Goal: Task Accomplishment & Management: Complete application form

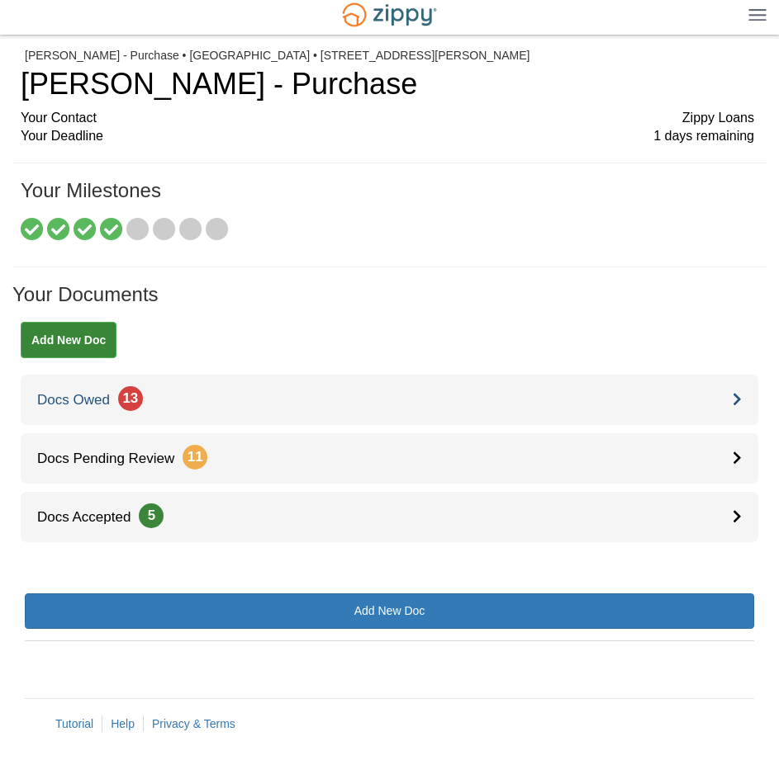
scroll to position [7, 0]
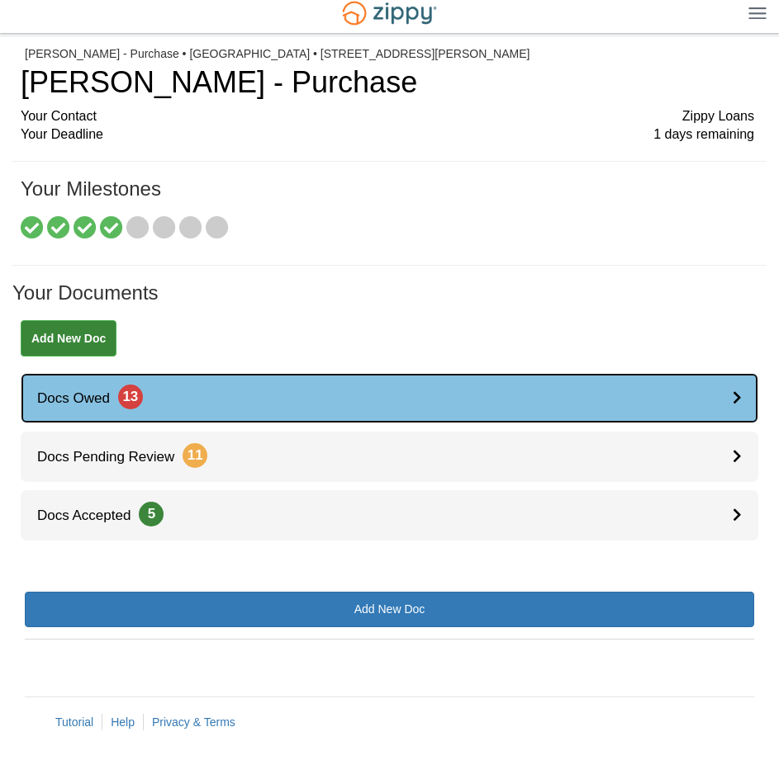
click at [173, 391] on link "Docs Owed 13" at bounding box center [389, 398] width 737 height 50
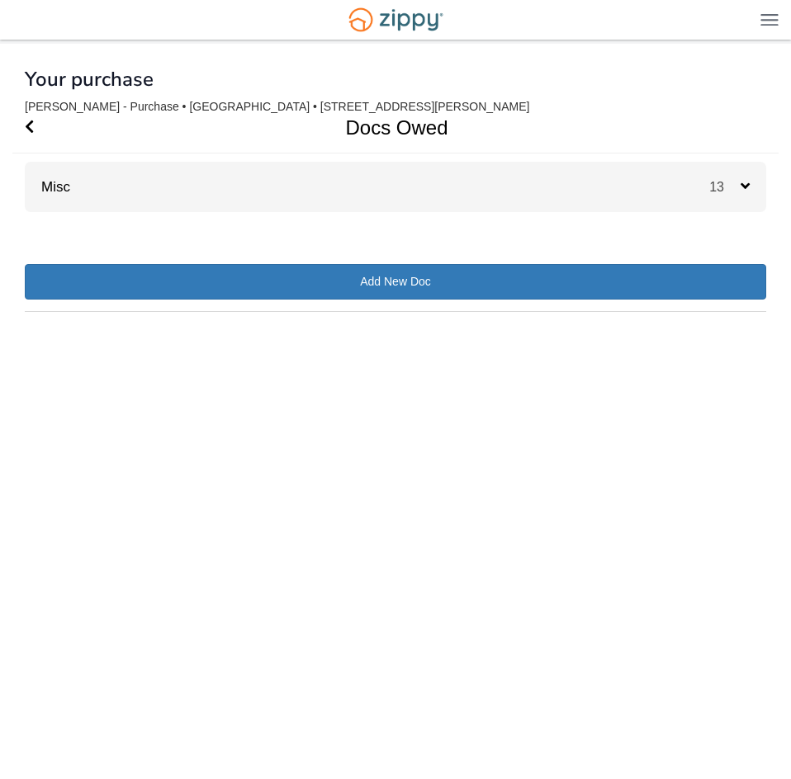
click at [389, 205] on div "Misc 13" at bounding box center [395, 187] width 741 height 50
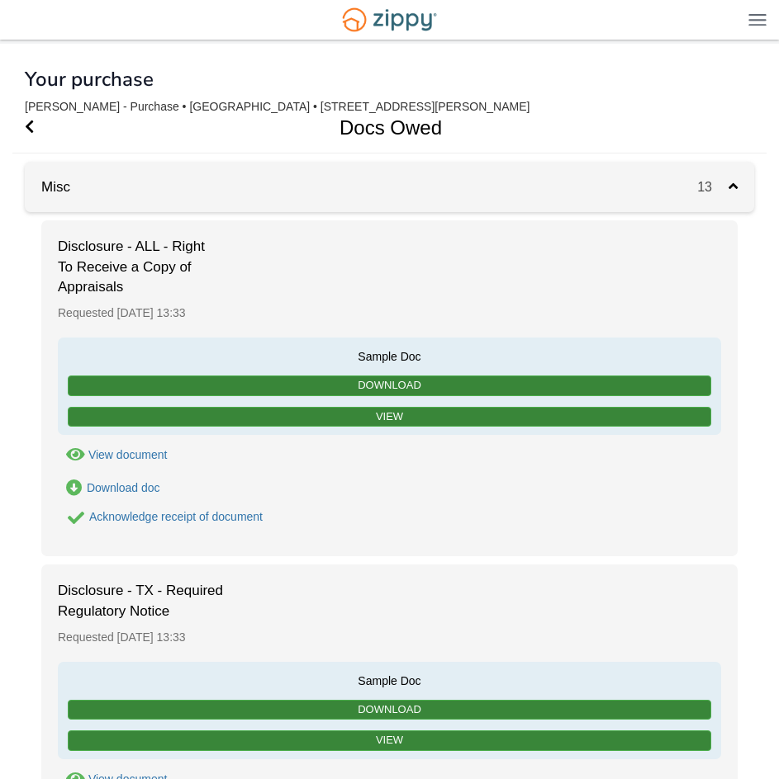
click at [141, 517] on div "Acknowledge receipt of document" at bounding box center [175, 516] width 173 height 13
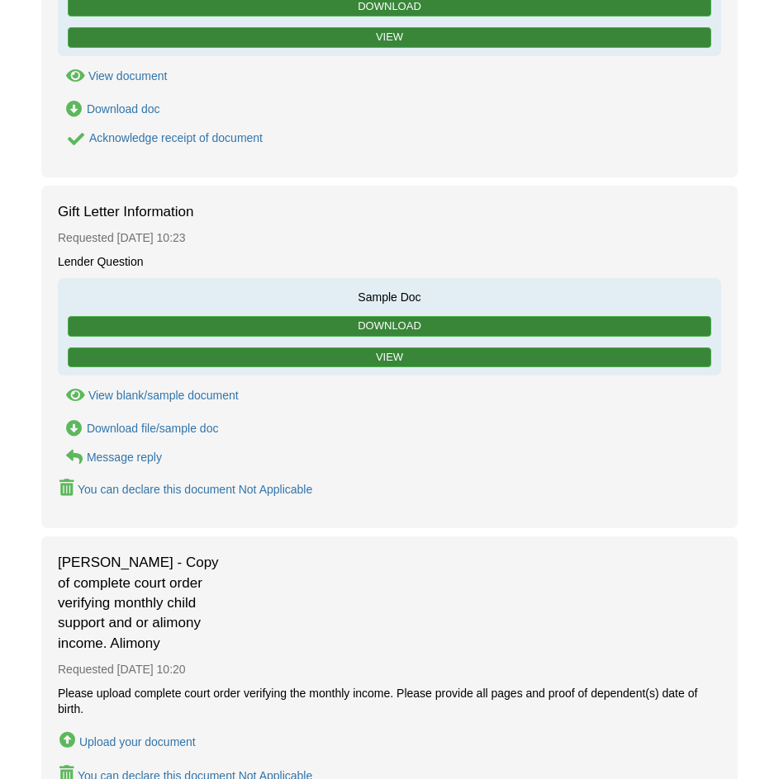
scroll to position [743, 0]
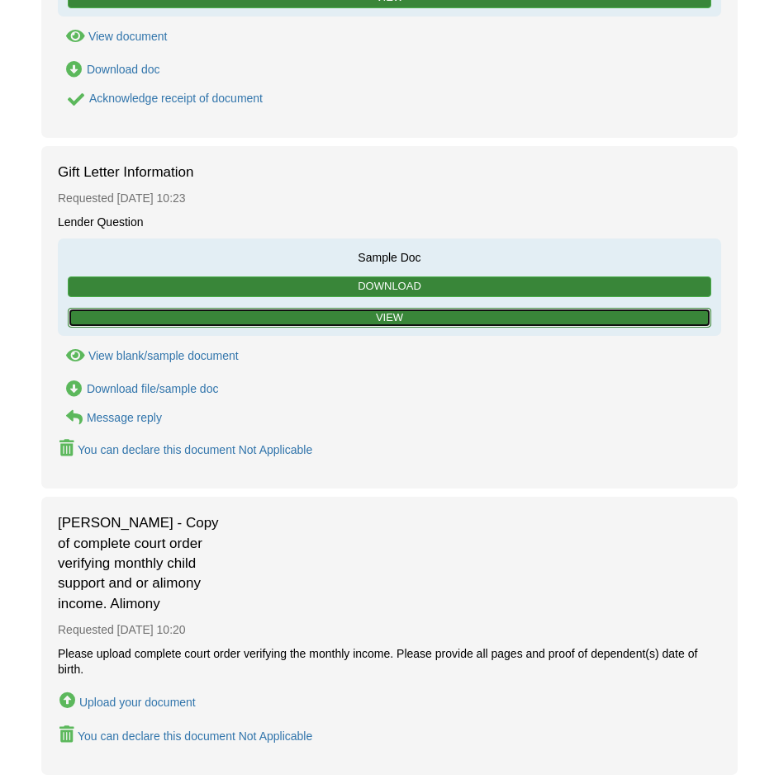
click at [397, 312] on link "View" at bounding box center [389, 318] width 643 height 21
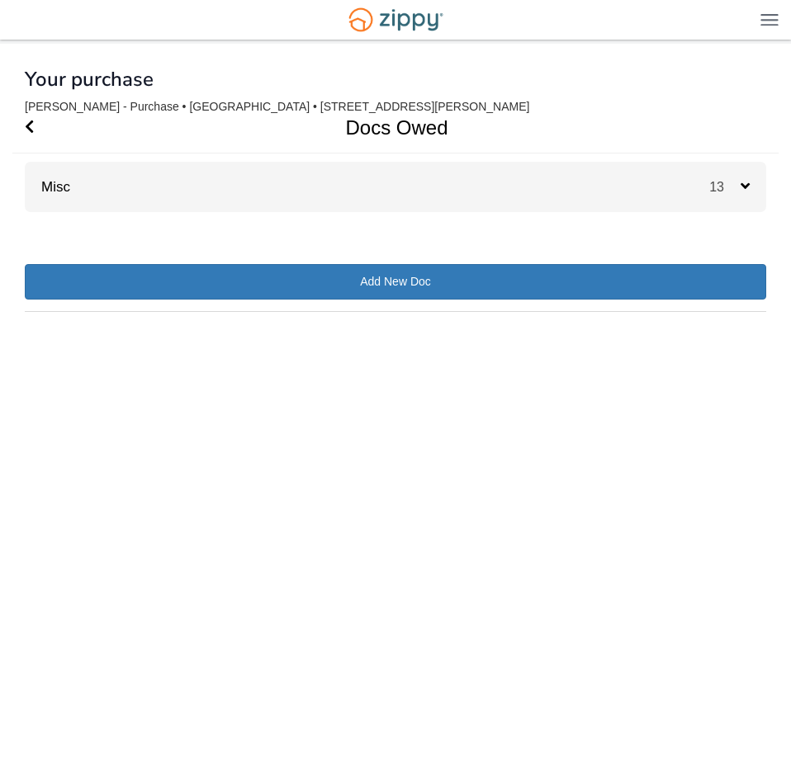
click at [724, 198] on div "13" at bounding box center [737, 187] width 57 height 50
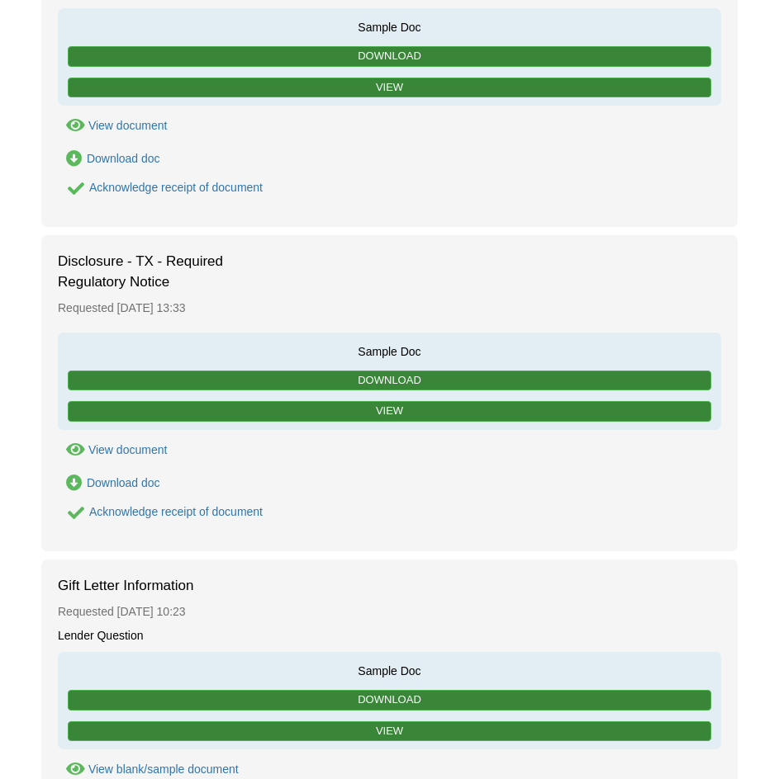
scroll to position [330, 0]
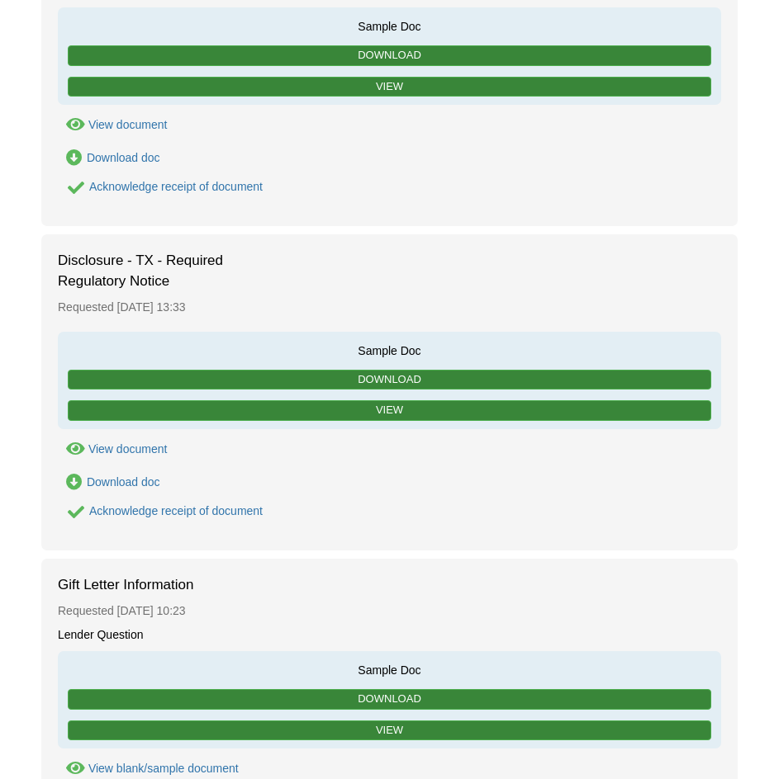
click at [201, 183] on div "Acknowledge receipt of document" at bounding box center [175, 186] width 173 height 13
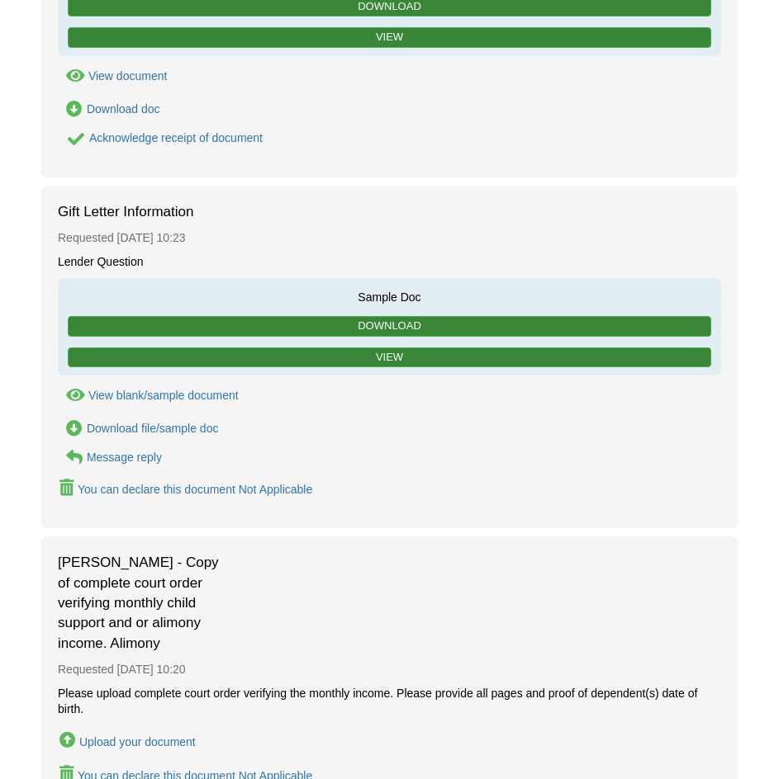
scroll to position [743, 0]
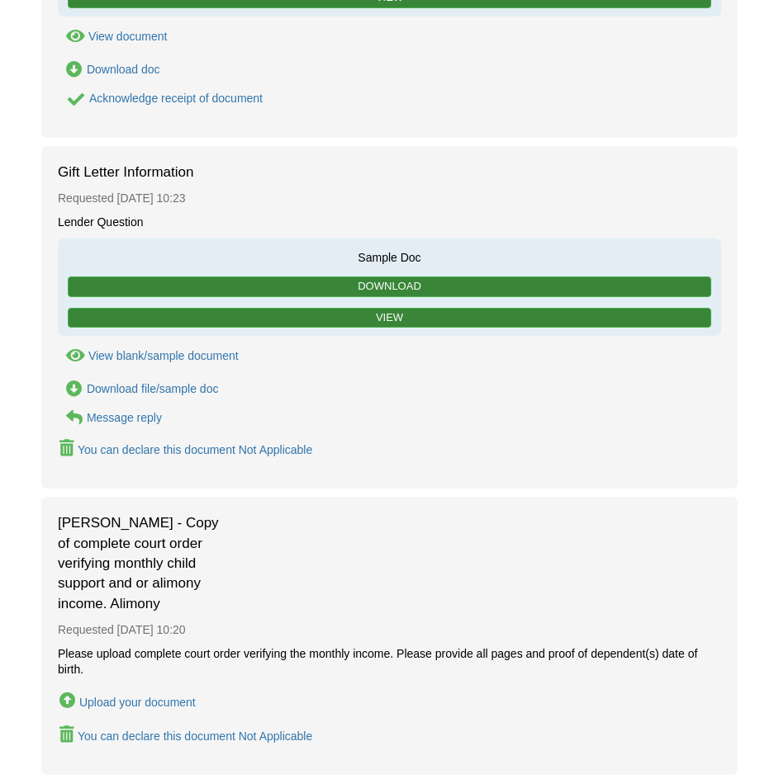
click at [168, 353] on div "View blank/sample document" at bounding box center [163, 355] width 150 height 13
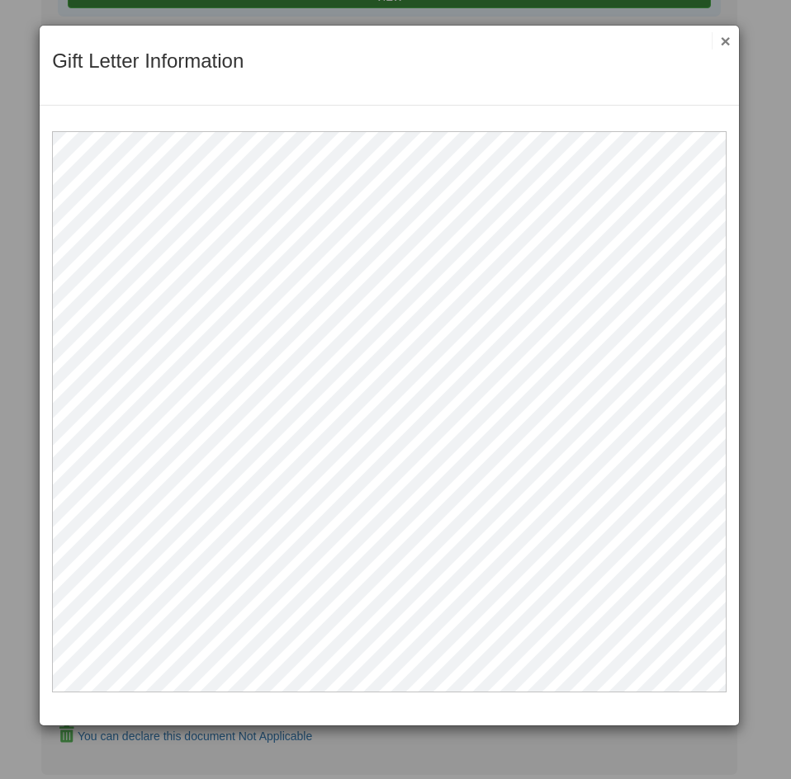
click at [721, 38] on button "×" at bounding box center [721, 40] width 19 height 17
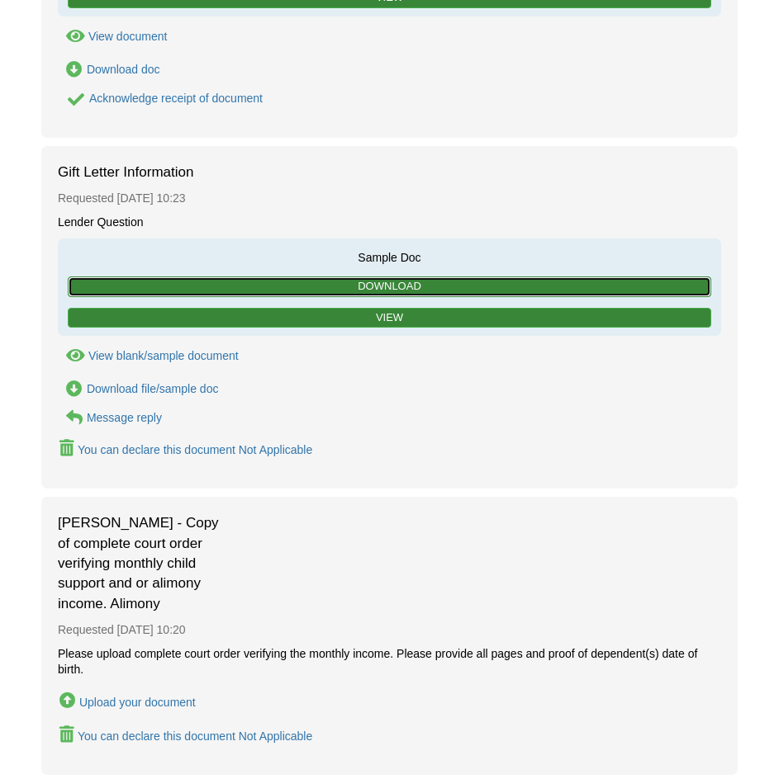
click at [422, 282] on link "Download" at bounding box center [389, 287] width 643 height 21
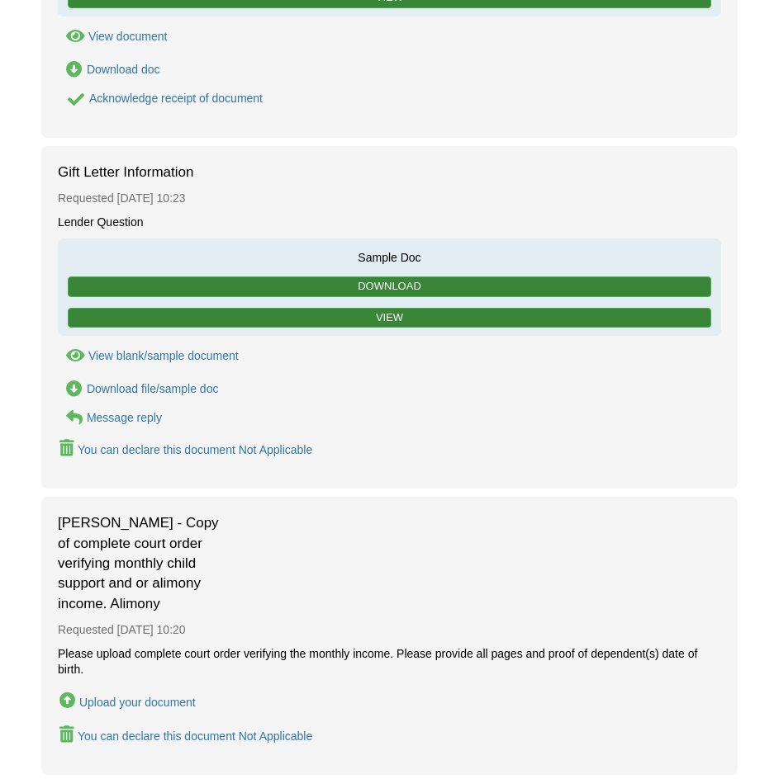
click at [171, 356] on div "View blank/sample document" at bounding box center [163, 355] width 150 height 13
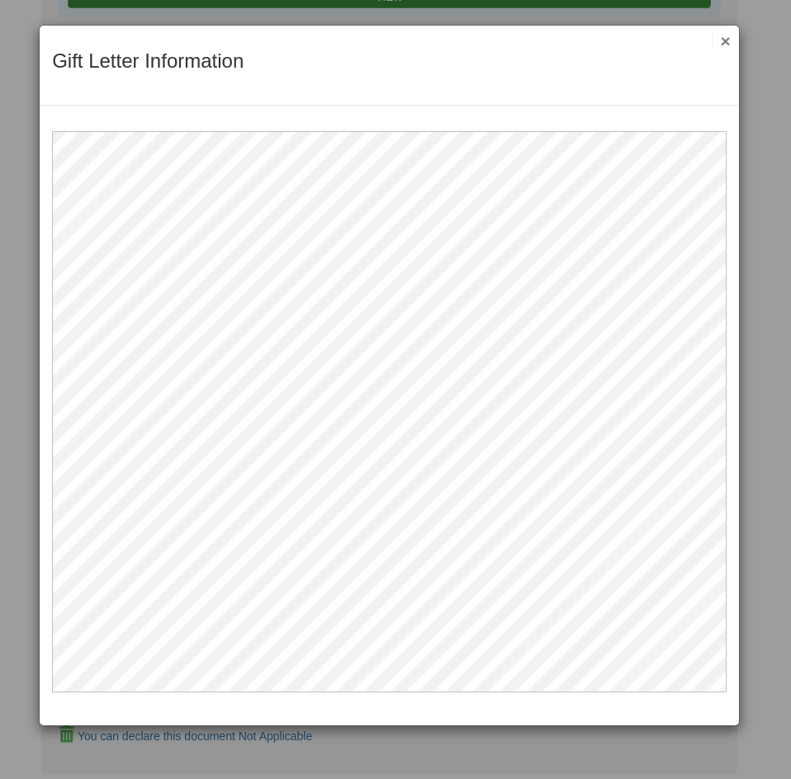
click at [724, 44] on button "×" at bounding box center [721, 40] width 19 height 17
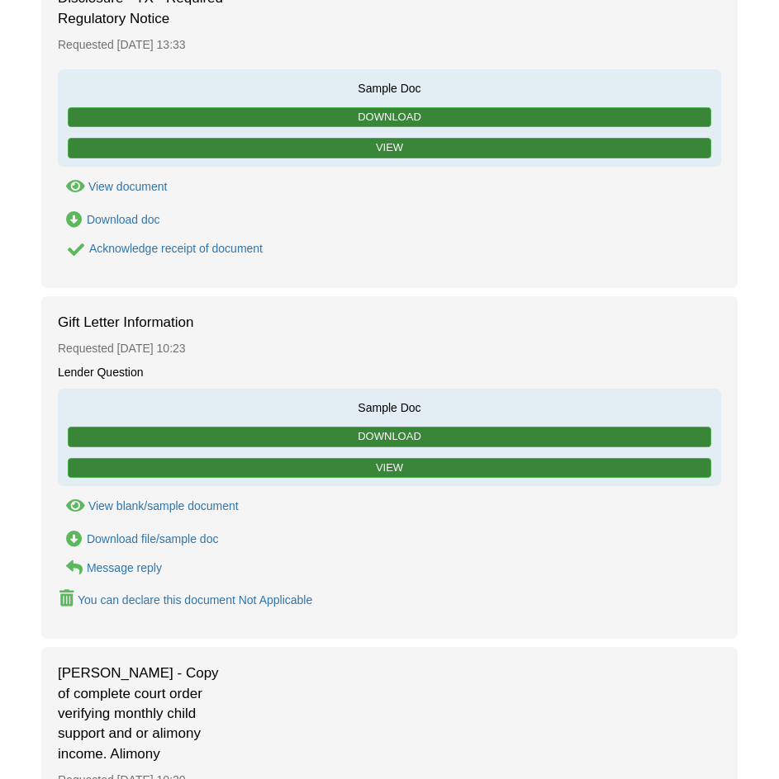
scroll to position [578, 0]
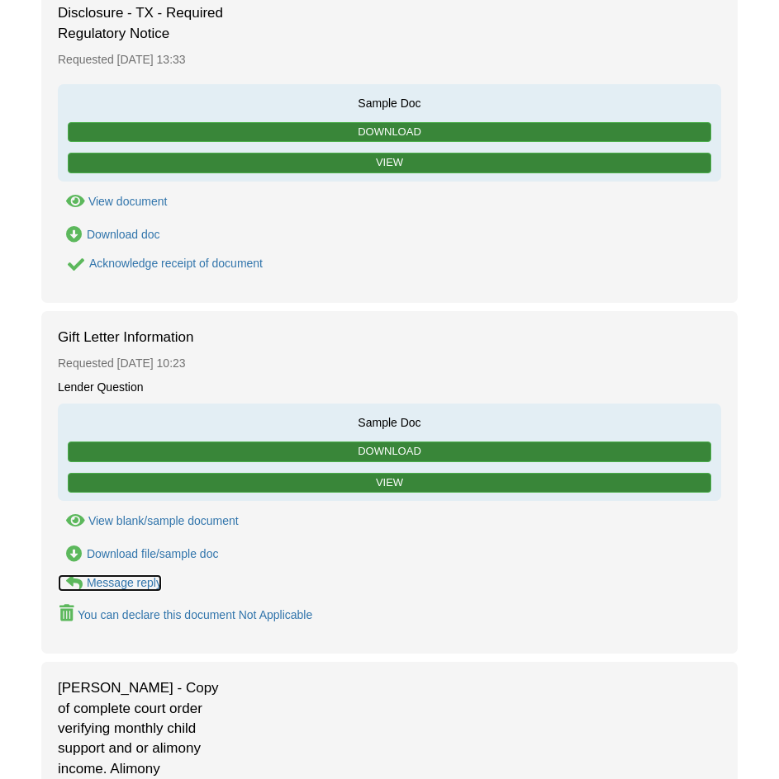
click at [130, 579] on div "Message reply" at bounding box center [124, 582] width 75 height 13
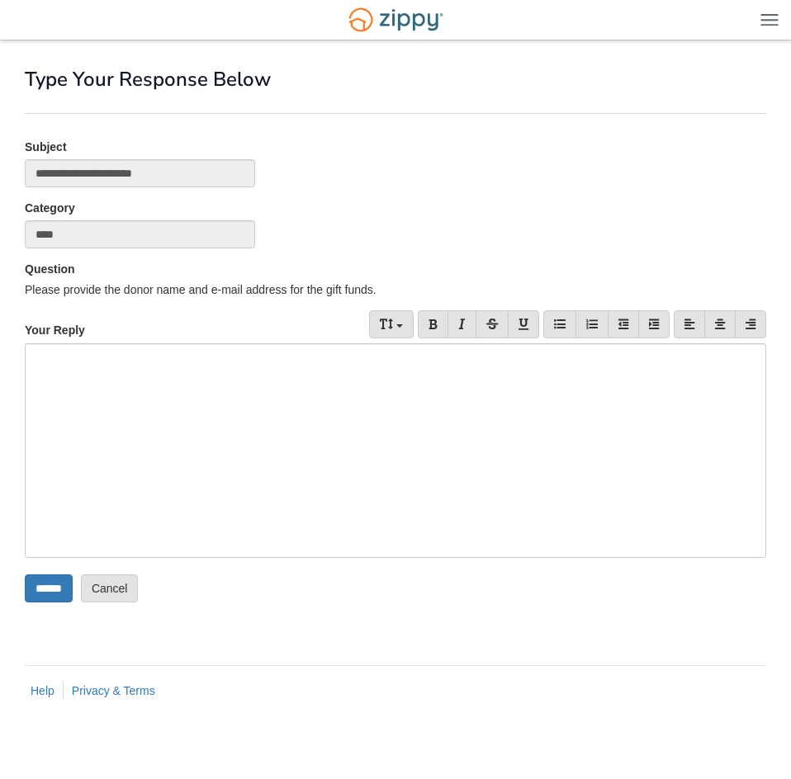
click at [178, 365] on div at bounding box center [395, 450] width 741 height 215
click at [62, 589] on input "******" at bounding box center [49, 589] width 48 height 28
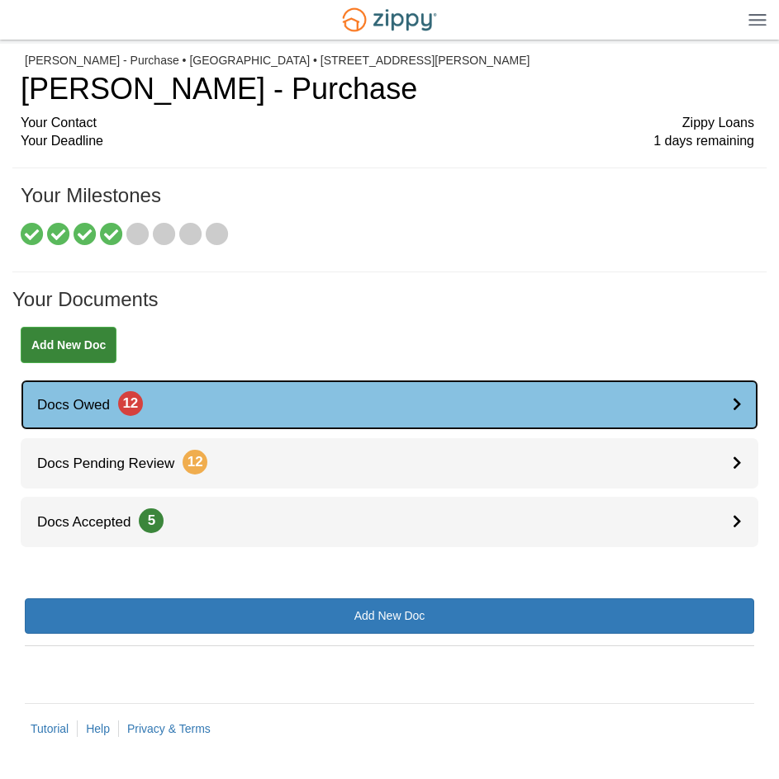
click at [719, 400] on link "Docs Owed 12" at bounding box center [389, 405] width 737 height 50
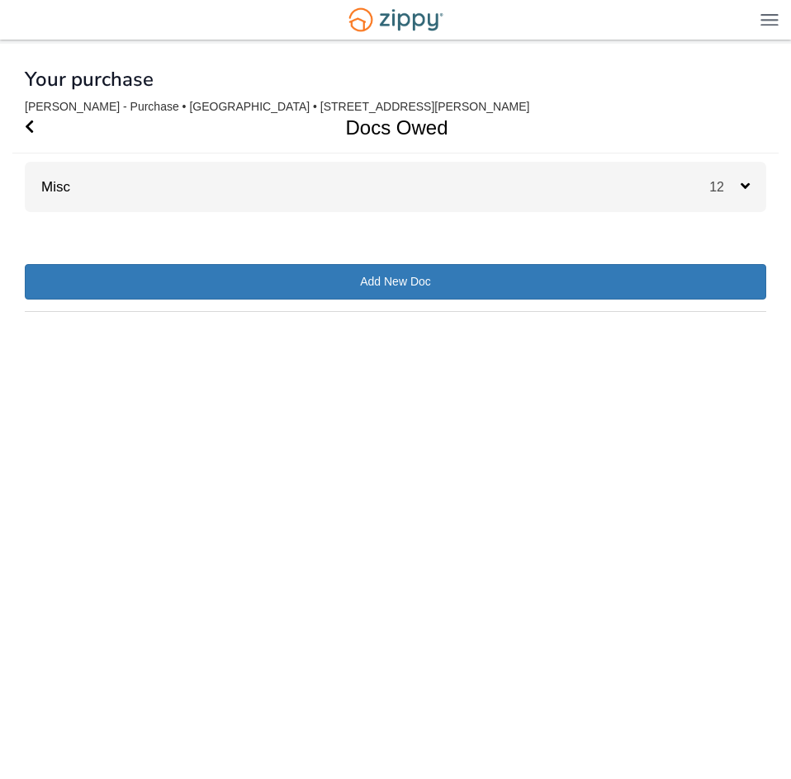
click at [731, 182] on div "12" at bounding box center [737, 187] width 57 height 50
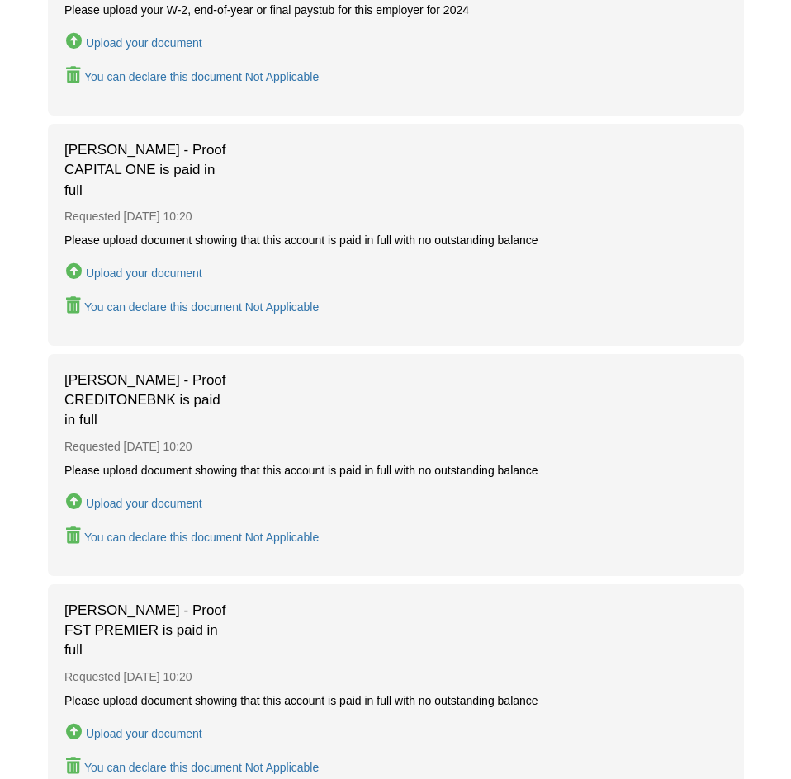
scroll to position [1569, 0]
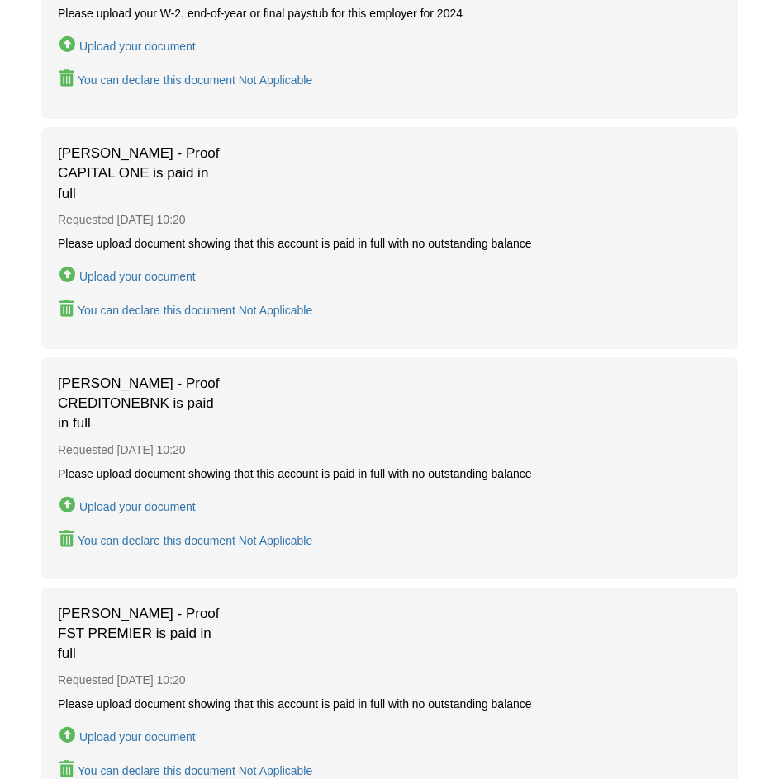
click at [382, 210] on div "[PERSON_NAME] - Proof CAPITAL ONE is paid in full Requested [DATE] 10:20 Please…" at bounding box center [389, 238] width 696 height 222
click at [162, 283] on div "Upload your document" at bounding box center [137, 276] width 116 height 13
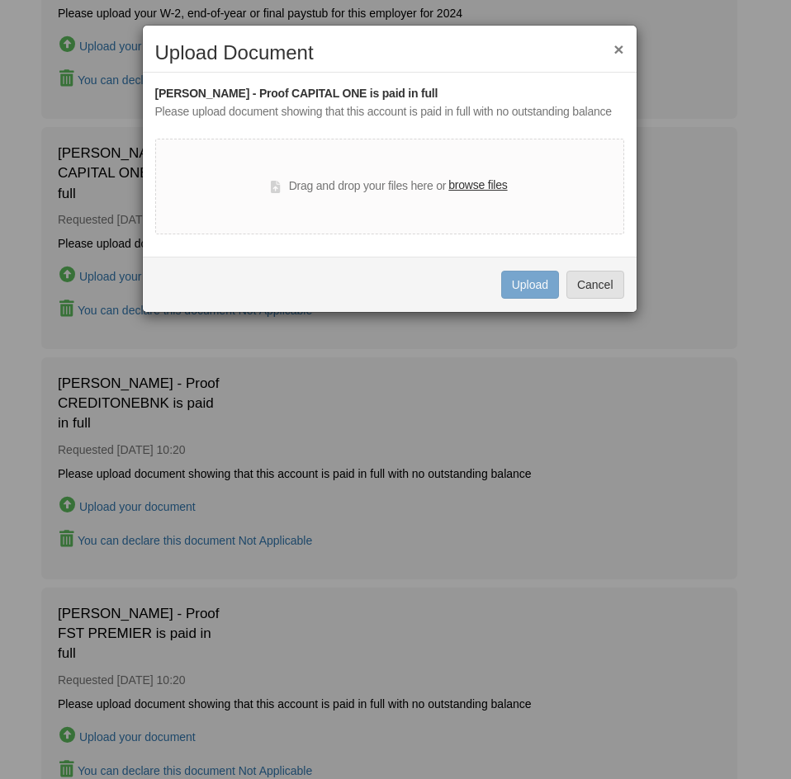
click at [472, 187] on label "browse files" at bounding box center [477, 186] width 59 height 18
click at [0, 0] on input "browse files" at bounding box center [0, 0] width 0 height 0
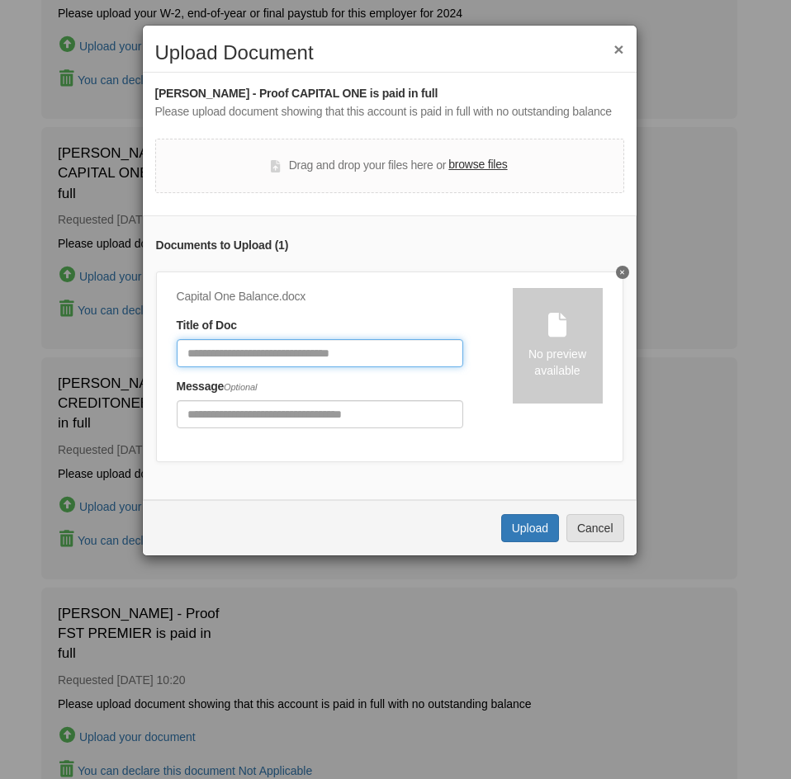
click at [258, 357] on input "Document Title" at bounding box center [320, 353] width 286 height 28
type input "**********"
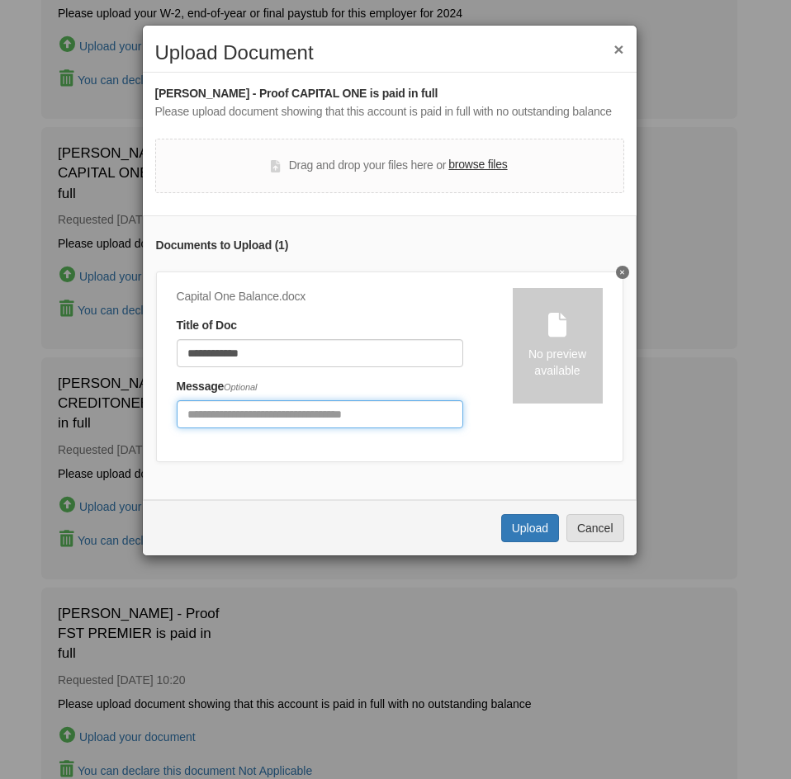
click at [244, 418] on input "Include any comments on this document" at bounding box center [320, 414] width 286 height 28
click at [549, 542] on button "Upload" at bounding box center [530, 528] width 58 height 28
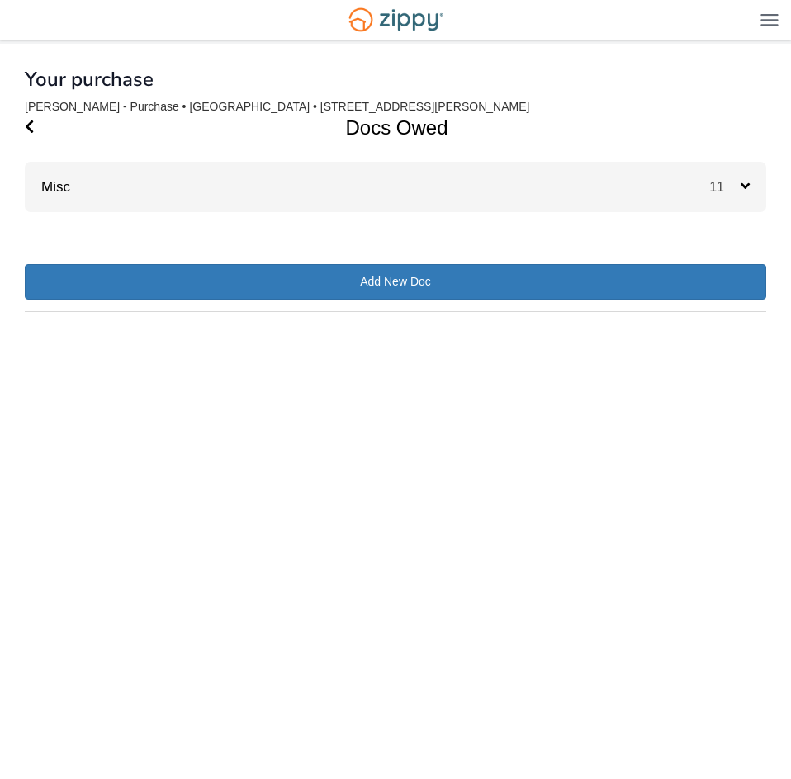
click at [672, 192] on div "Misc 11" at bounding box center [395, 187] width 741 height 50
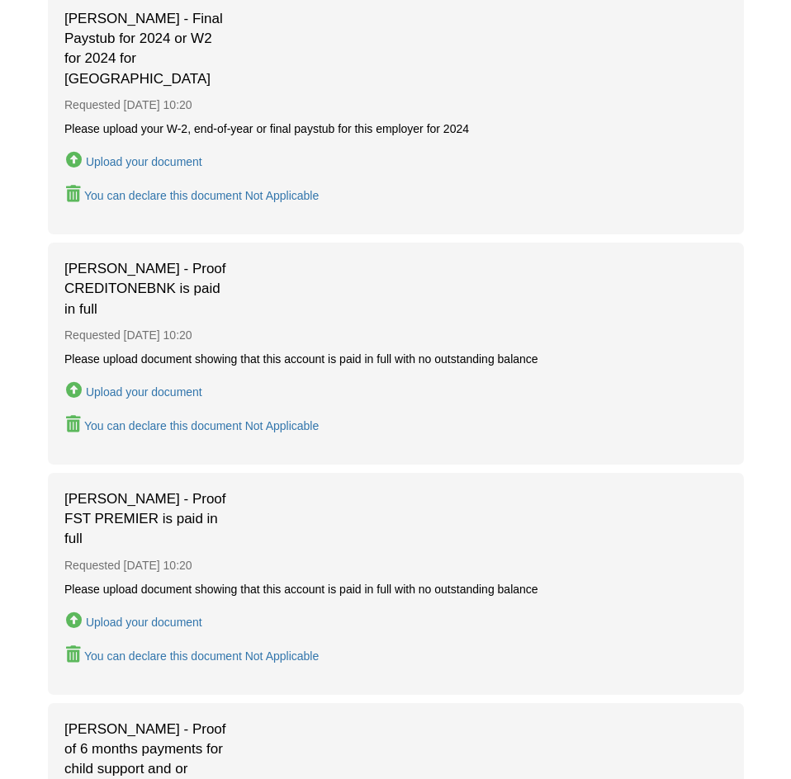
scroll to position [1486, 0]
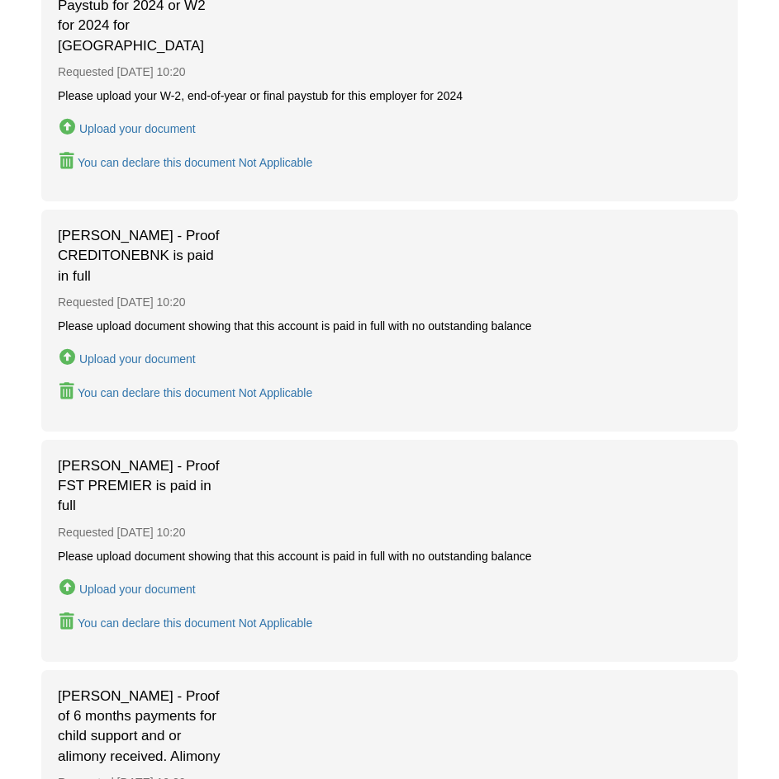
click at [135, 366] on div "Upload your document" at bounding box center [137, 359] width 116 height 13
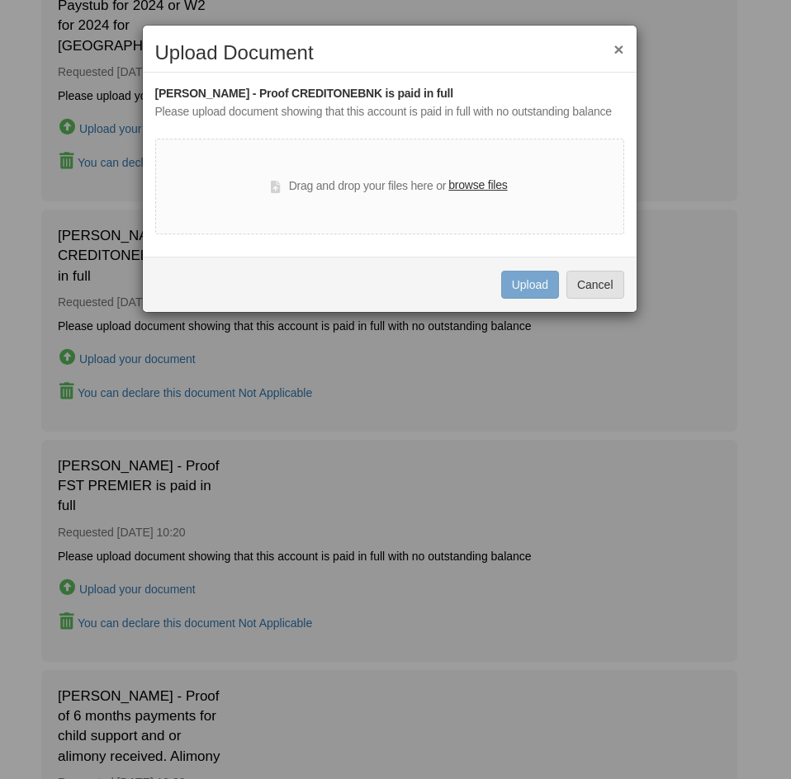
click at [452, 189] on label "browse files" at bounding box center [477, 186] width 59 height 18
click at [0, 0] on input "browse files" at bounding box center [0, 0] width 0 height 0
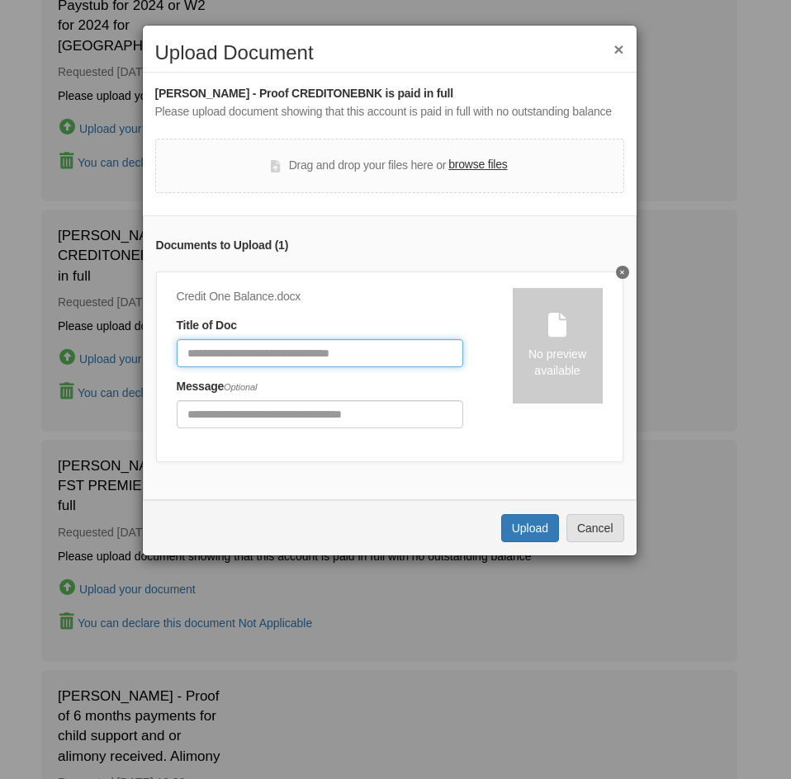
click at [246, 351] on input "Document Title" at bounding box center [320, 353] width 286 height 28
type input "*"
type input "**********"
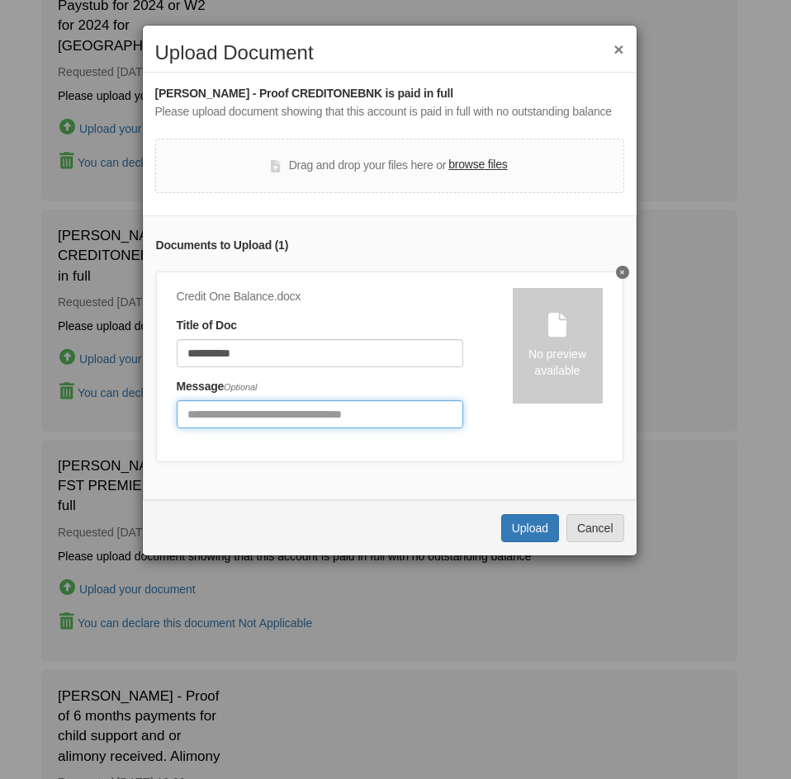
click at [239, 406] on input "Include any comments on this document" at bounding box center [320, 414] width 286 height 28
type input "*"
type input "**********"
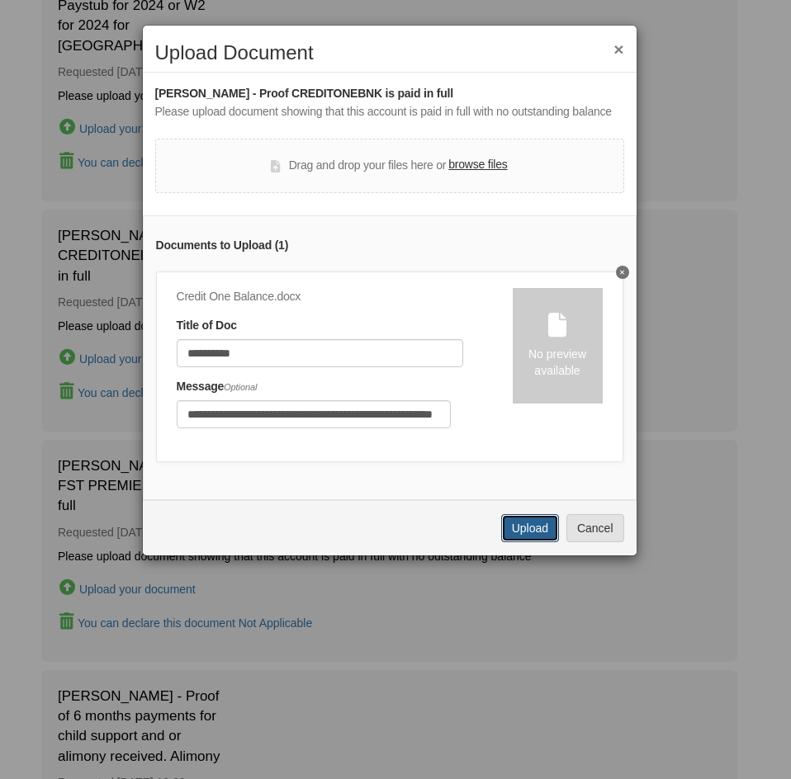
scroll to position [0, 0]
click at [529, 540] on button "Upload" at bounding box center [530, 528] width 58 height 28
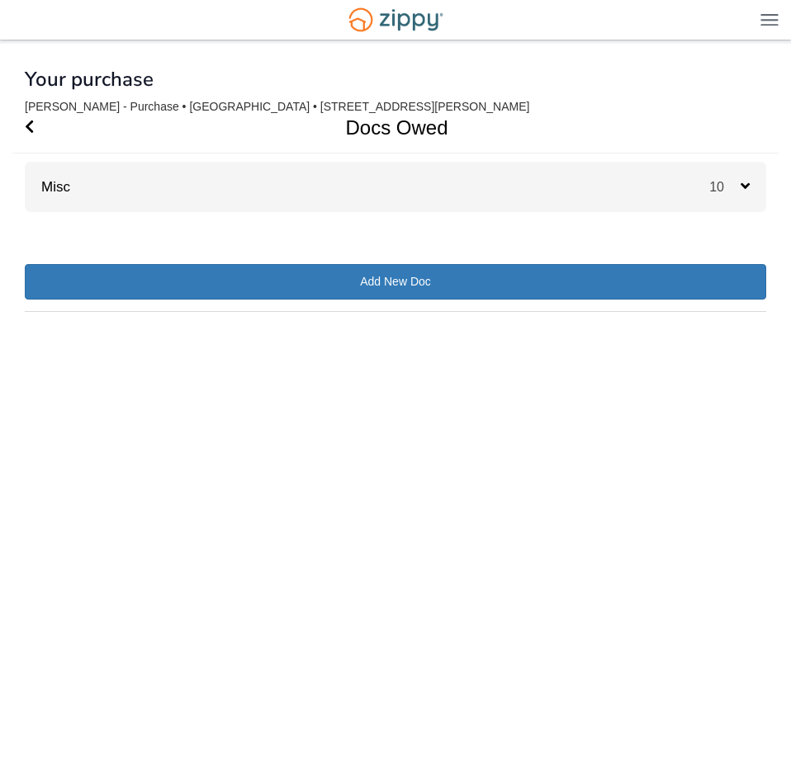
click at [417, 183] on div "Misc 10" at bounding box center [395, 187] width 741 height 50
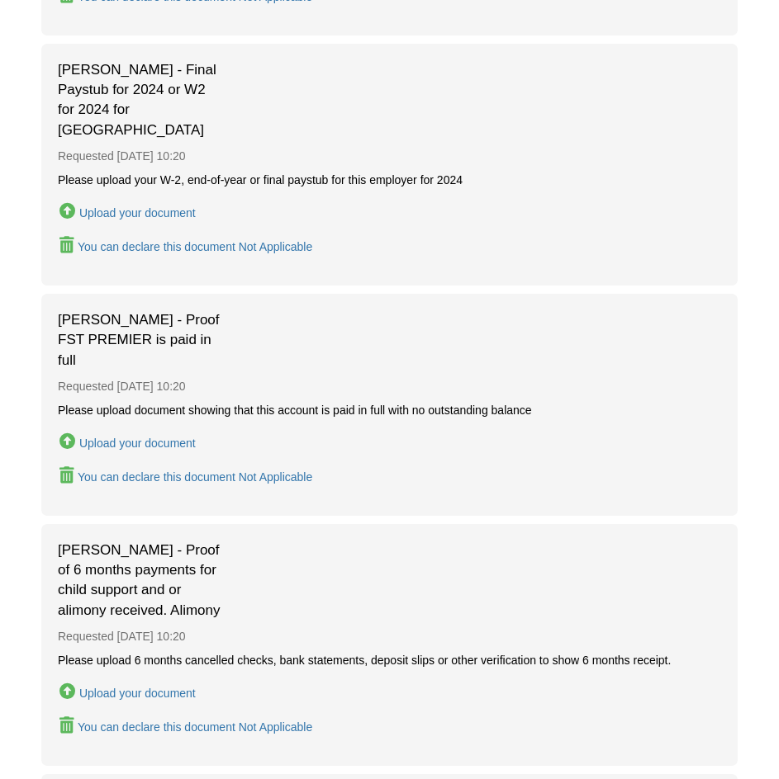
scroll to position [1404, 0]
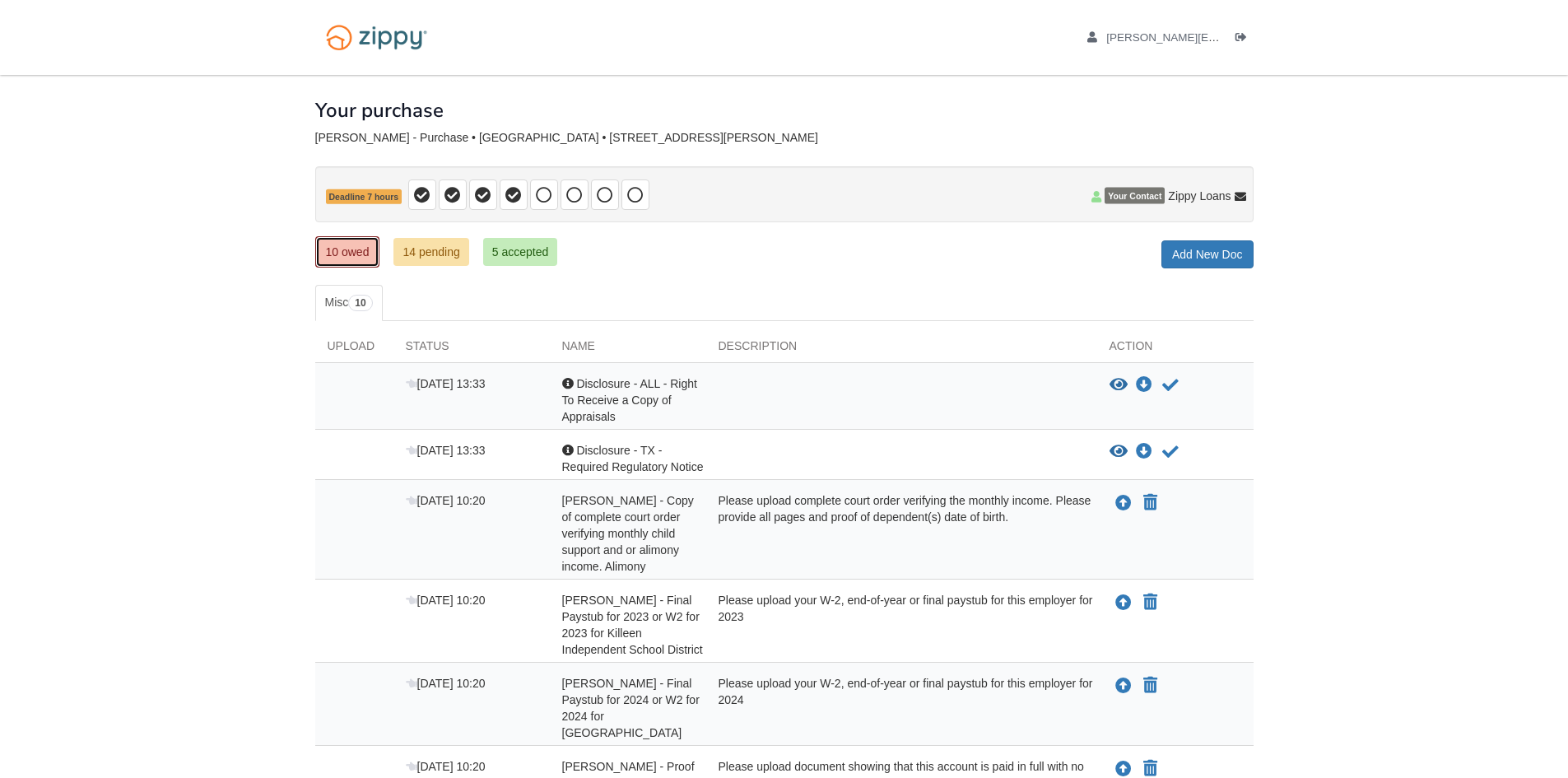
click at [349, 251] on link "10 owed" at bounding box center [347, 251] width 65 height 31
click at [346, 243] on link "10 owed" at bounding box center [347, 251] width 65 height 31
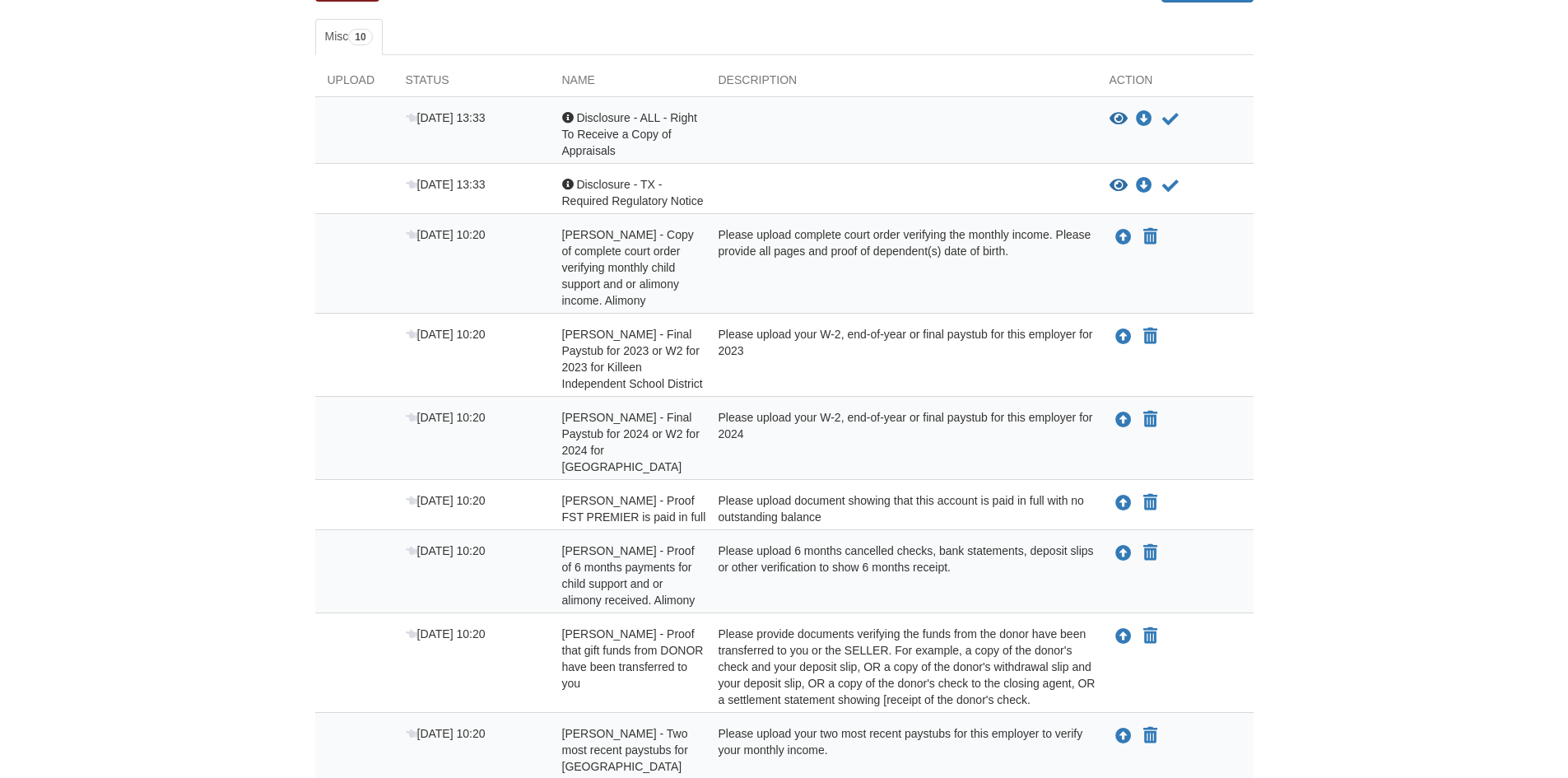
scroll to position [165, 0]
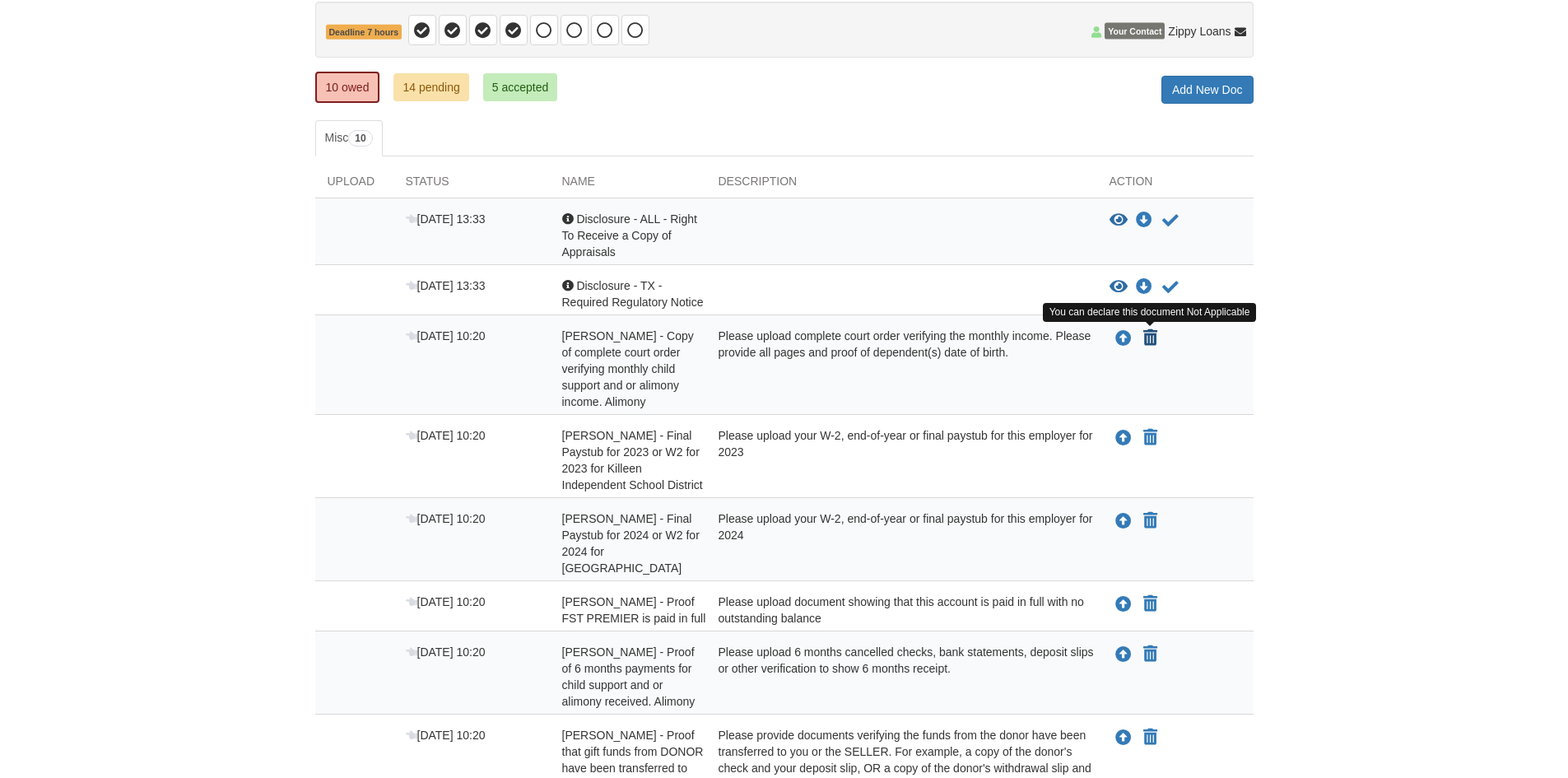
click at [1153, 337] on icon "Declare Pamela Evans - Copy of complete court order verifying monthly child sup…" at bounding box center [1150, 338] width 14 height 17
type input "**********"
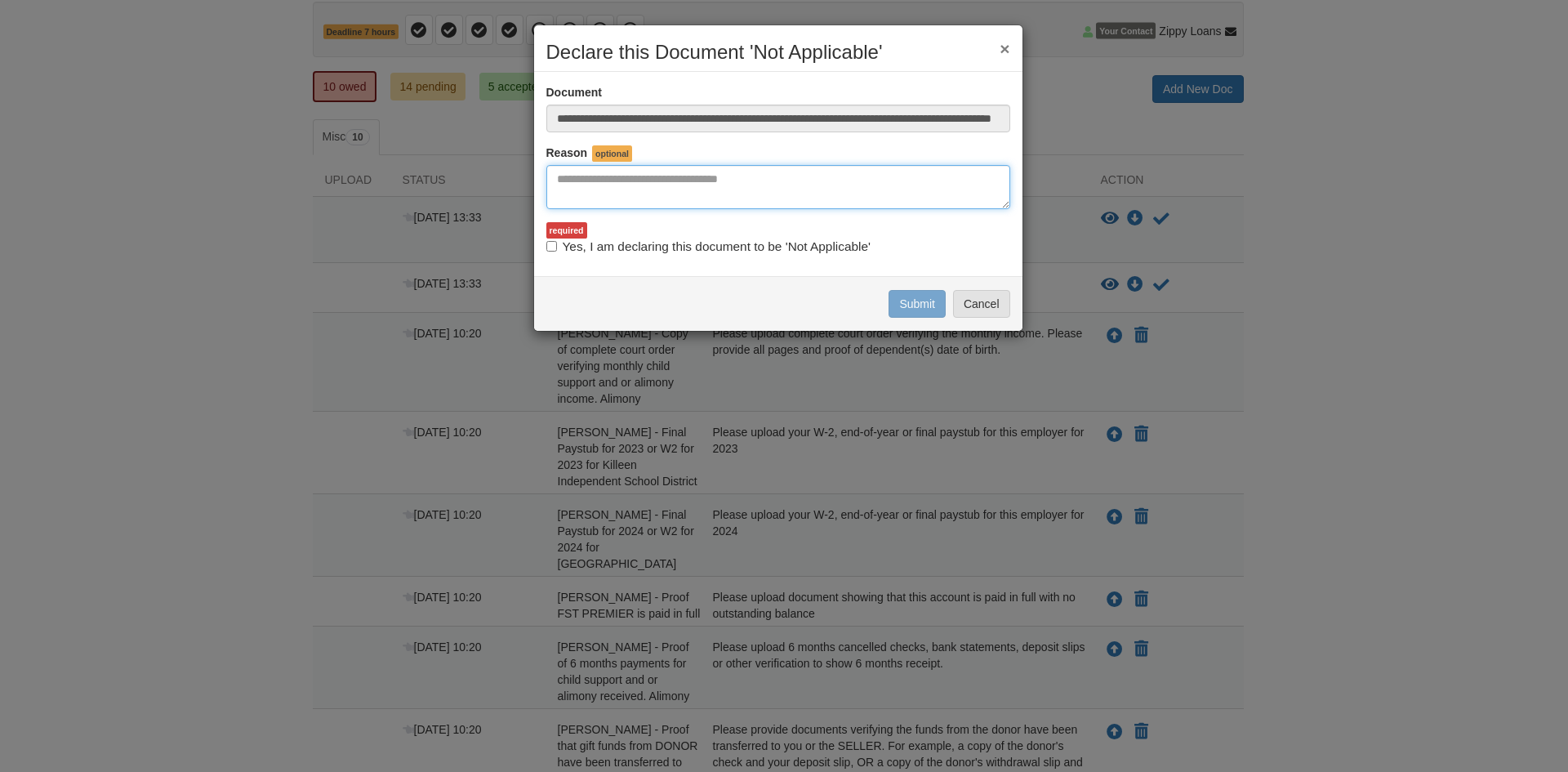
click at [646, 168] on textarea "Reasons Why" at bounding box center [778, 187] width 464 height 45
type textarea "*"
click at [687, 176] on textarea "**********" at bounding box center [778, 187] width 464 height 45
click at [733, 177] on textarea "**********" at bounding box center [778, 187] width 464 height 45
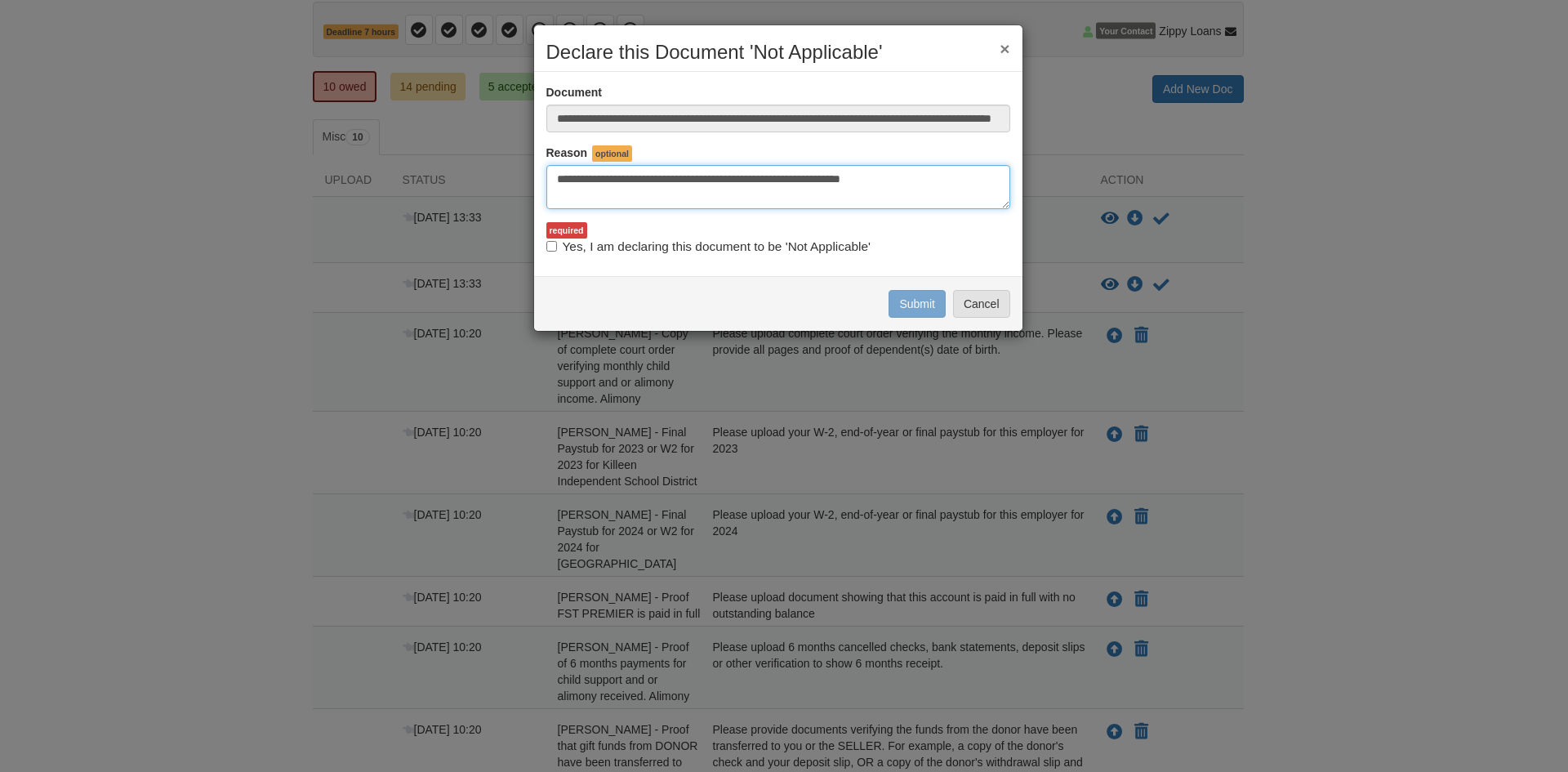
drag, startPoint x: 802, startPoint y: 173, endPoint x: 779, endPoint y: 176, distance: 23.2
click at [779, 176] on textarea "**********" at bounding box center [778, 187] width 464 height 45
click at [892, 180] on textarea "**********" at bounding box center [778, 187] width 464 height 45
type textarea "**********"
click at [564, 241] on label "Yes, I am declaring this document to be 'Not Applicable'" at bounding box center [708, 246] width 324 height 18
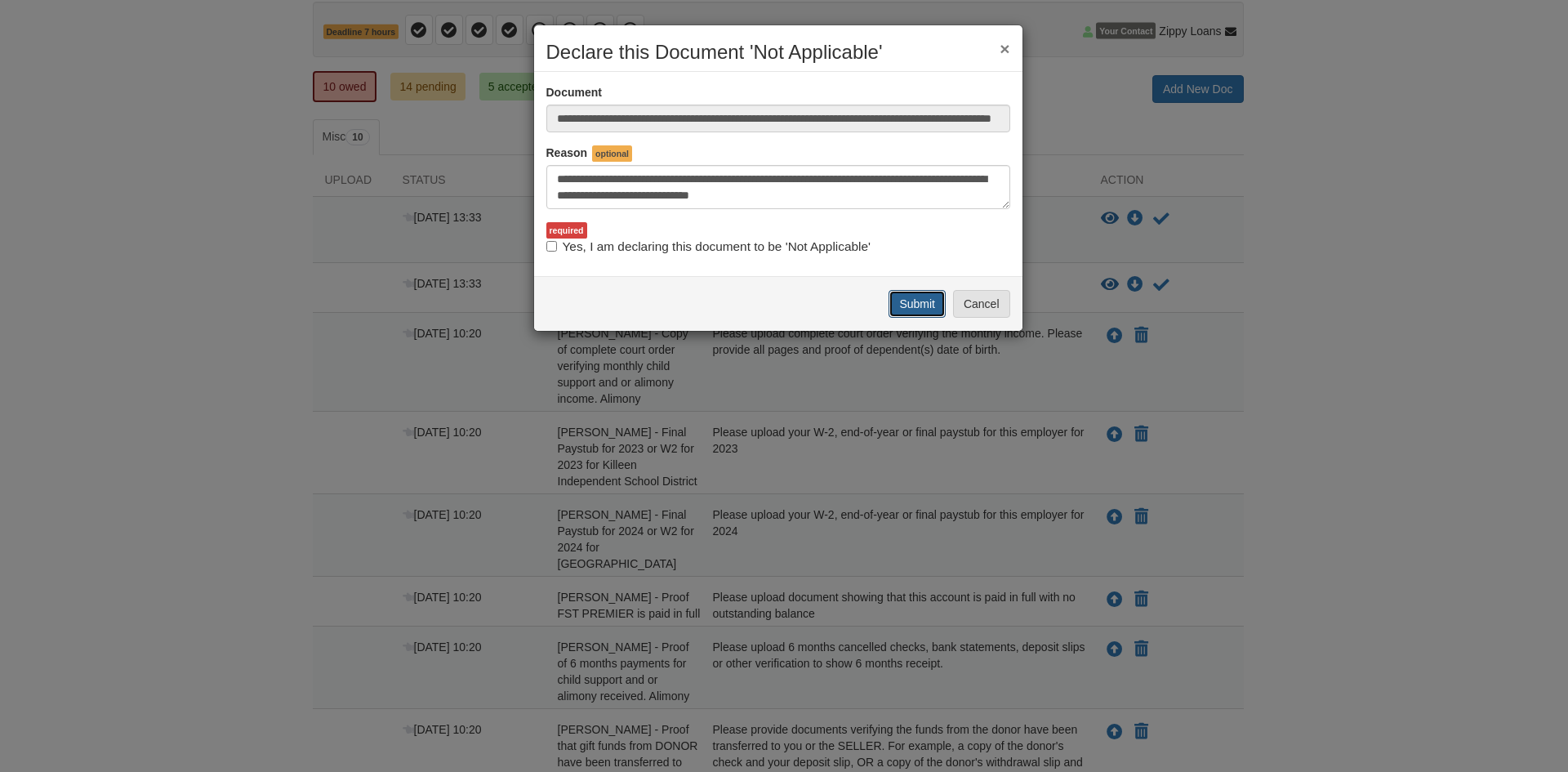
click at [920, 302] on button "Submit" at bounding box center [917, 304] width 57 height 28
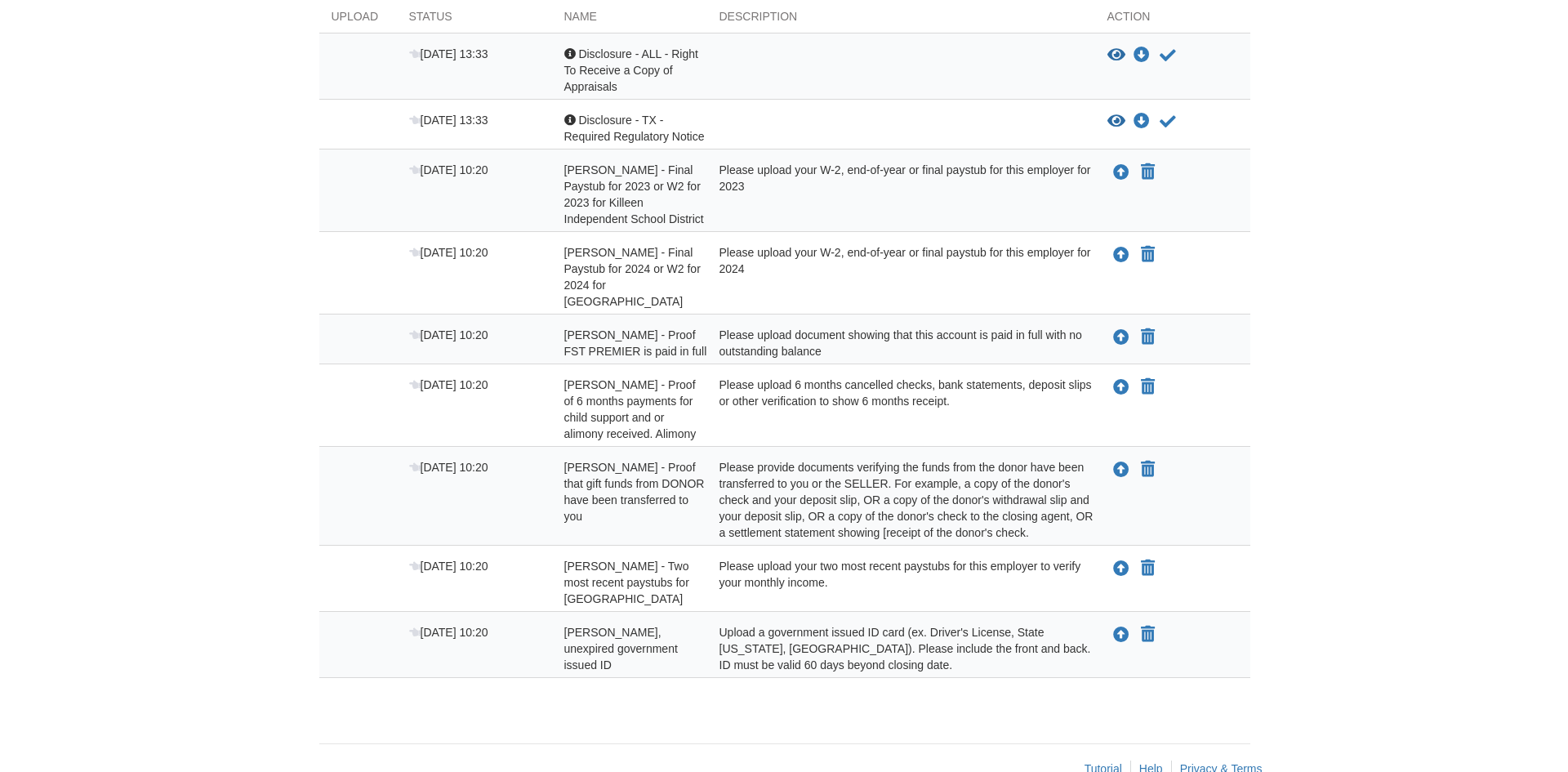
scroll to position [364, 0]
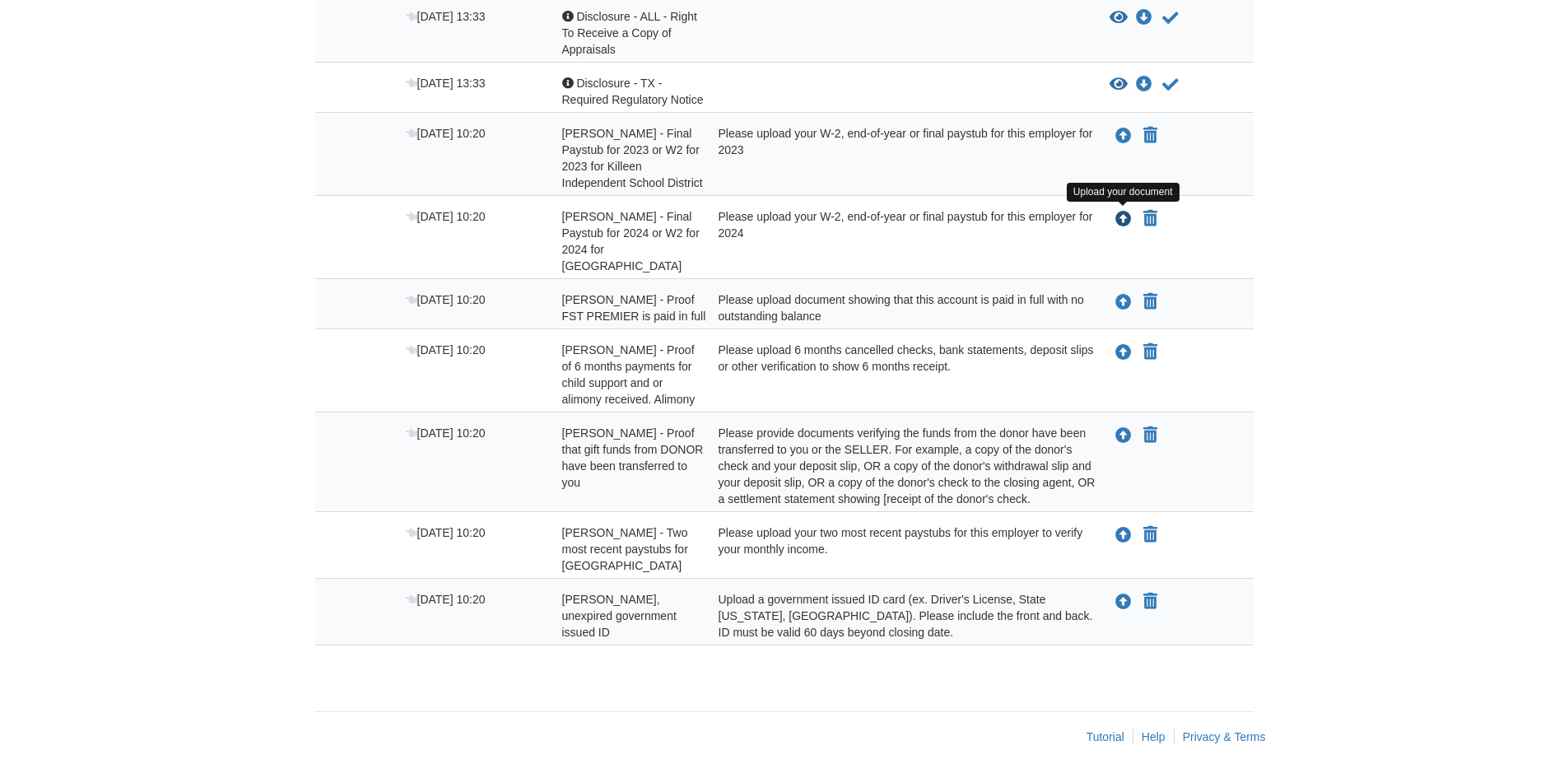
click at [1125, 219] on icon "Upload Pamela Evans - Final Paystub for 2024 or W2 for 2024 for Killeen Indepen…" at bounding box center [1123, 219] width 17 height 17
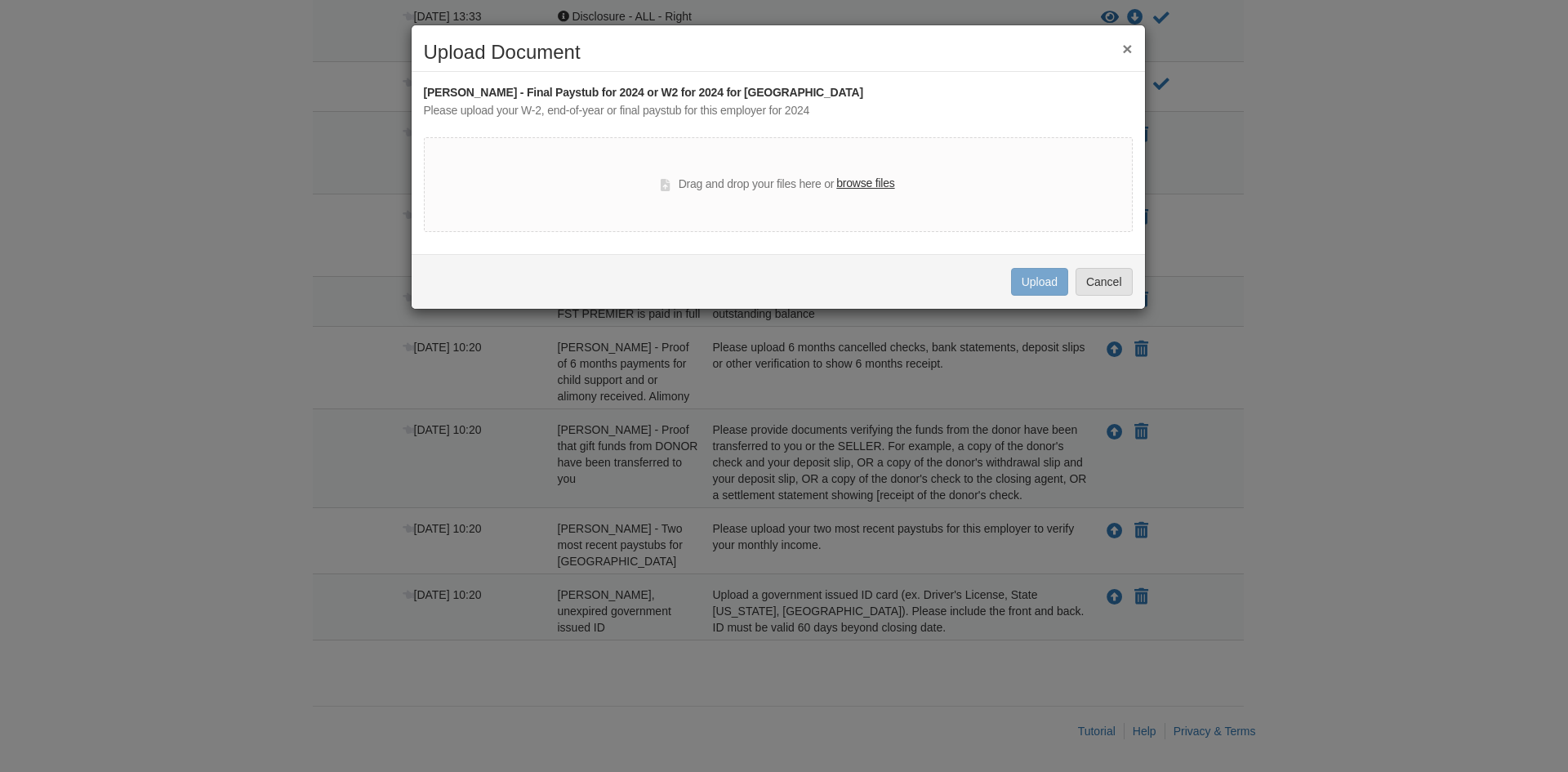
click at [846, 178] on label "browse files" at bounding box center [865, 184] width 58 height 18
click at [0, 0] on input "browse files" at bounding box center [0, 0] width 0 height 0
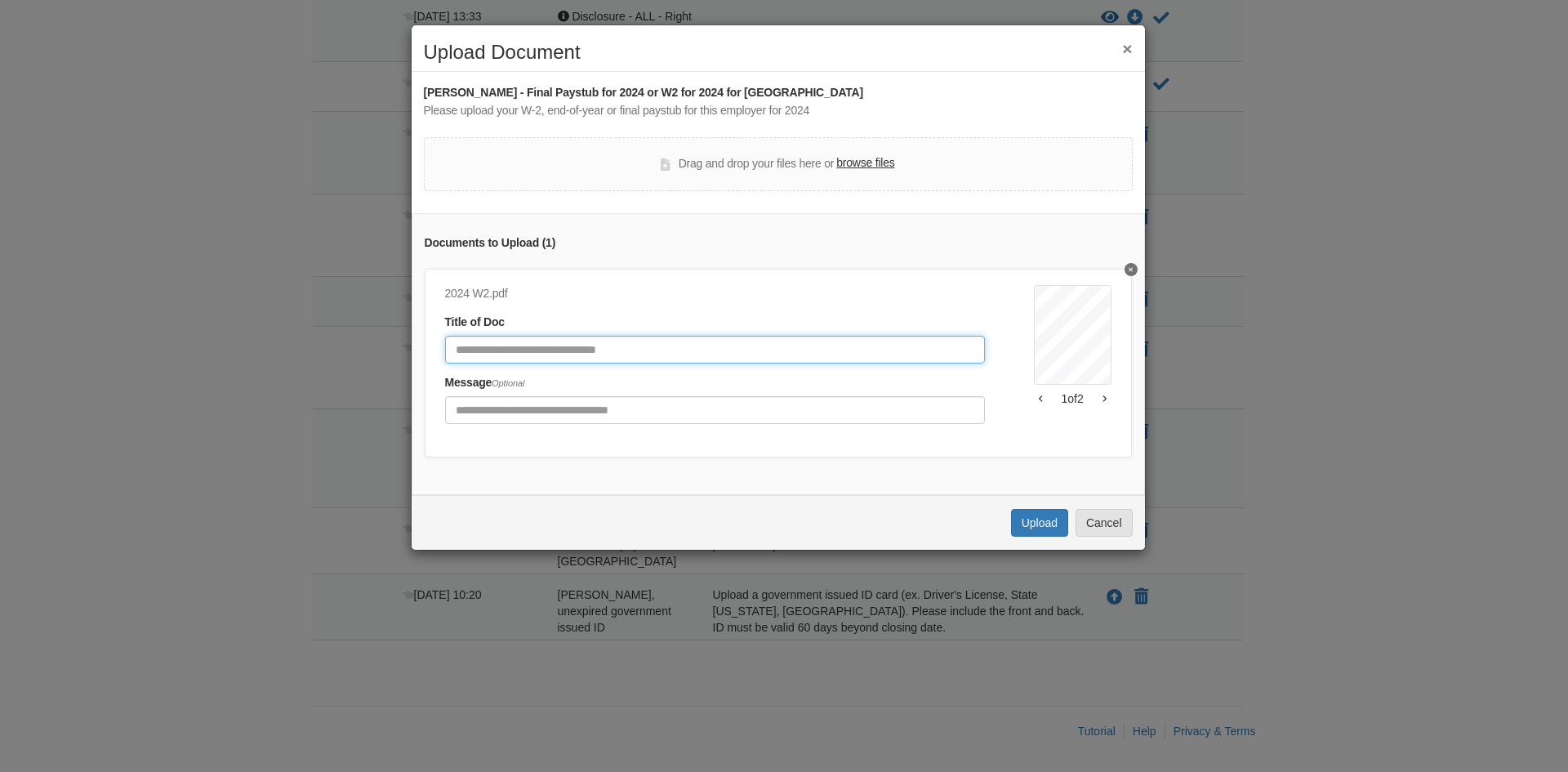
click at [510, 349] on input "Document Title" at bounding box center [715, 349] width 540 height 28
type input "**********"
click at [1037, 536] on button "Upload" at bounding box center [1040, 523] width 57 height 28
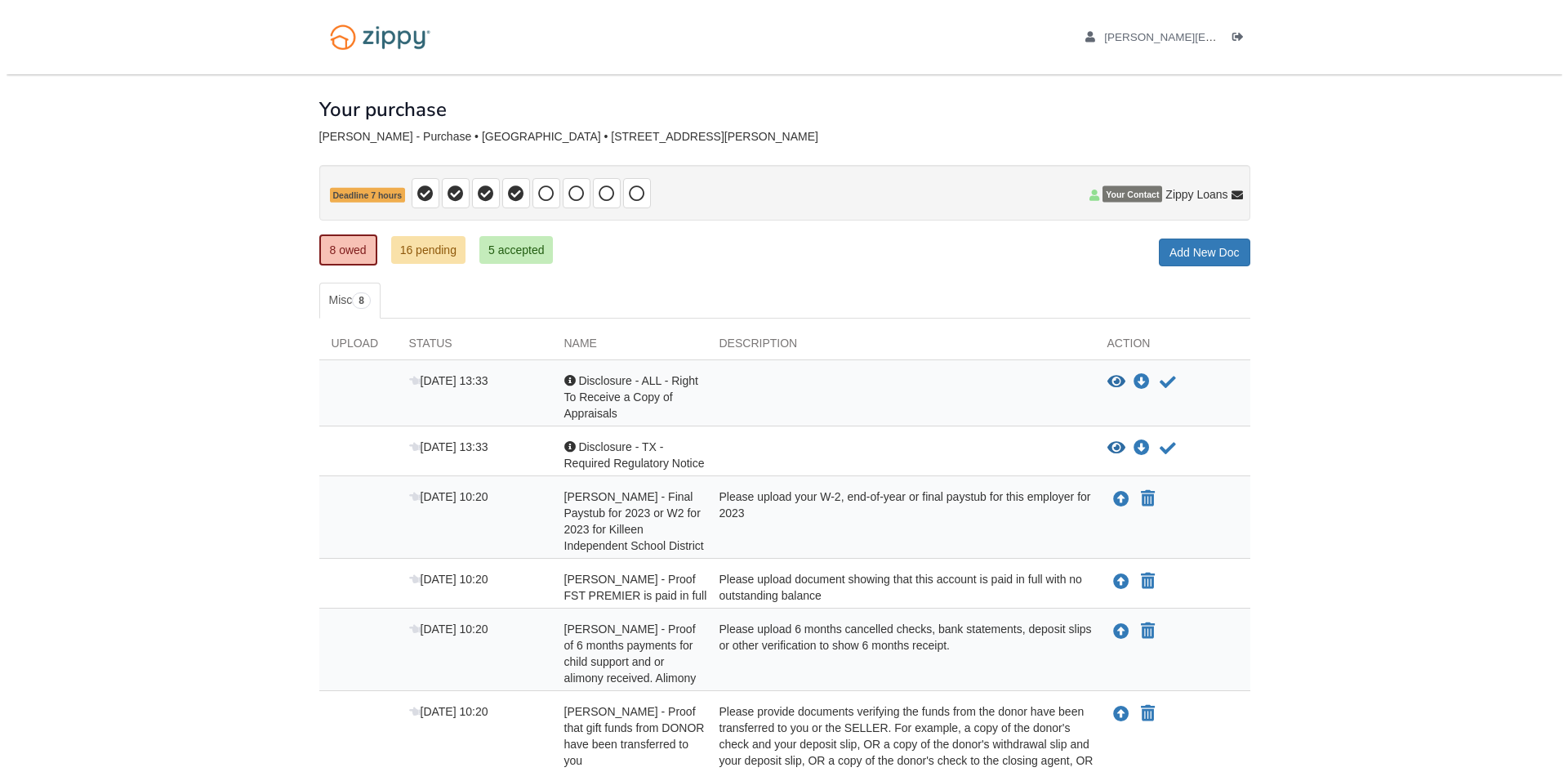
scroll to position [282, 0]
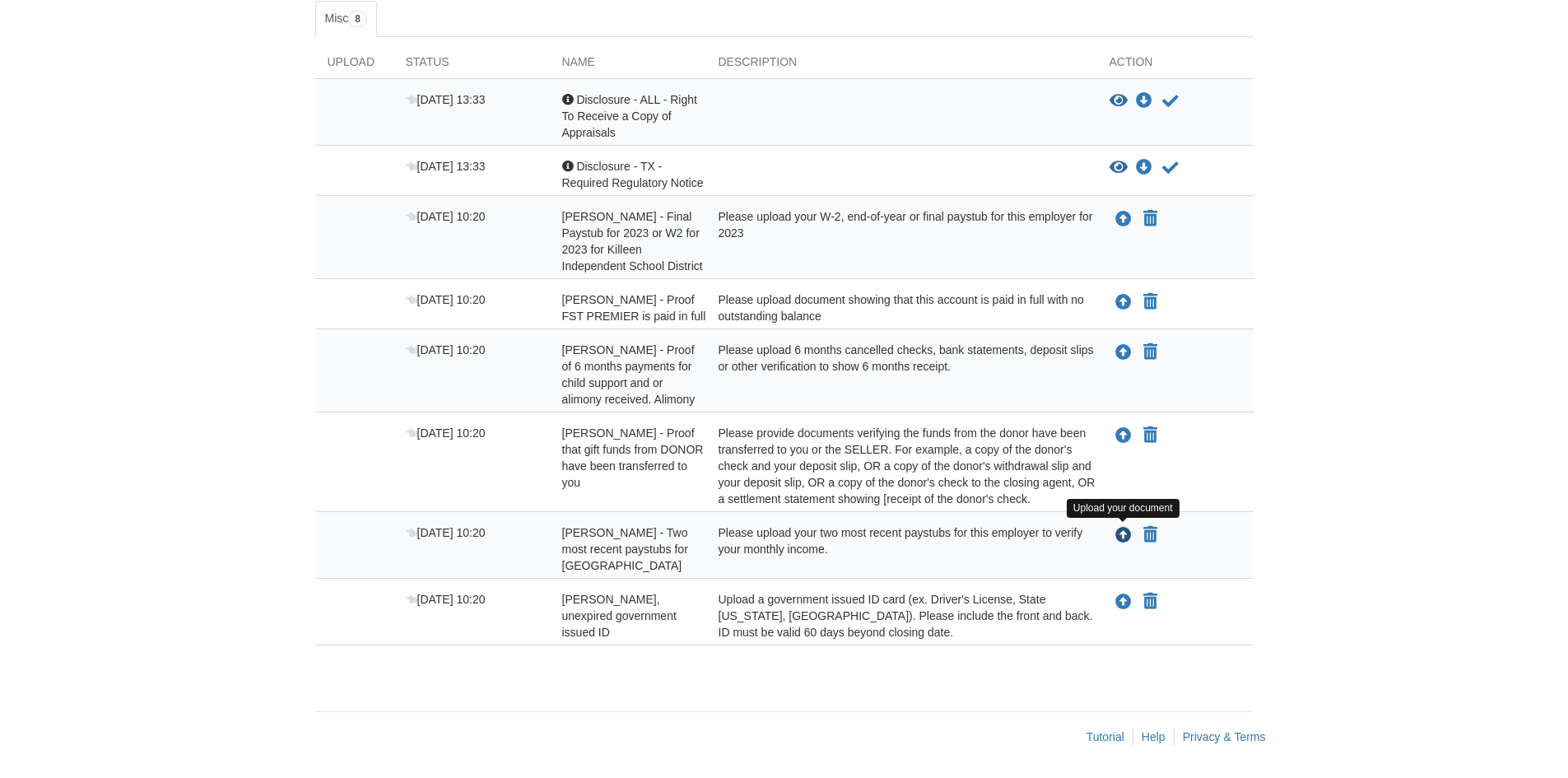
click at [1122, 534] on icon "Upload Pamela Evans - Two most recent paystubs for Killeen Independent School D…" at bounding box center [1123, 536] width 17 height 17
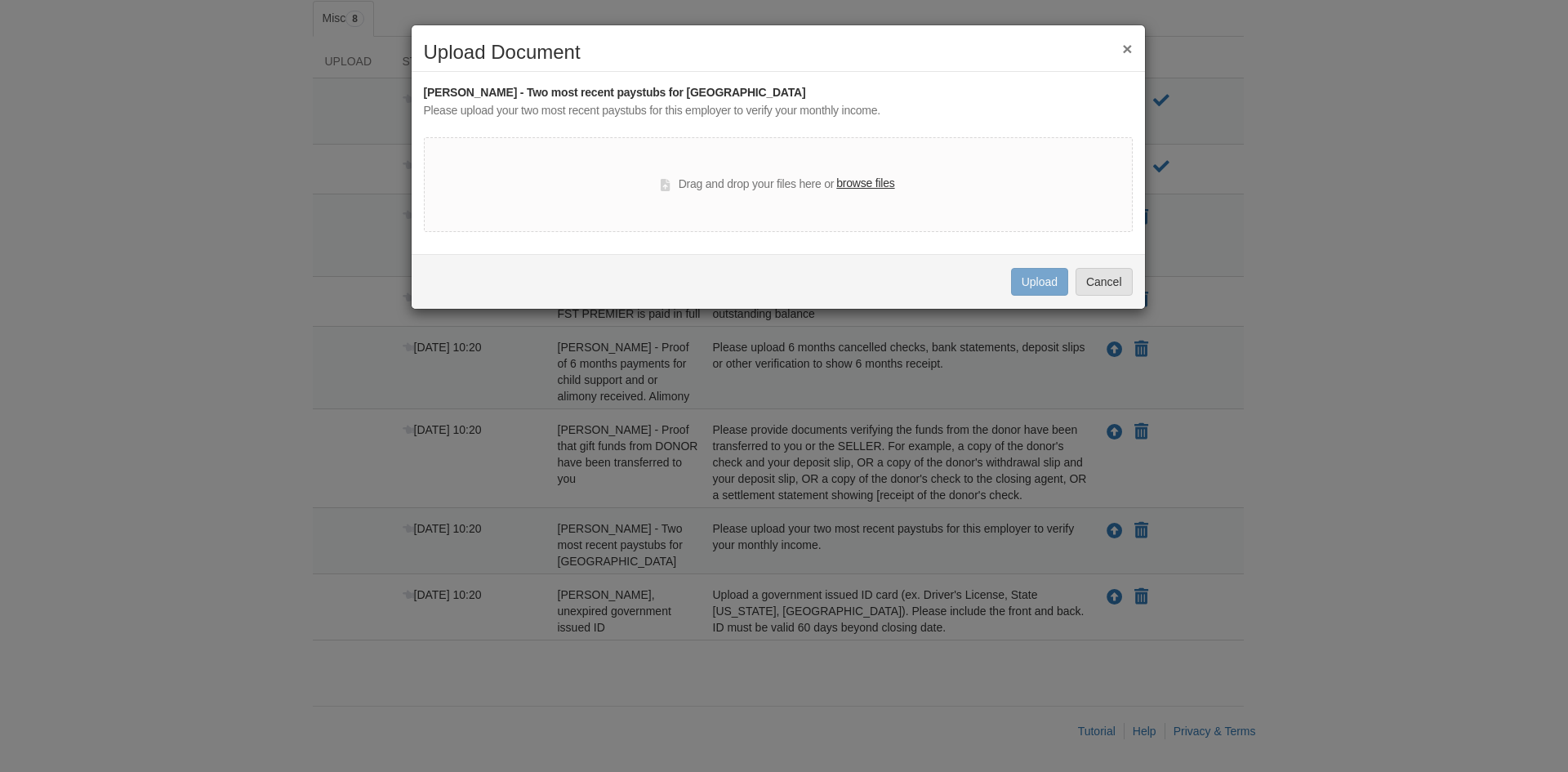
click at [874, 175] on label "browse files" at bounding box center [865, 184] width 58 height 18
click at [0, 0] on input "browse files" at bounding box center [0, 0] width 0 height 0
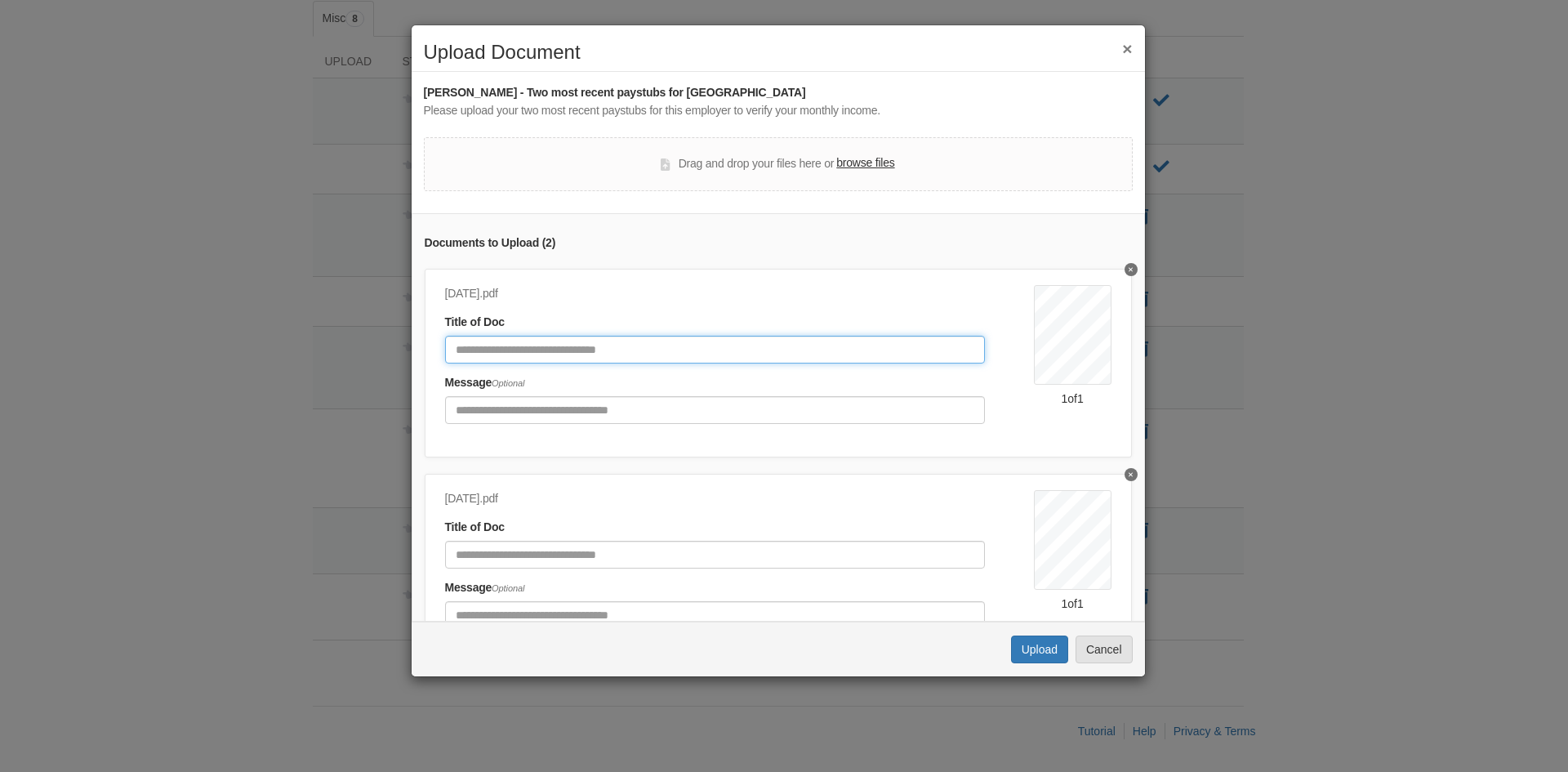
click at [566, 356] on input "Document Title" at bounding box center [715, 349] width 540 height 28
type input "*"
type input "**********"
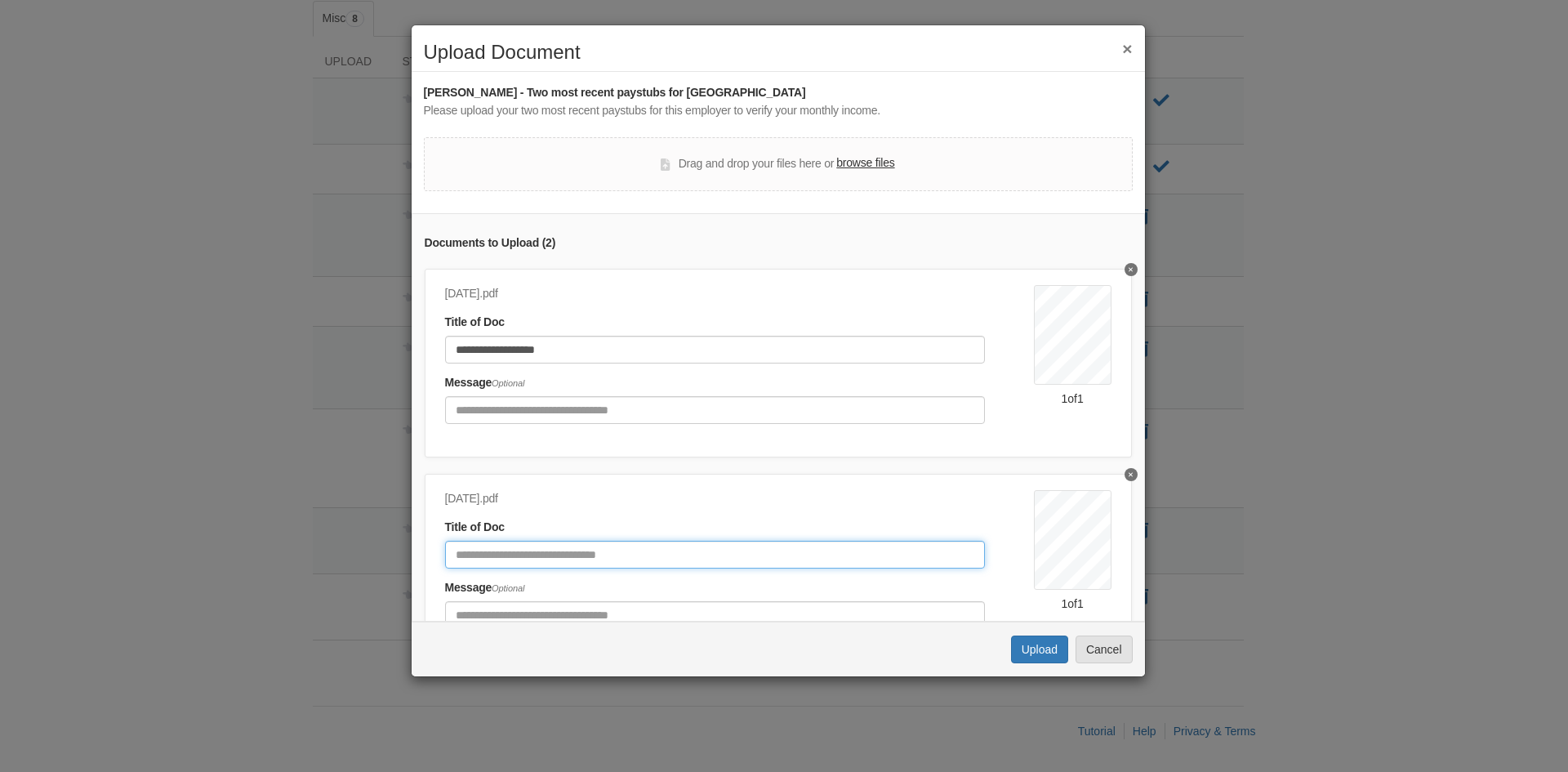
click at [527, 559] on input "Document Title" at bounding box center [715, 555] width 540 height 28
type input "**********"
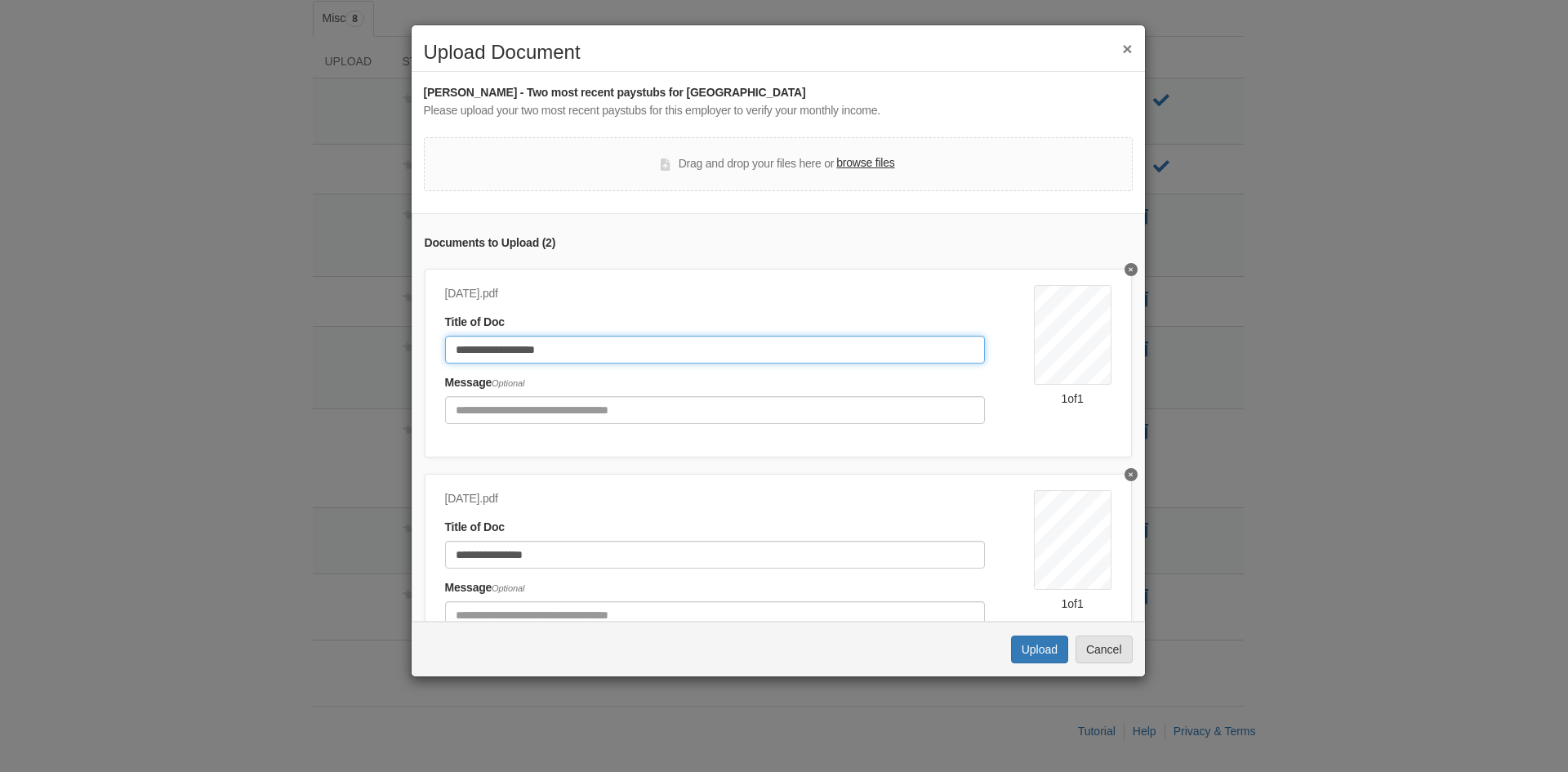
click at [512, 349] on input "**********" at bounding box center [715, 349] width 540 height 28
click at [1044, 641] on button "Upload" at bounding box center [1040, 649] width 57 height 28
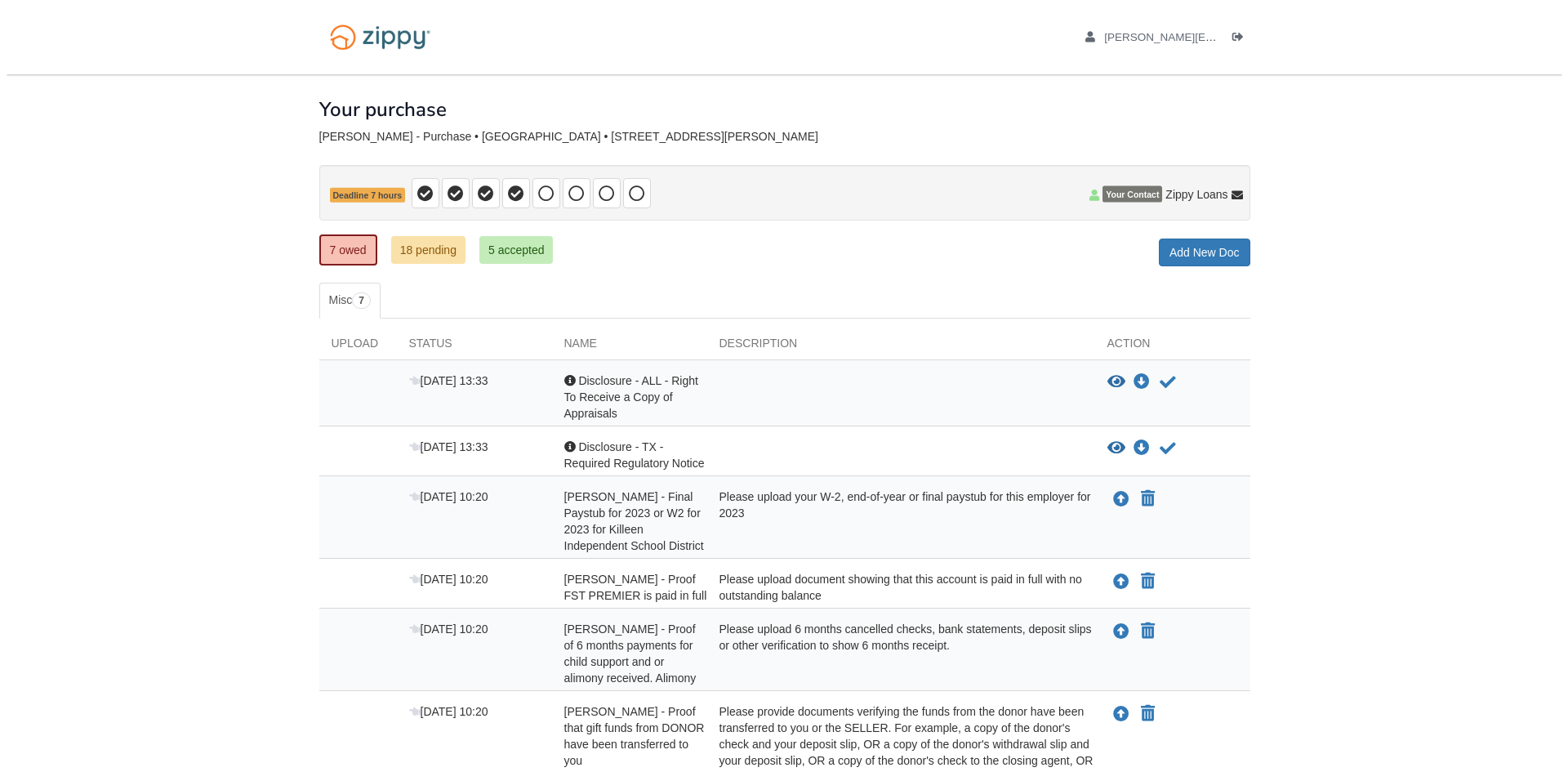
scroll to position [216, 0]
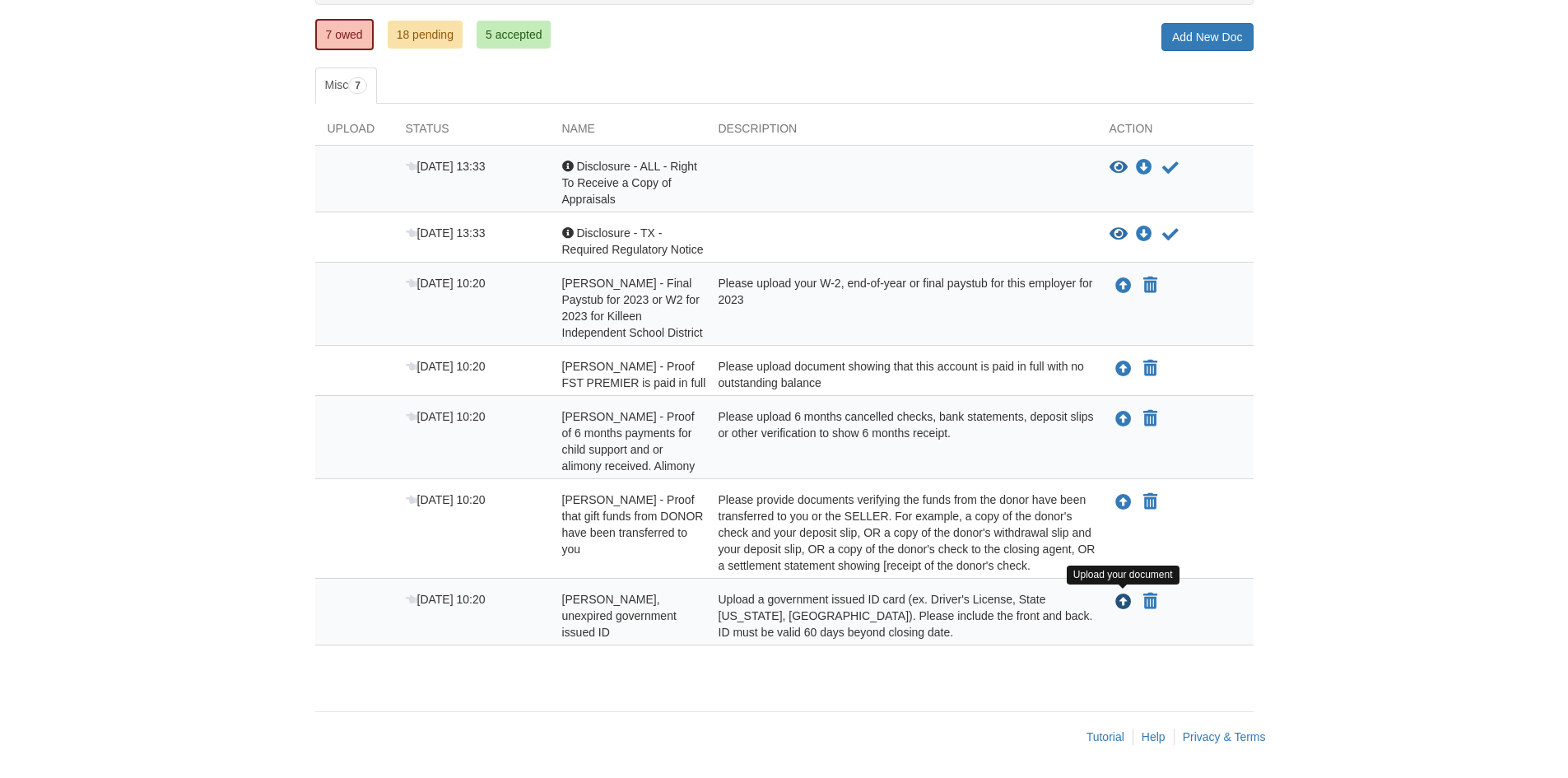
click at [1127, 600] on icon "Upload Pamela Evans - Valid, unexpired government issued ID" at bounding box center [1123, 602] width 17 height 17
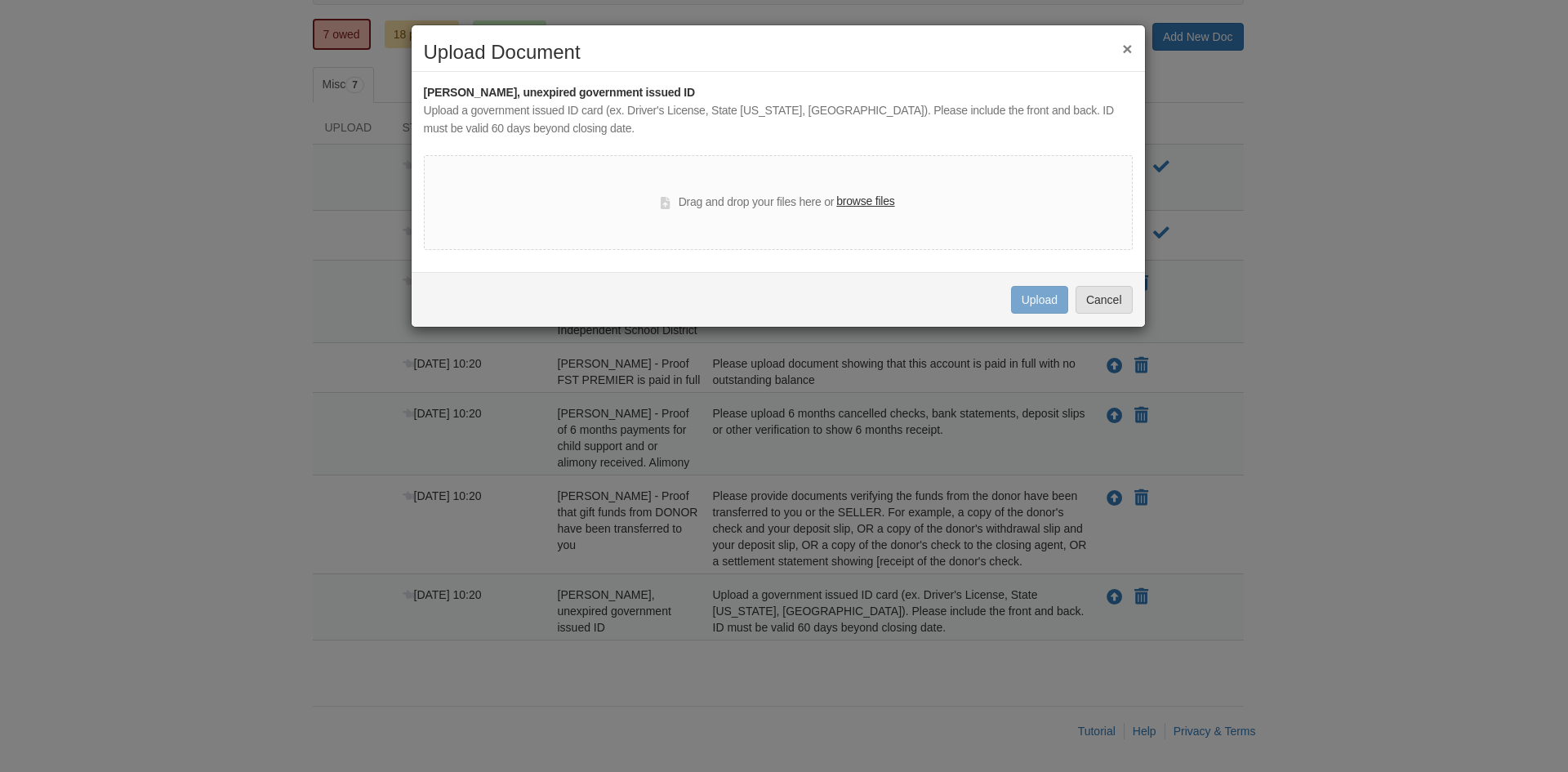
click at [851, 200] on label "browse files" at bounding box center [865, 202] width 58 height 18
click at [0, 0] on input "browse files" at bounding box center [0, 0] width 0 height 0
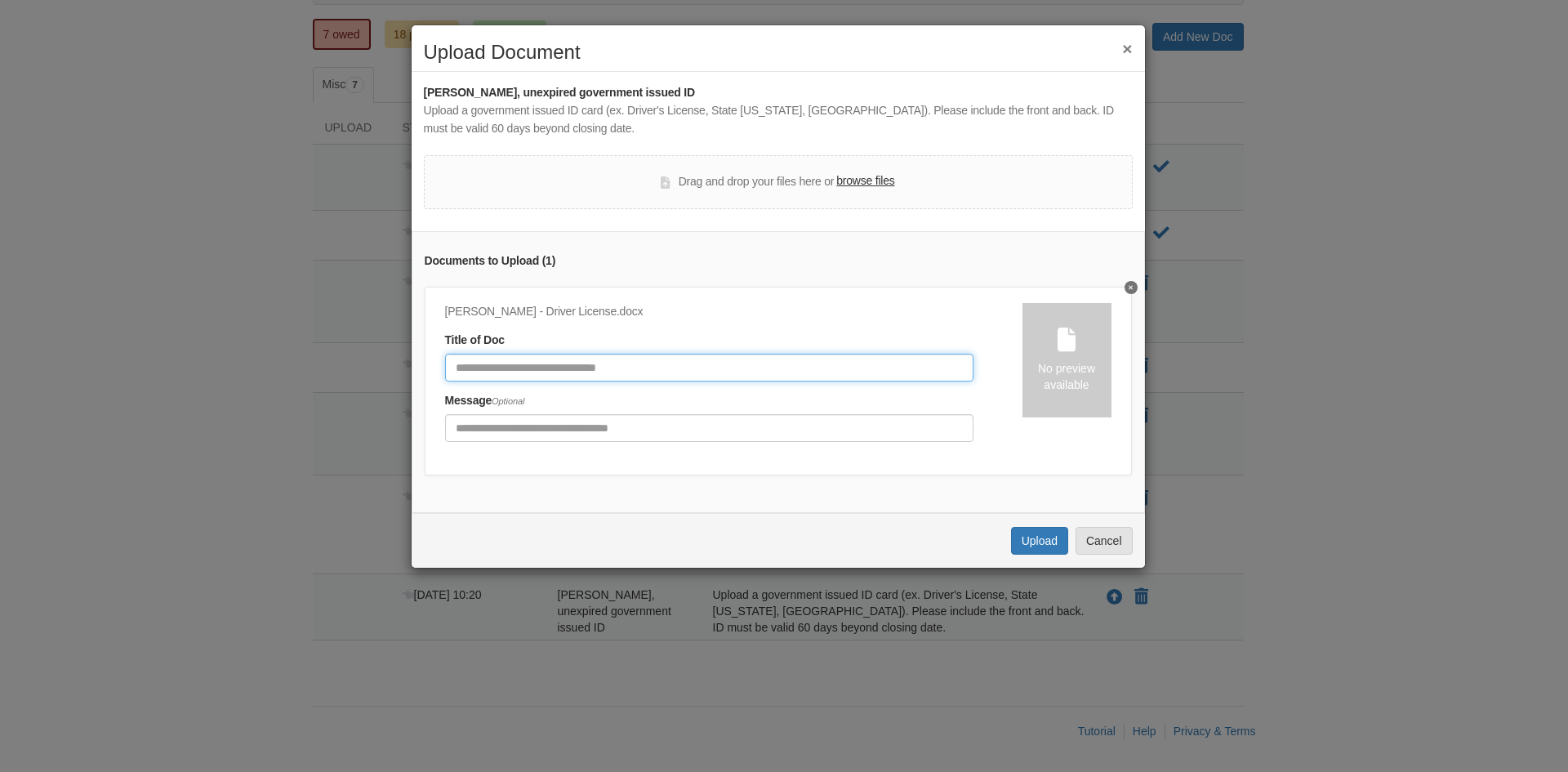
click at [524, 363] on input "Document Title" at bounding box center [709, 367] width 528 height 28
type input "**********"
click at [1039, 552] on button "Upload" at bounding box center [1040, 541] width 57 height 28
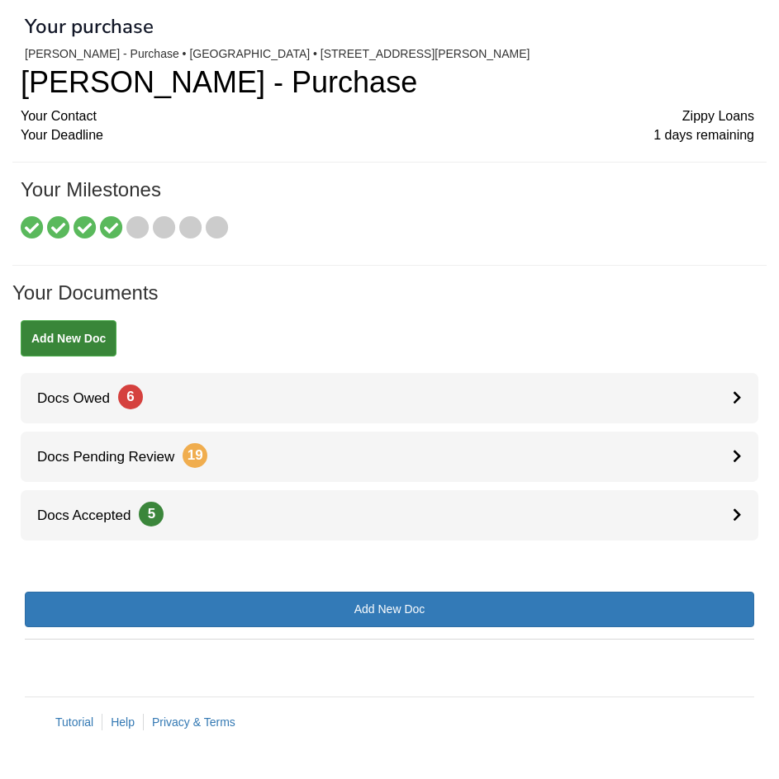
scroll to position [53, 0]
click at [326, 425] on ul "Docs Owed 6 Docs Pending Review 19 Docs Accepted 5" at bounding box center [389, 457] width 754 height 168
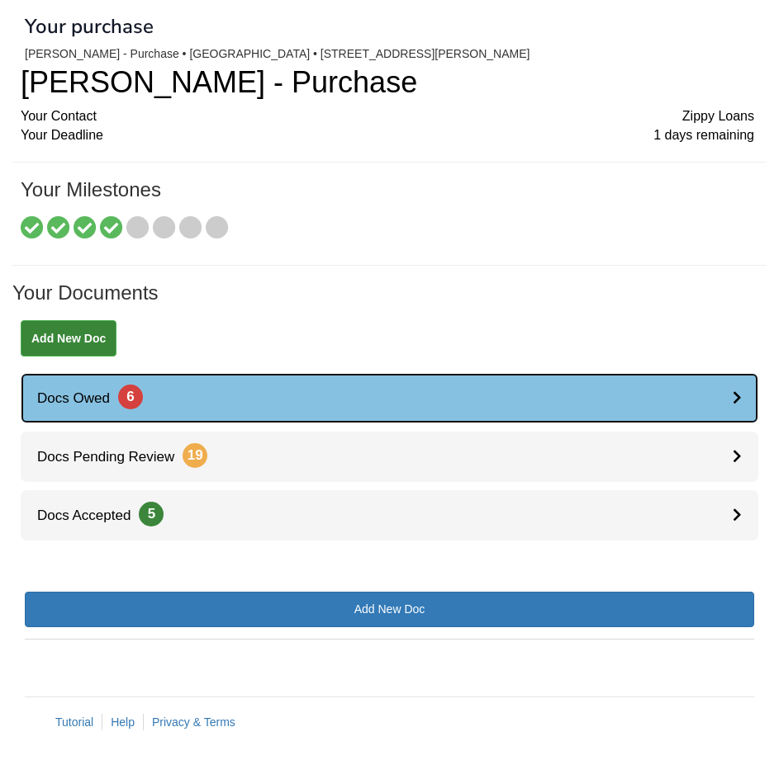
click at [319, 405] on link "Docs Owed 6" at bounding box center [389, 398] width 737 height 50
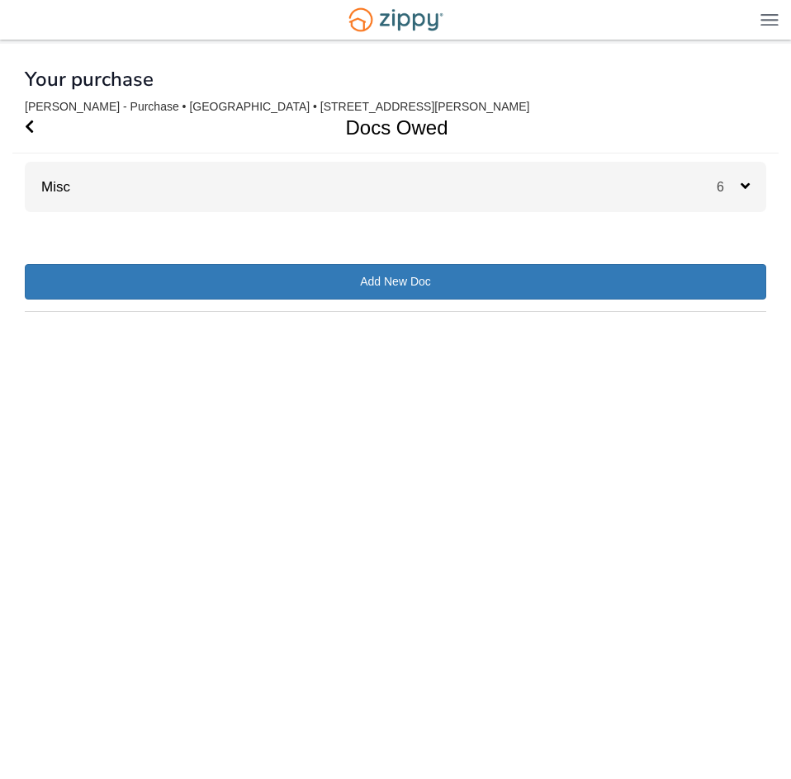
click at [518, 185] on div "Misc 6" at bounding box center [395, 187] width 741 height 50
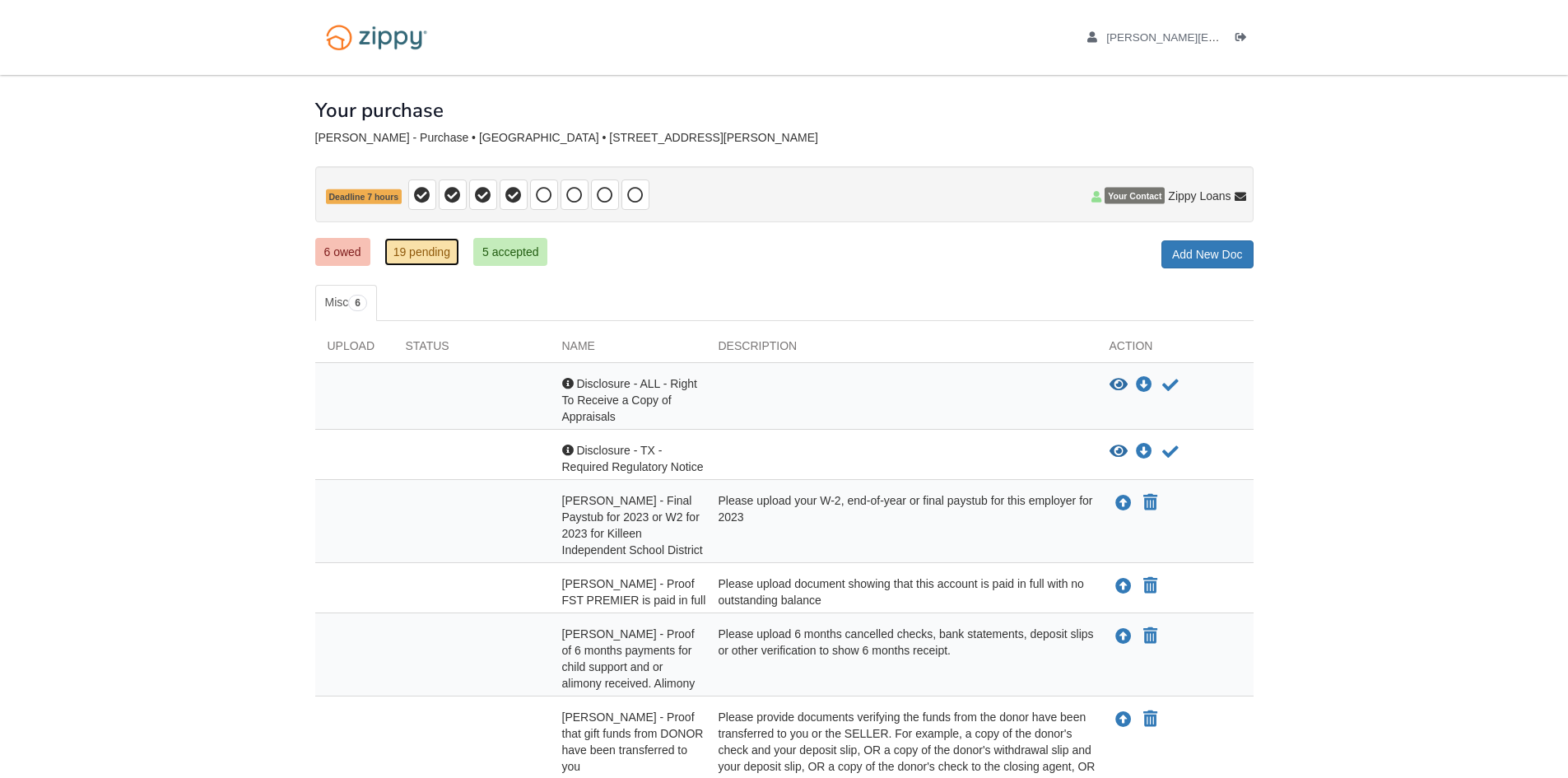
click at [427, 252] on link "19 pending" at bounding box center [422, 252] width 75 height 28
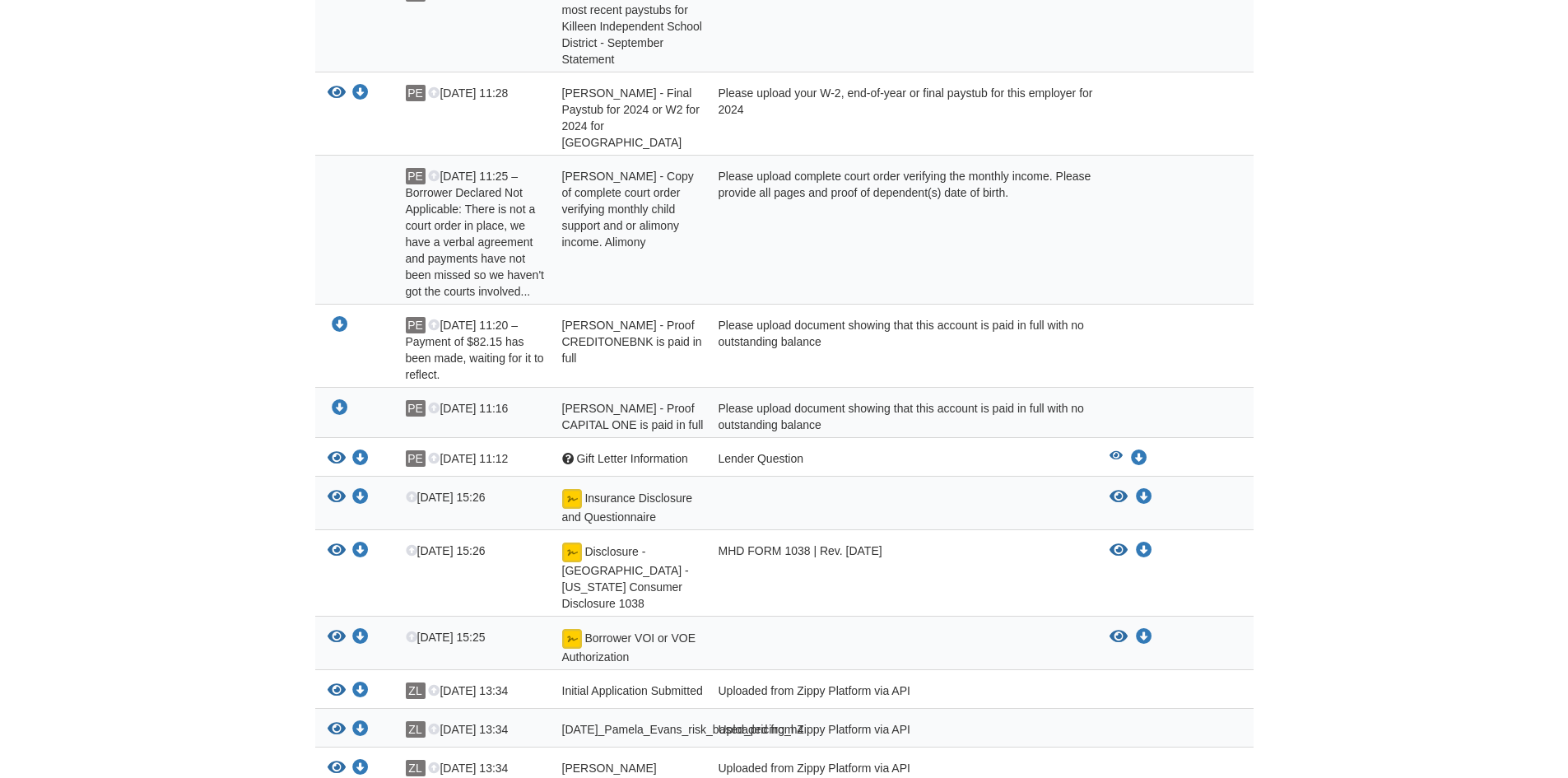
scroll to position [577, 0]
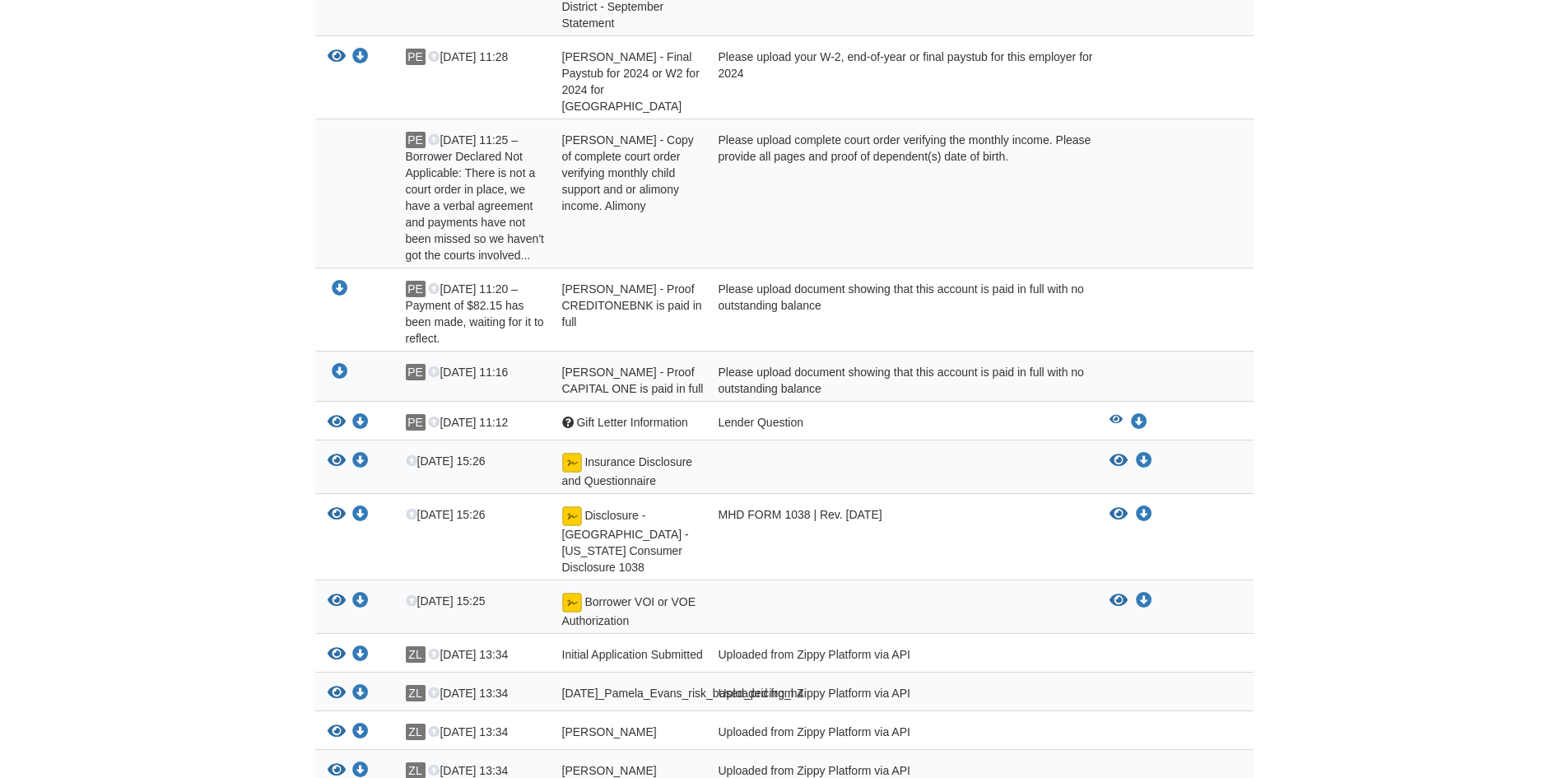
click at [626, 416] on span "Gift Letter Information" at bounding box center [631, 422] width 111 height 13
click at [562, 417] on div at bounding box center [568, 423] width 12 height 12
click at [569, 417] on div at bounding box center [568, 423] width 12 height 12
click at [796, 414] on div "Lender Question" at bounding box center [901, 424] width 391 height 21
click at [710, 414] on div "Lender Question" at bounding box center [901, 424] width 391 height 21
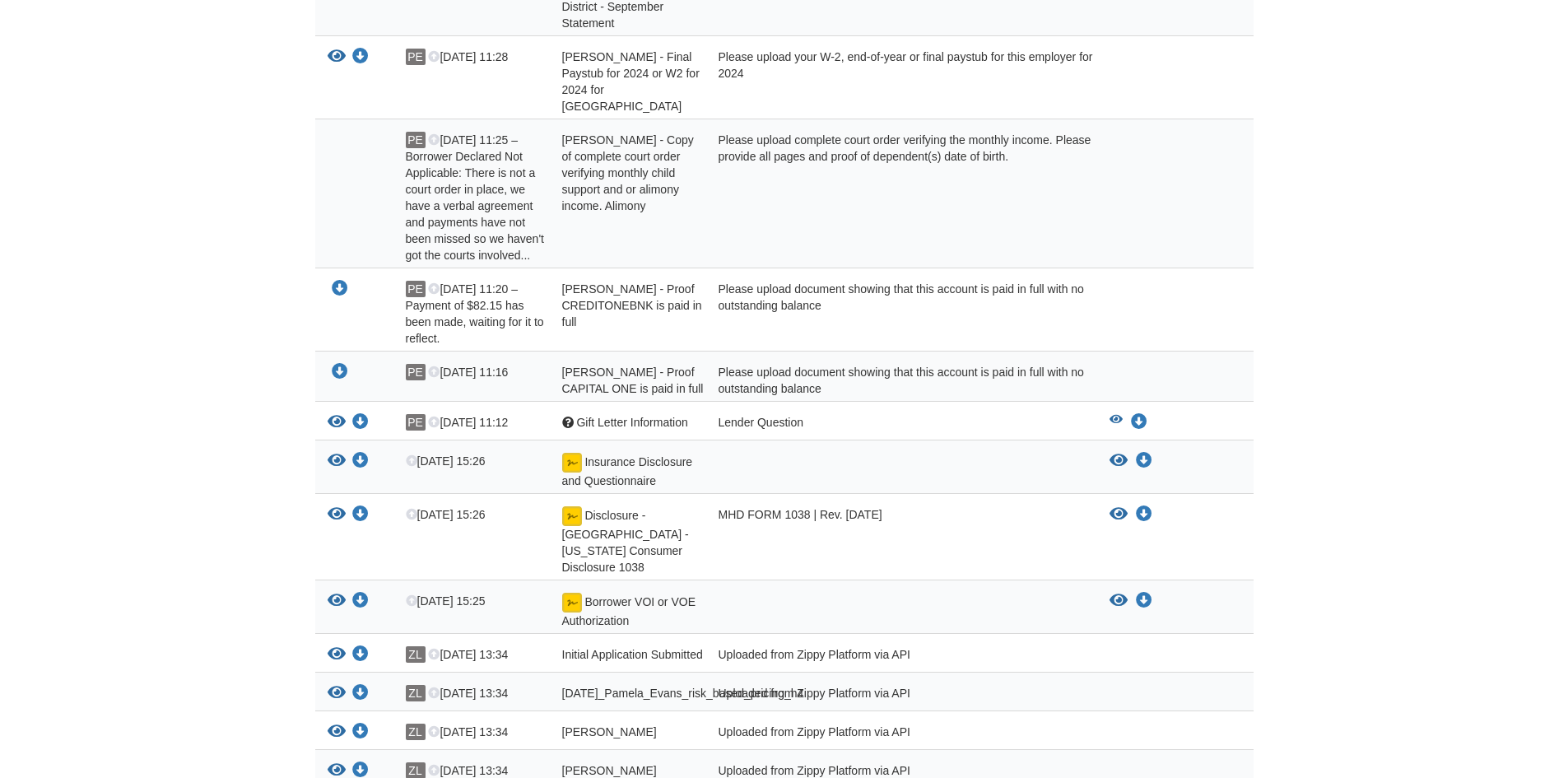
click at [697, 414] on div "Question Gift Letter Information" at bounding box center [628, 424] width 157 height 21
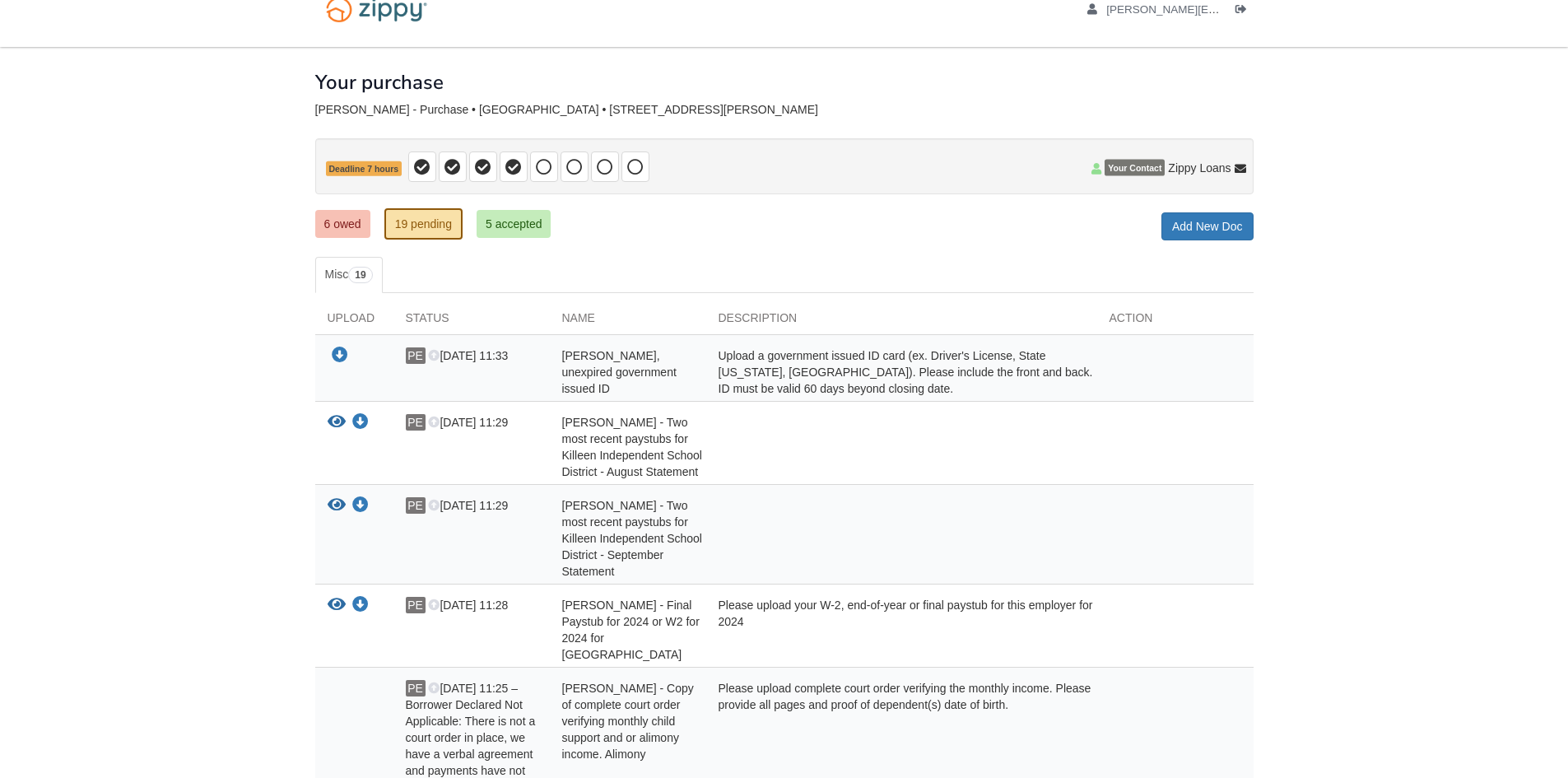
scroll to position [0, 0]
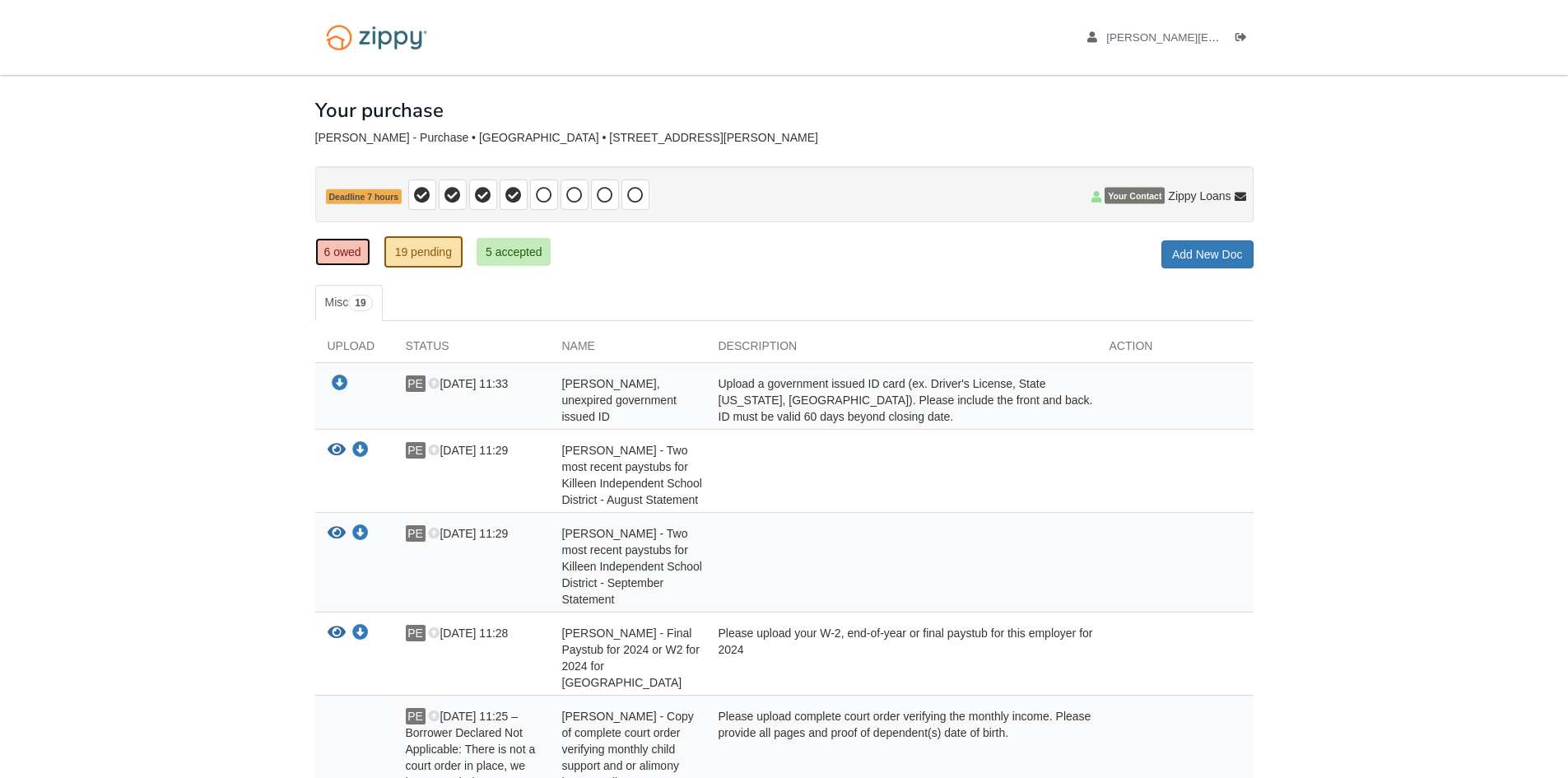
click at [327, 252] on link "6 owed" at bounding box center [342, 252] width 55 height 28
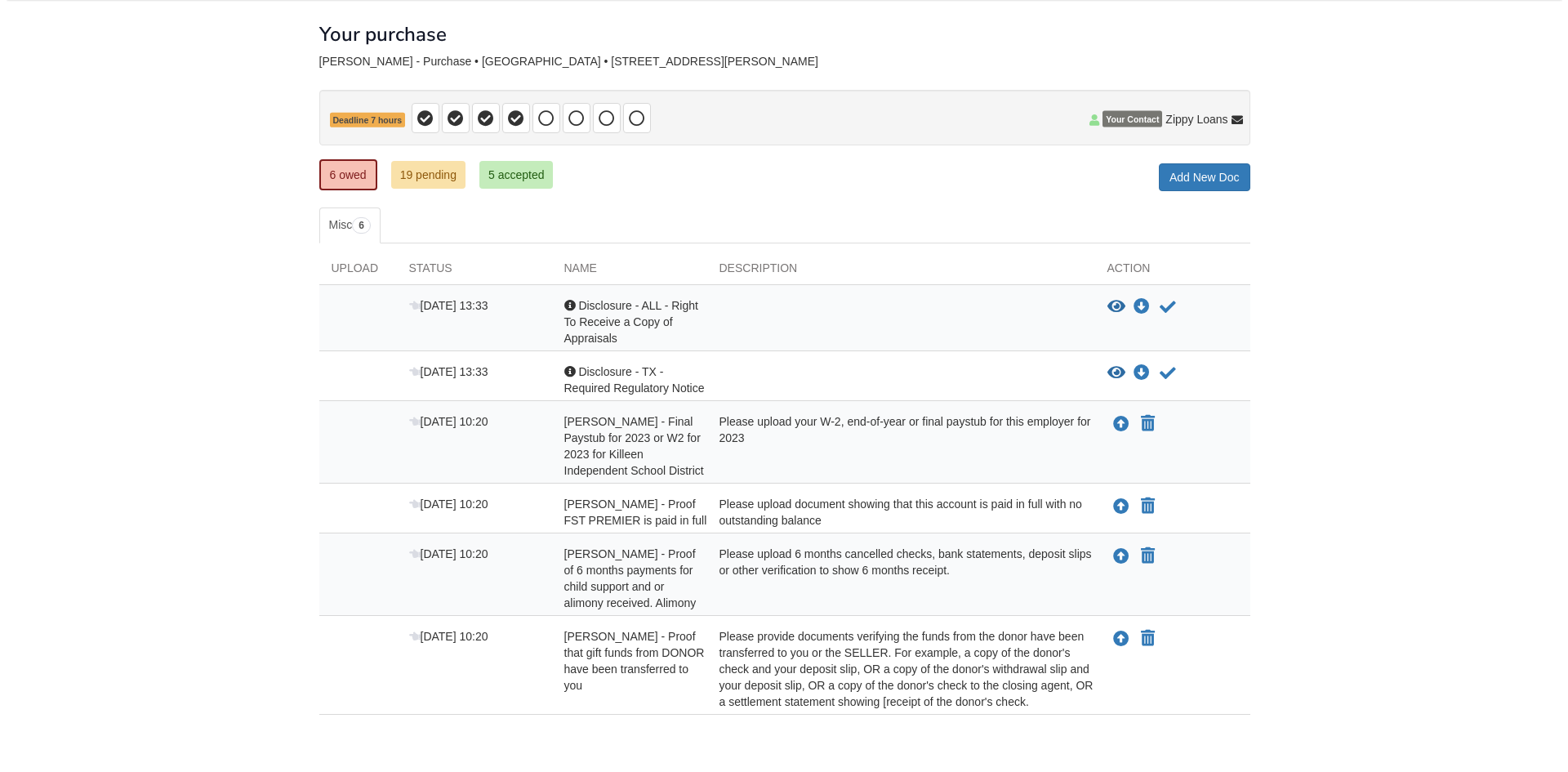
scroll to position [149, 0]
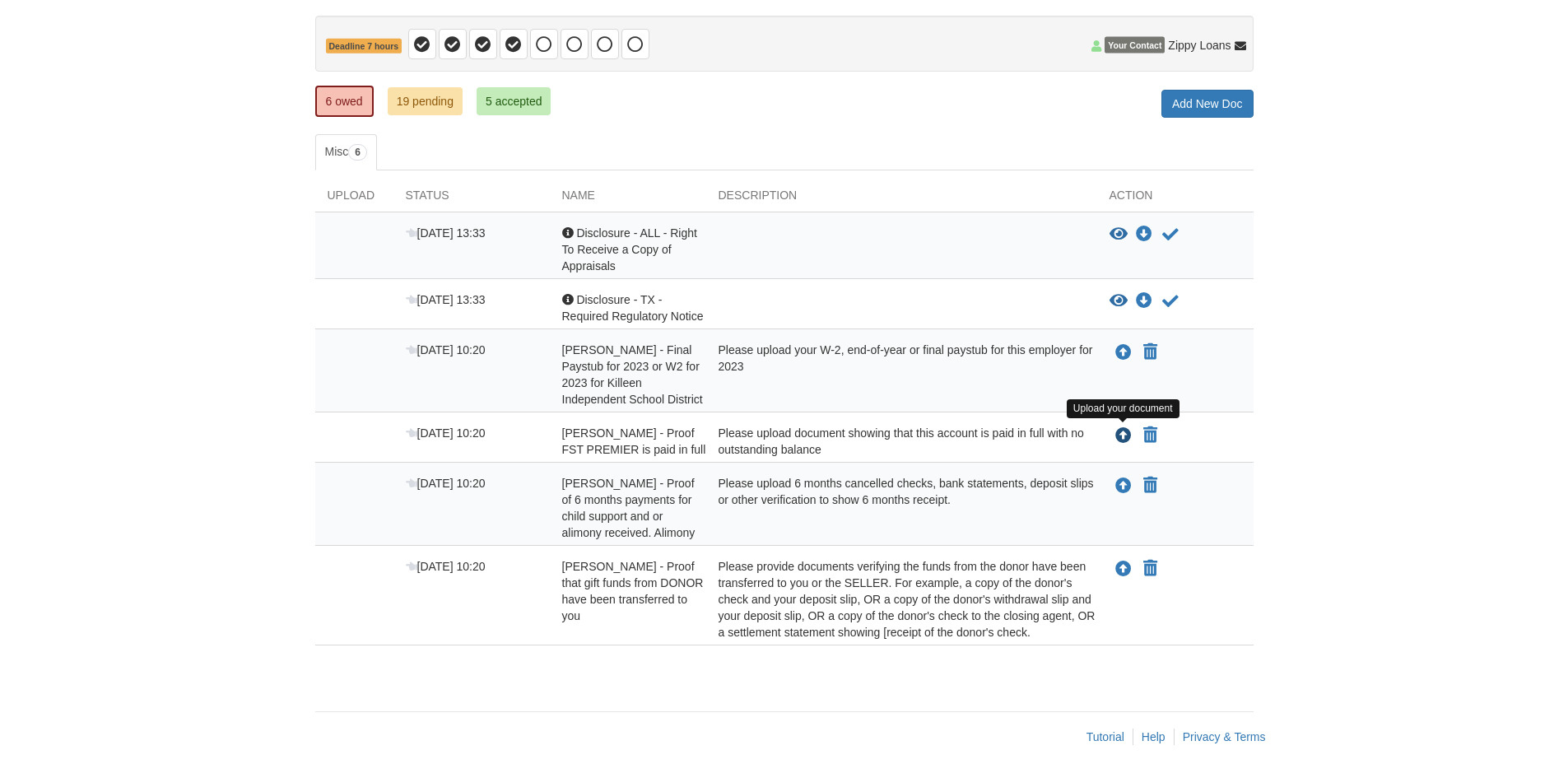
click at [1123, 429] on icon "Upload Pamela Evans - Proof FST PREMIER is paid in full" at bounding box center [1123, 436] width 17 height 17
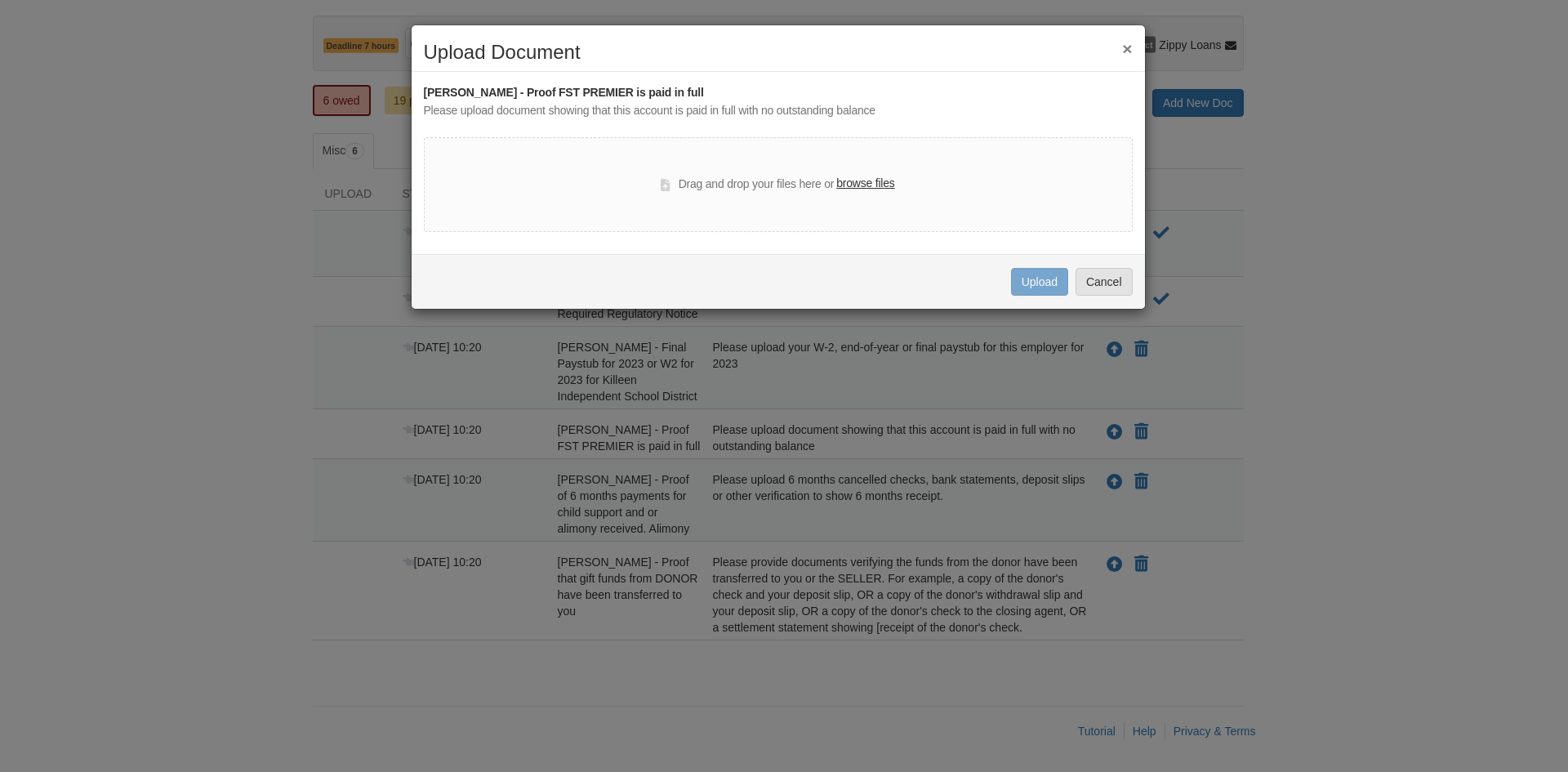
click at [864, 184] on label "browse files" at bounding box center [865, 184] width 58 height 18
click at [0, 0] on input "browse files" at bounding box center [0, 0] width 0 height 0
click at [863, 185] on label "browse files" at bounding box center [865, 184] width 58 height 18
click at [0, 0] on input "browse files" at bounding box center [0, 0] width 0 height 0
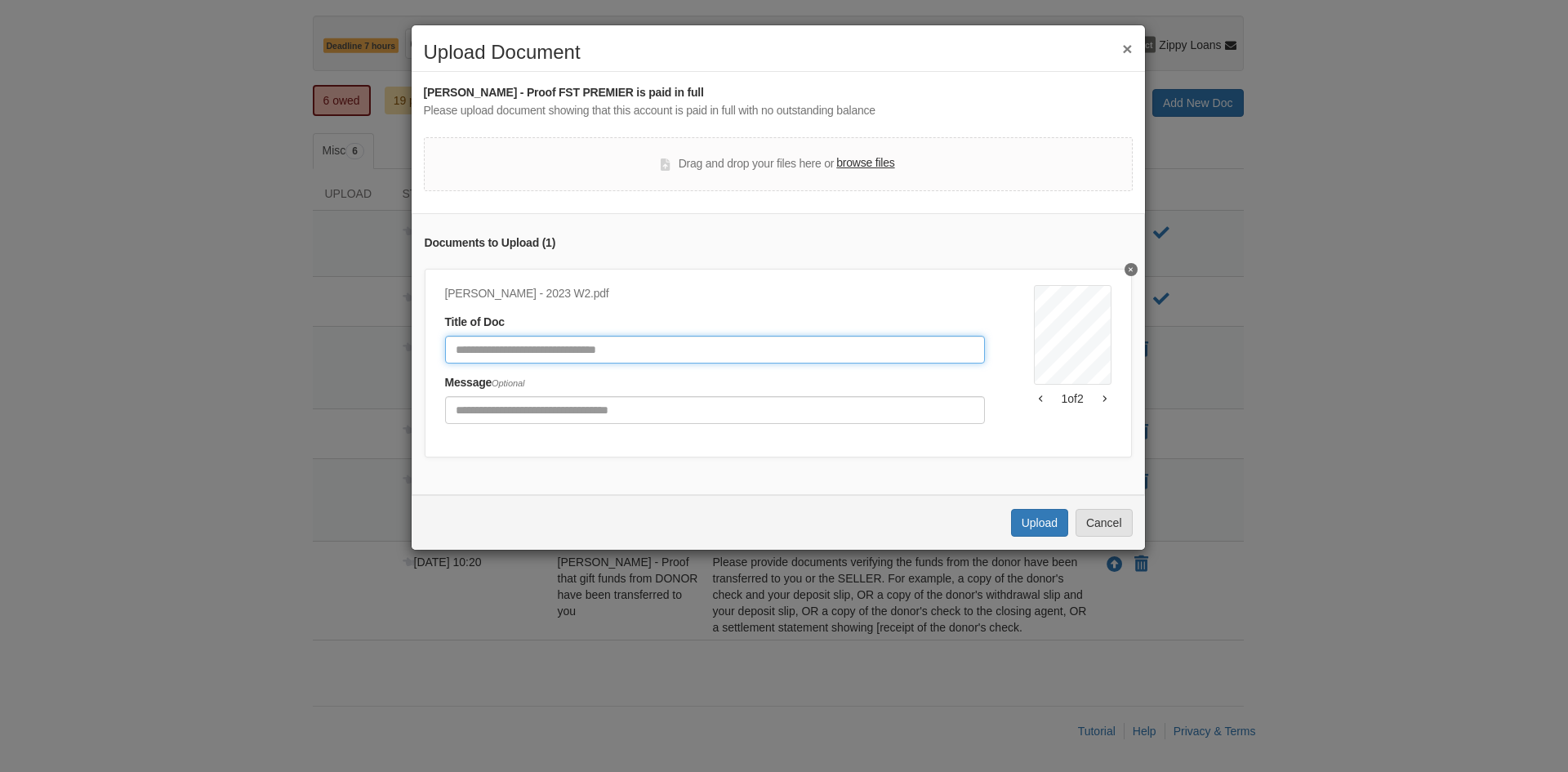
click at [555, 347] on input "Document Title" at bounding box center [715, 349] width 540 height 28
click at [569, 348] on input "**********" at bounding box center [715, 349] width 540 height 28
type input "**********"
click at [1047, 536] on button "Upload" at bounding box center [1040, 523] width 57 height 28
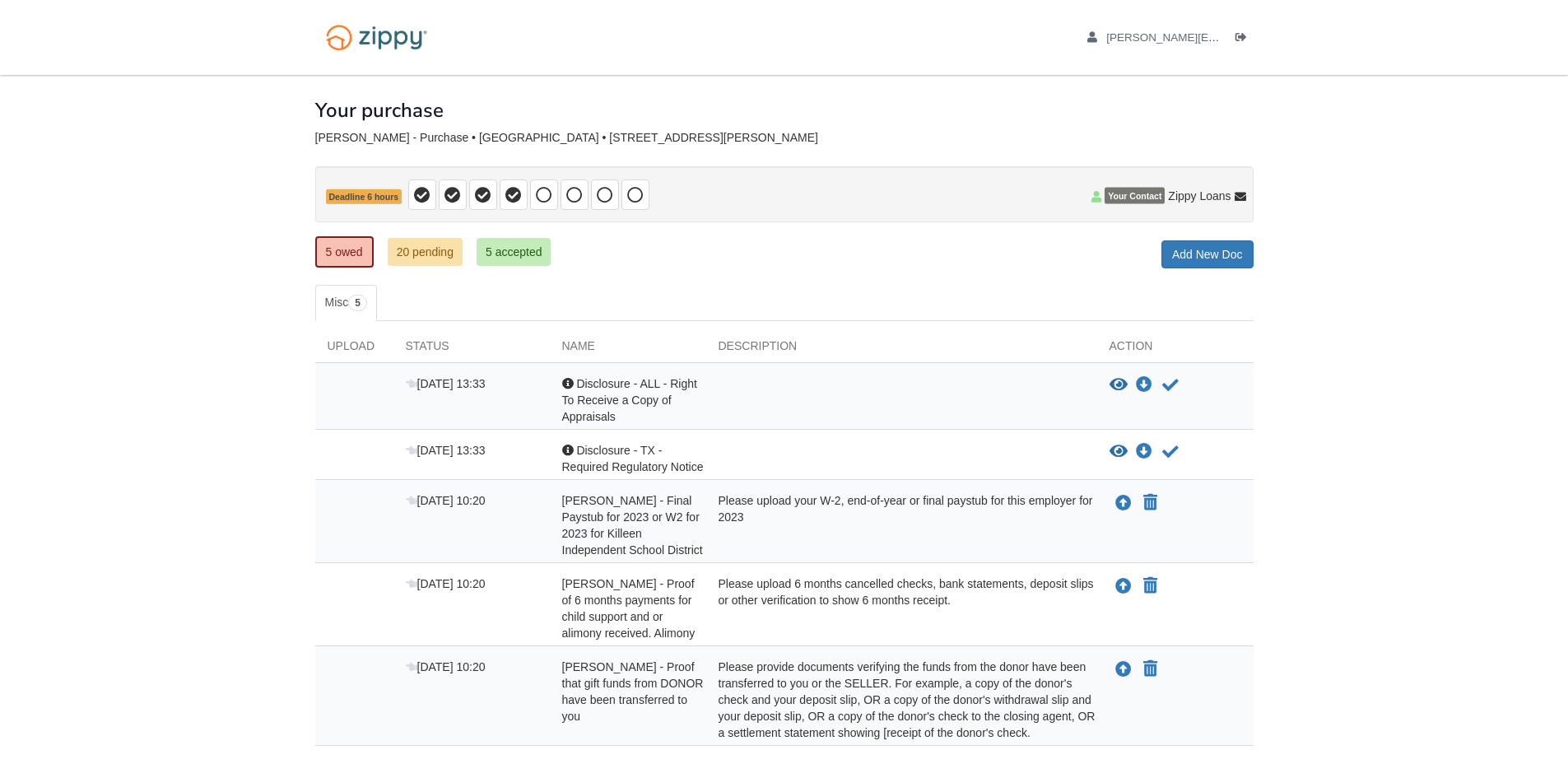
scroll to position [101, 0]
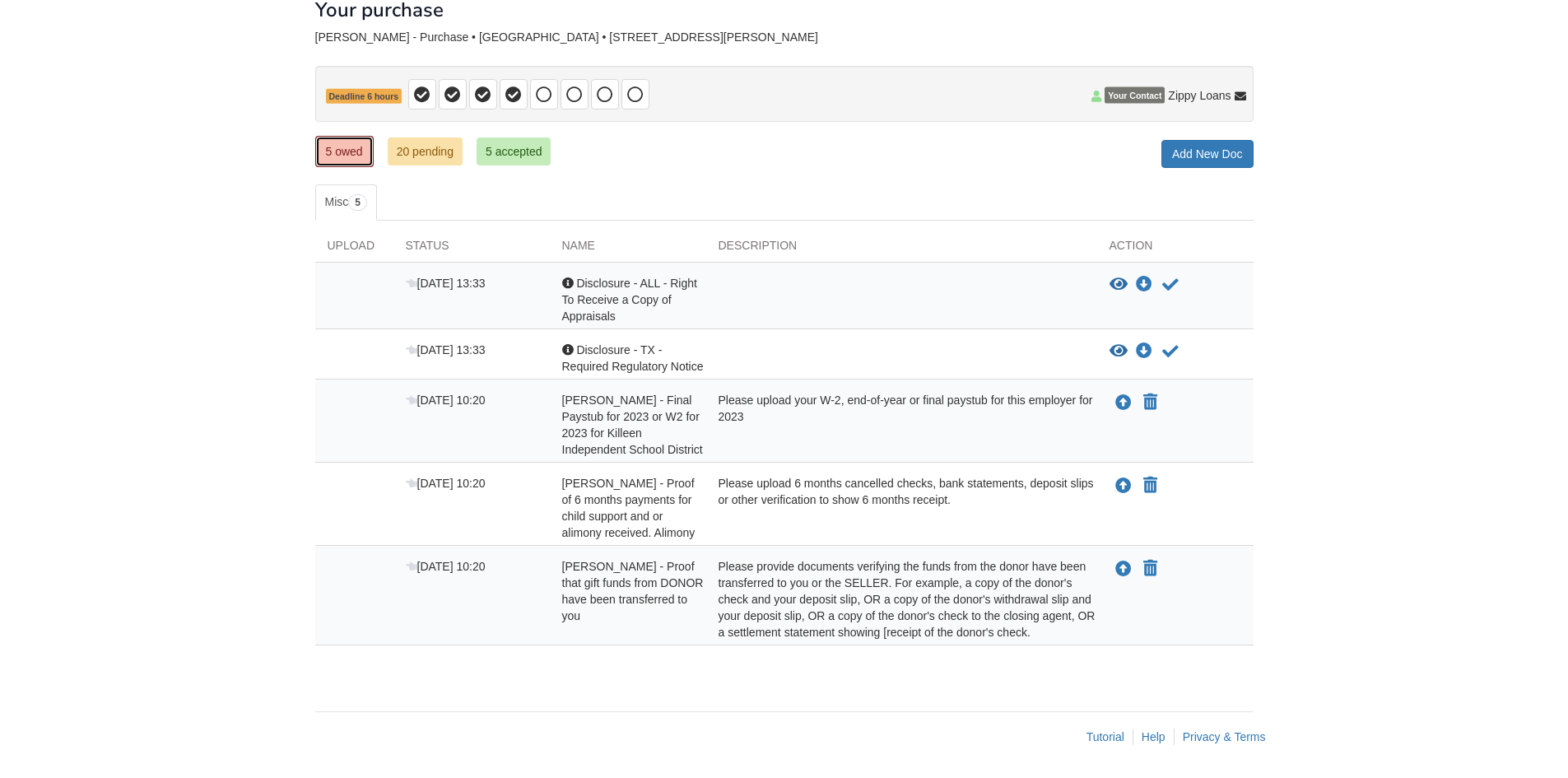
drag, startPoint x: 367, startPoint y: 146, endPoint x: 439, endPoint y: 154, distance: 72.4
click at [368, 147] on link "5 owed" at bounding box center [344, 151] width 59 height 31
click at [439, 154] on link "20 pending" at bounding box center [425, 152] width 75 height 28
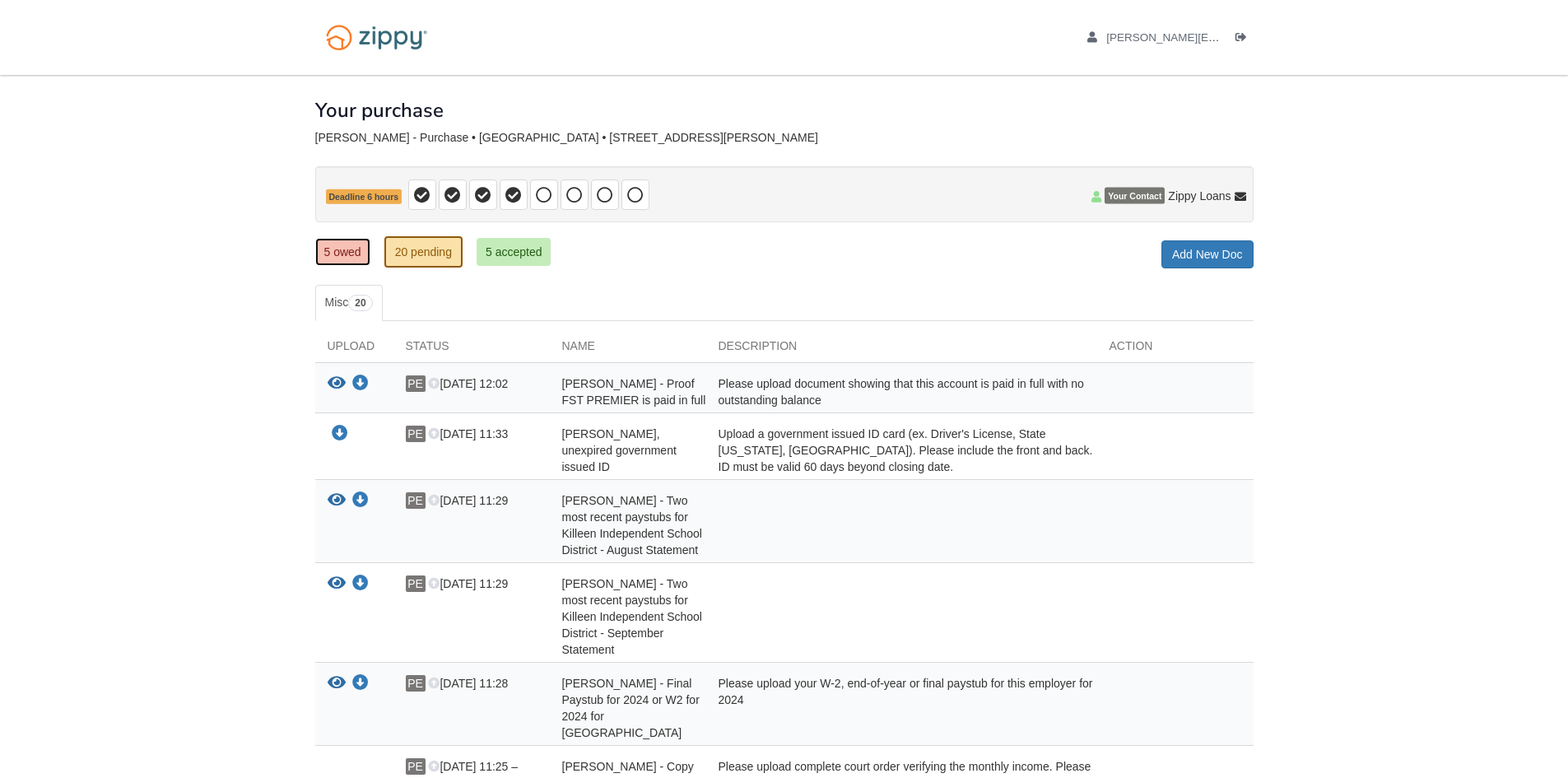
click at [352, 251] on link "5 owed" at bounding box center [342, 252] width 55 height 28
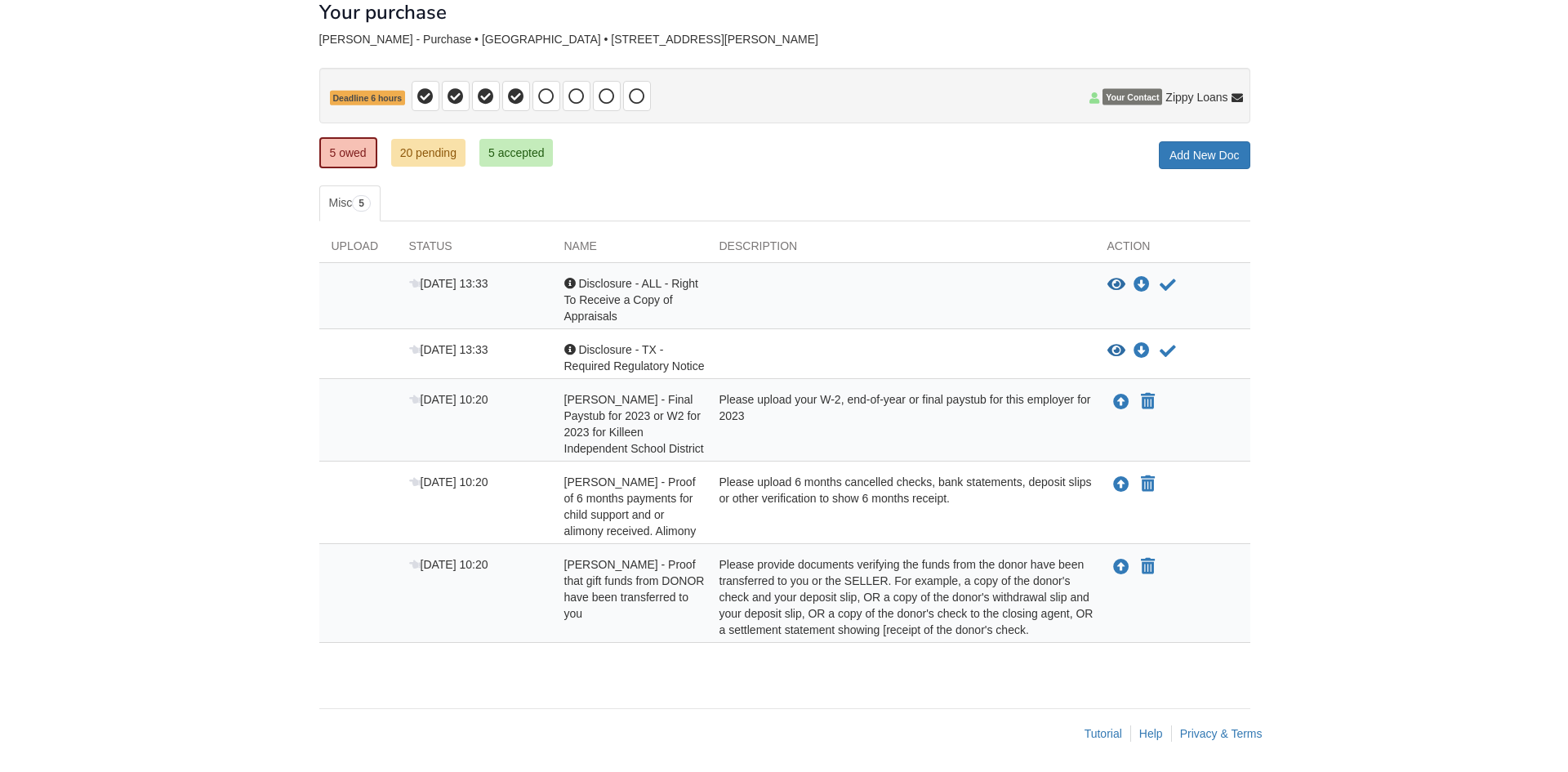
scroll to position [100, 0]
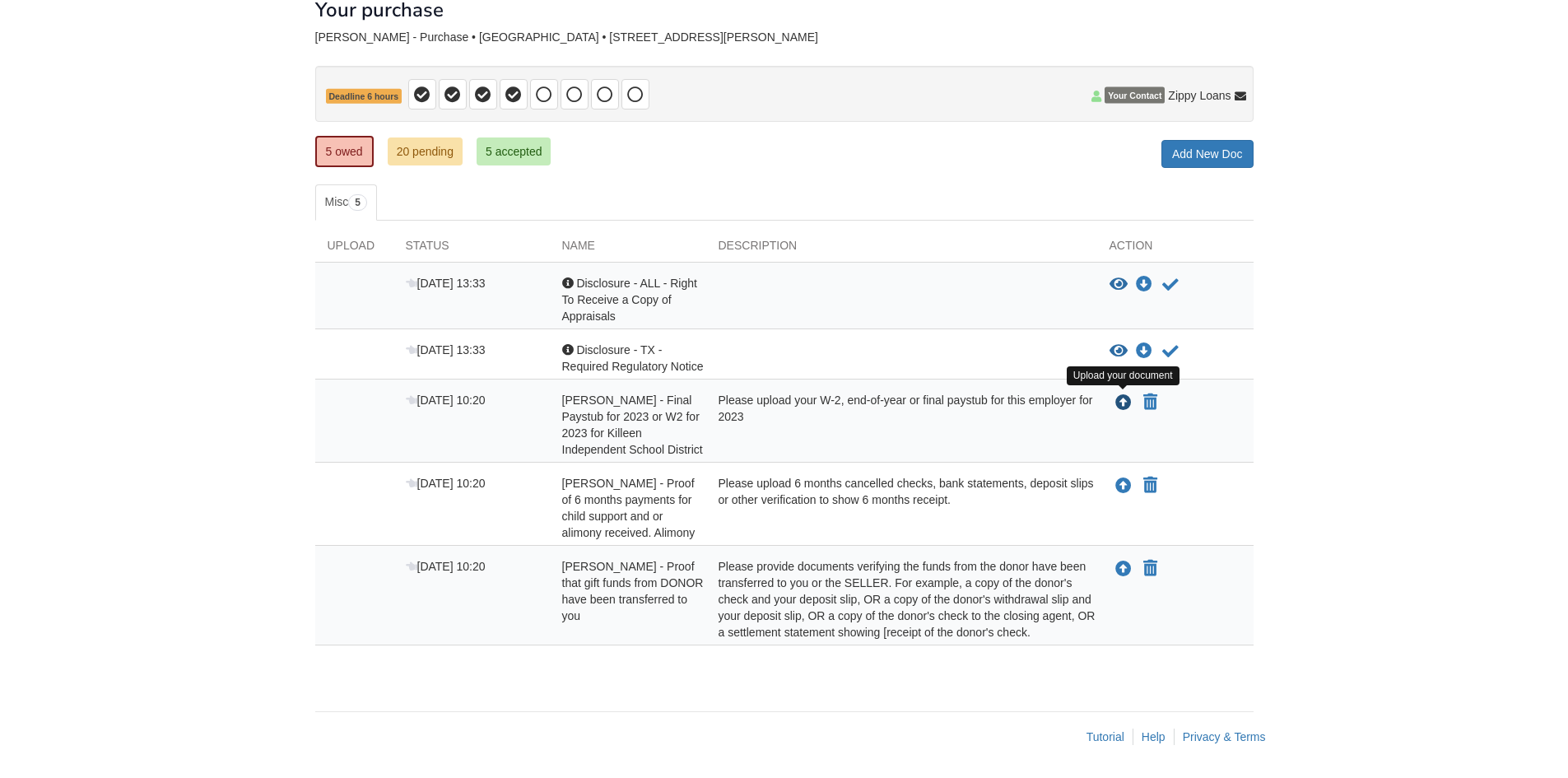
click at [1121, 400] on icon "Upload Pamela Evans - Final Paystub for 2023 or W2 for 2023 for Killeen Indepen…" at bounding box center [1123, 403] width 17 height 17
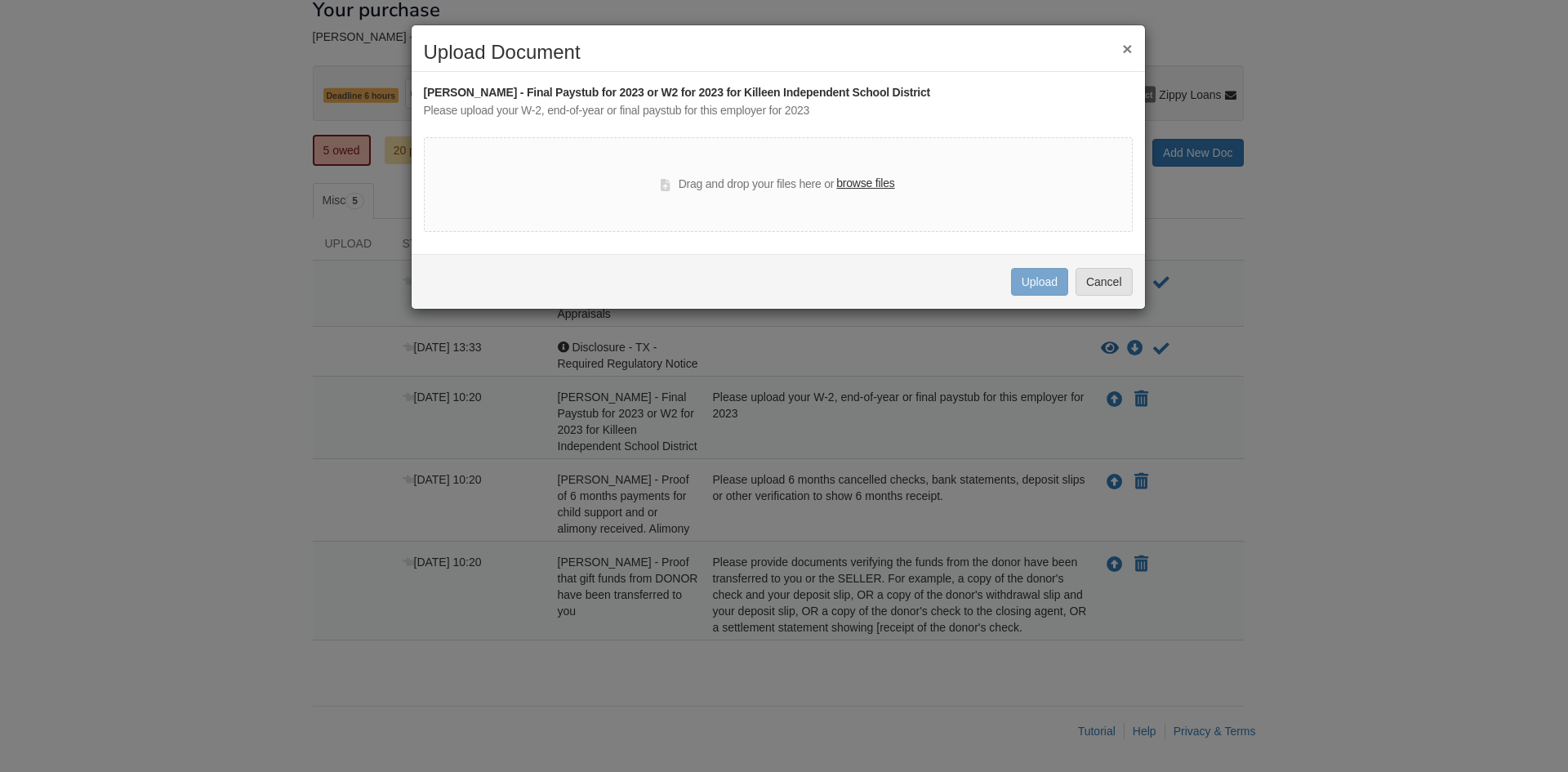
click at [862, 188] on label "browse files" at bounding box center [865, 184] width 58 height 18
click at [0, 0] on input "browse files" at bounding box center [0, 0] width 0 height 0
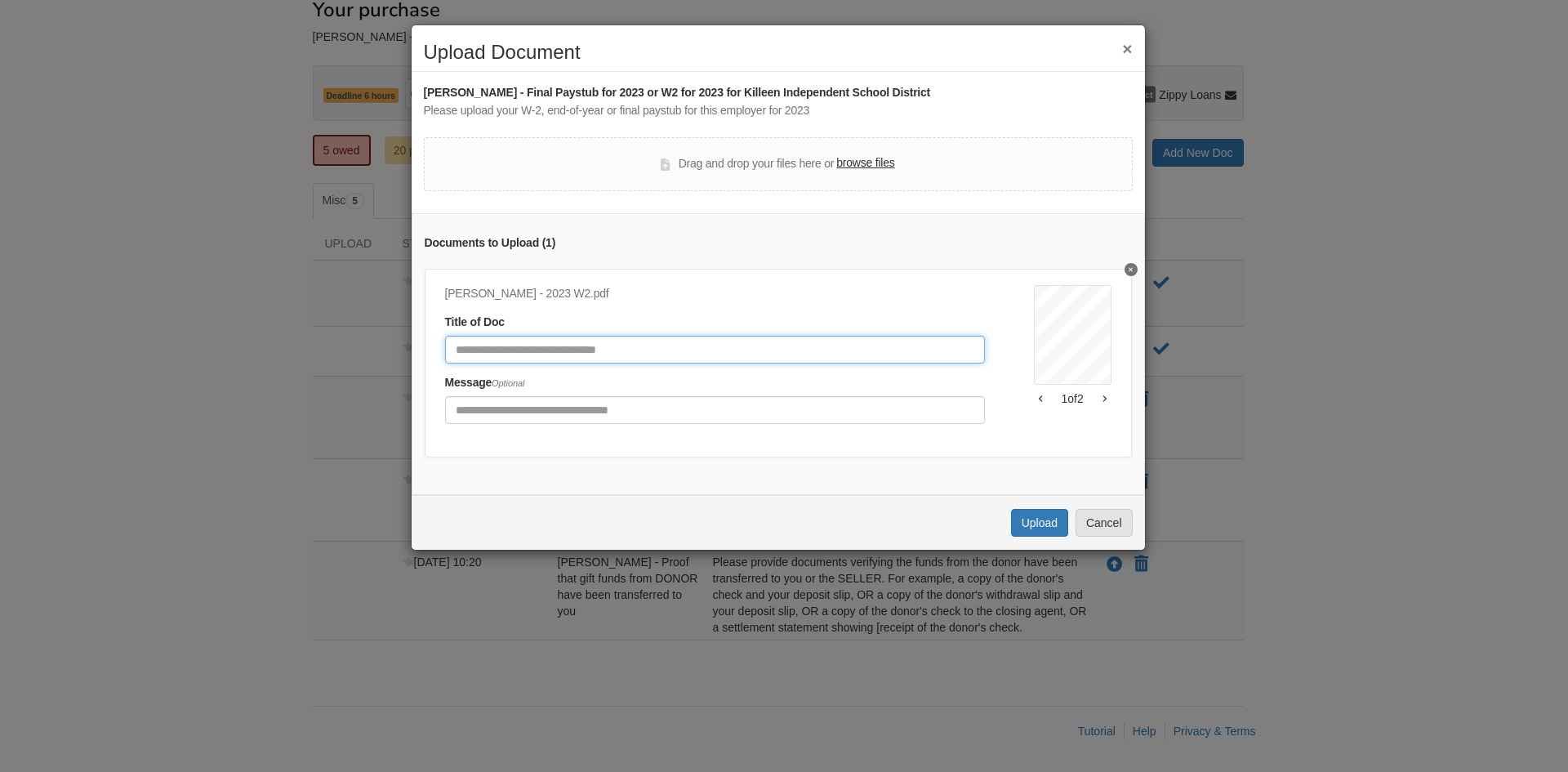
click at [544, 356] on input "Document Title" at bounding box center [715, 349] width 540 height 28
click at [563, 354] on input "**********" at bounding box center [715, 349] width 540 height 28
type input "**********"
click at [1048, 536] on button "Upload" at bounding box center [1040, 523] width 57 height 28
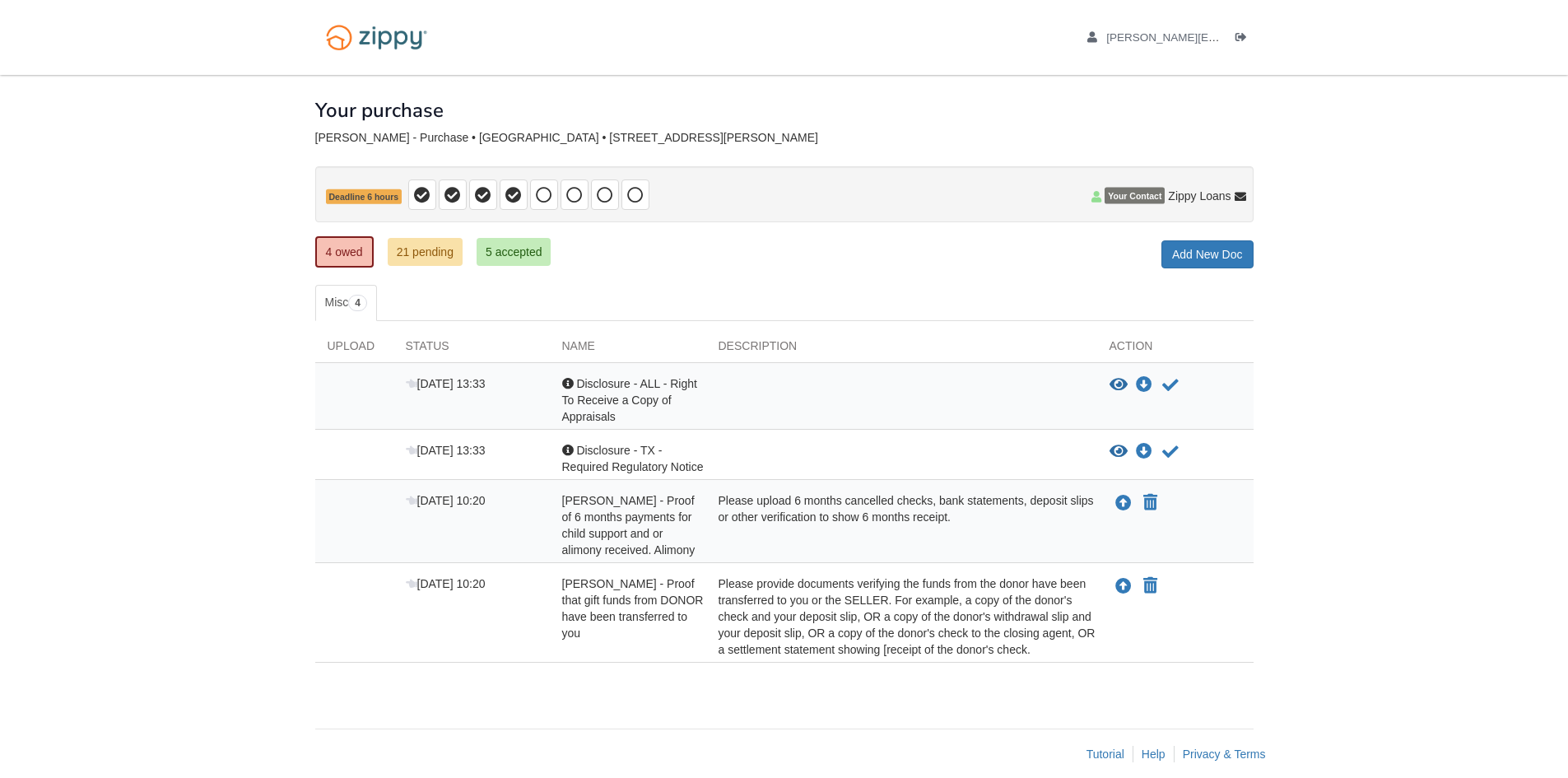
scroll to position [17, 0]
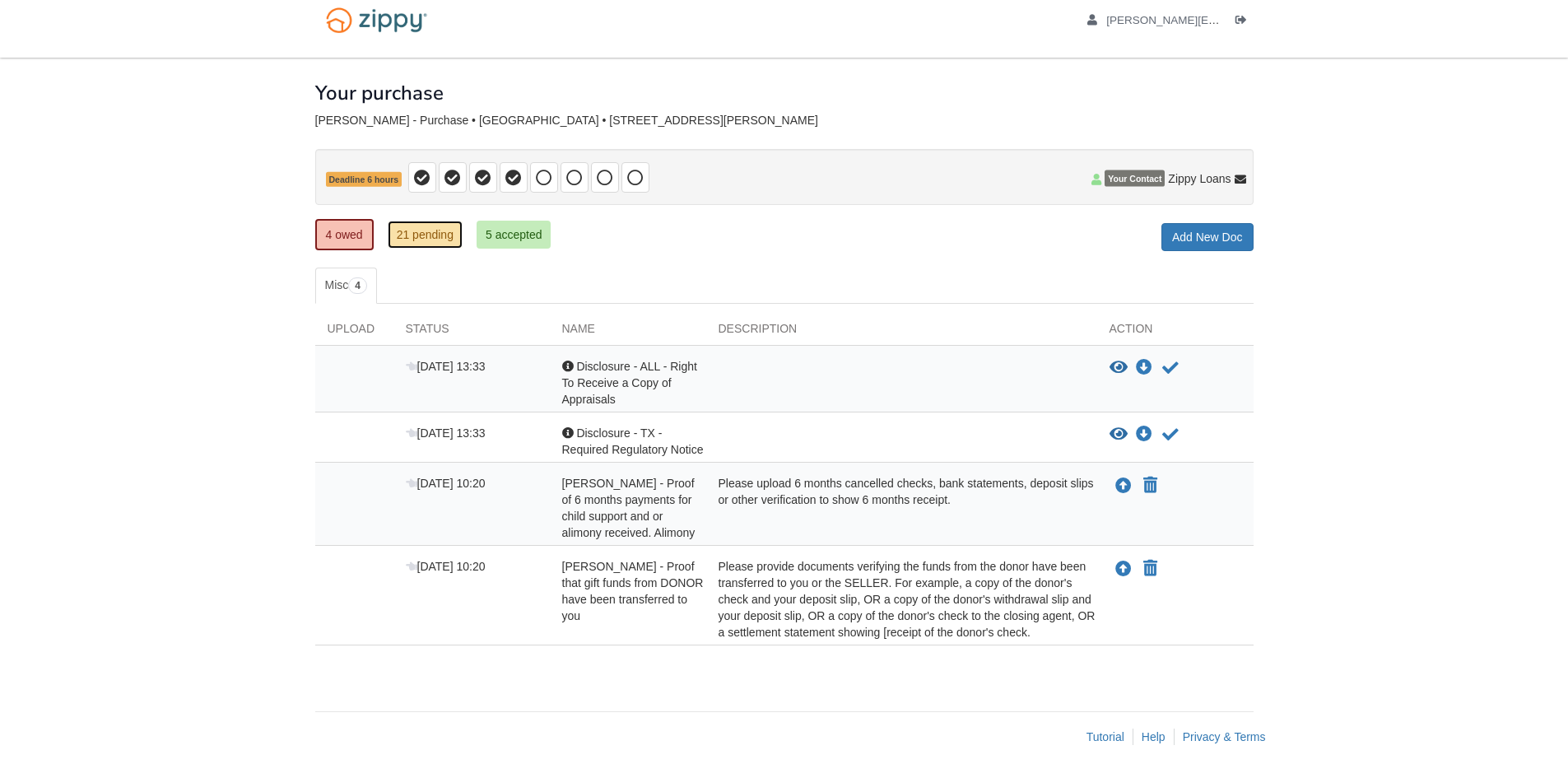
click at [434, 242] on link "21 pending" at bounding box center [425, 234] width 75 height 28
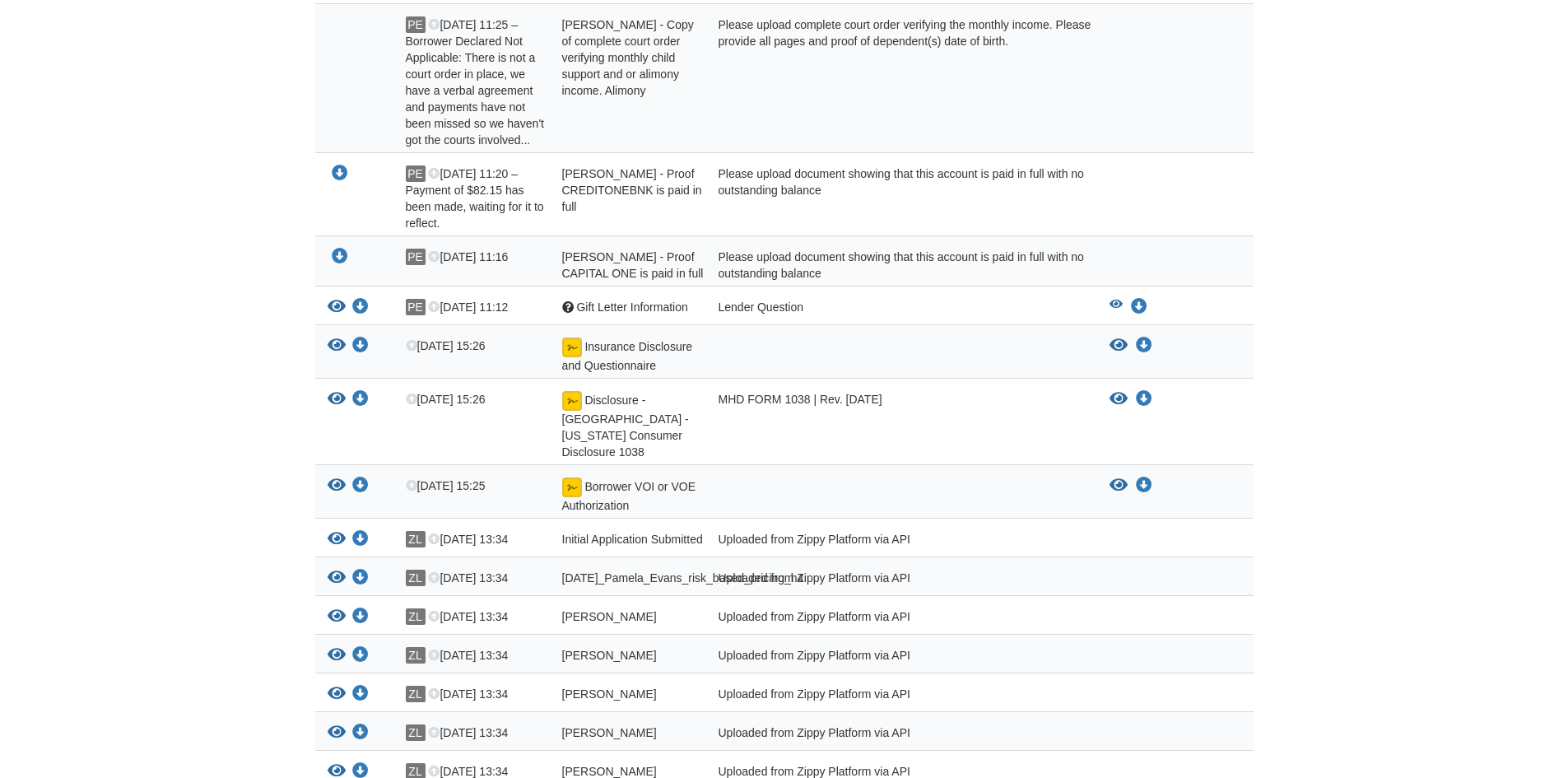
scroll to position [805, 0]
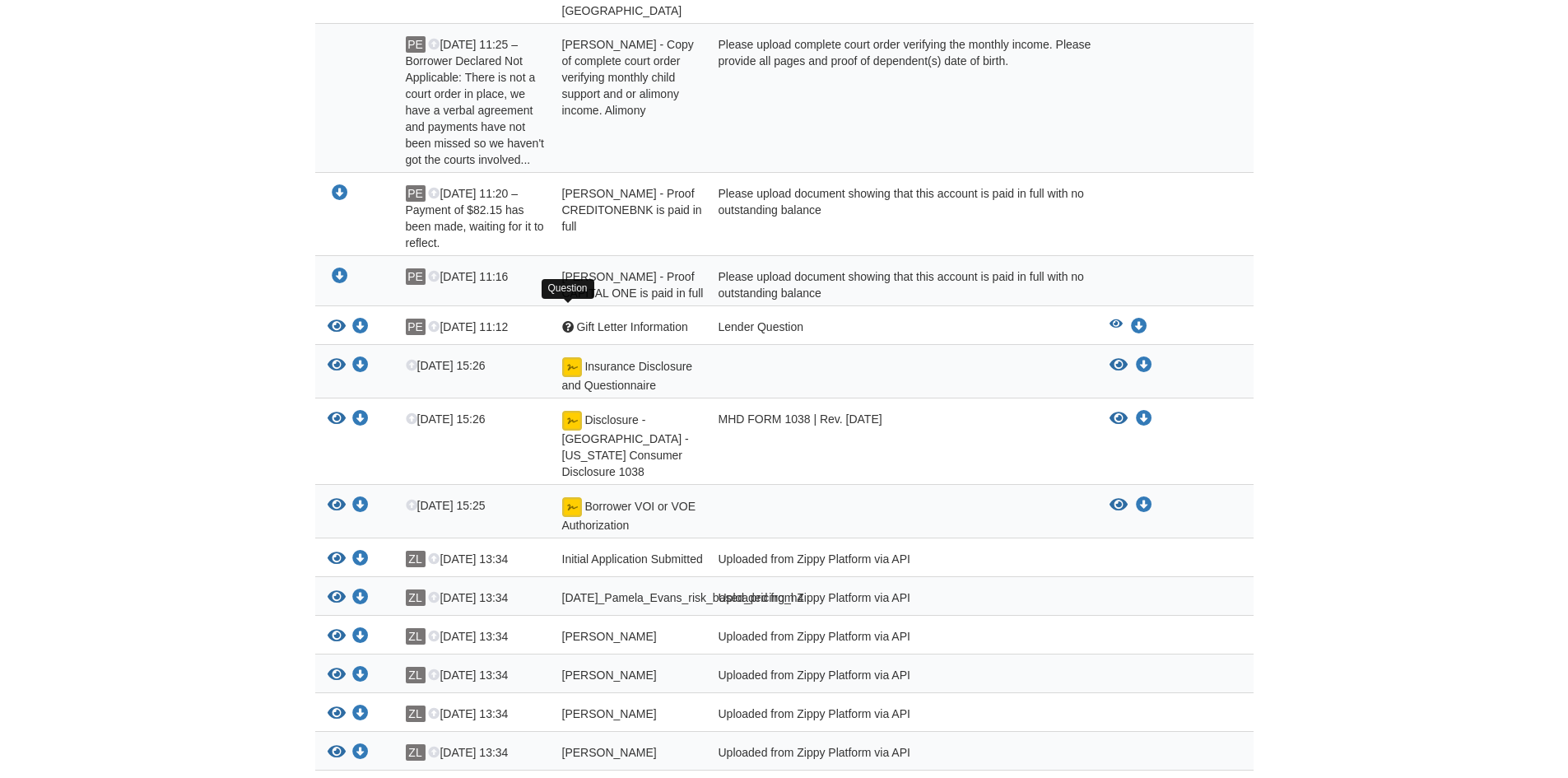
click at [564, 321] on div at bounding box center [568, 327] width 12 height 12
click at [340, 319] on icon "View Gift Letter Information" at bounding box center [337, 327] width 18 height 17
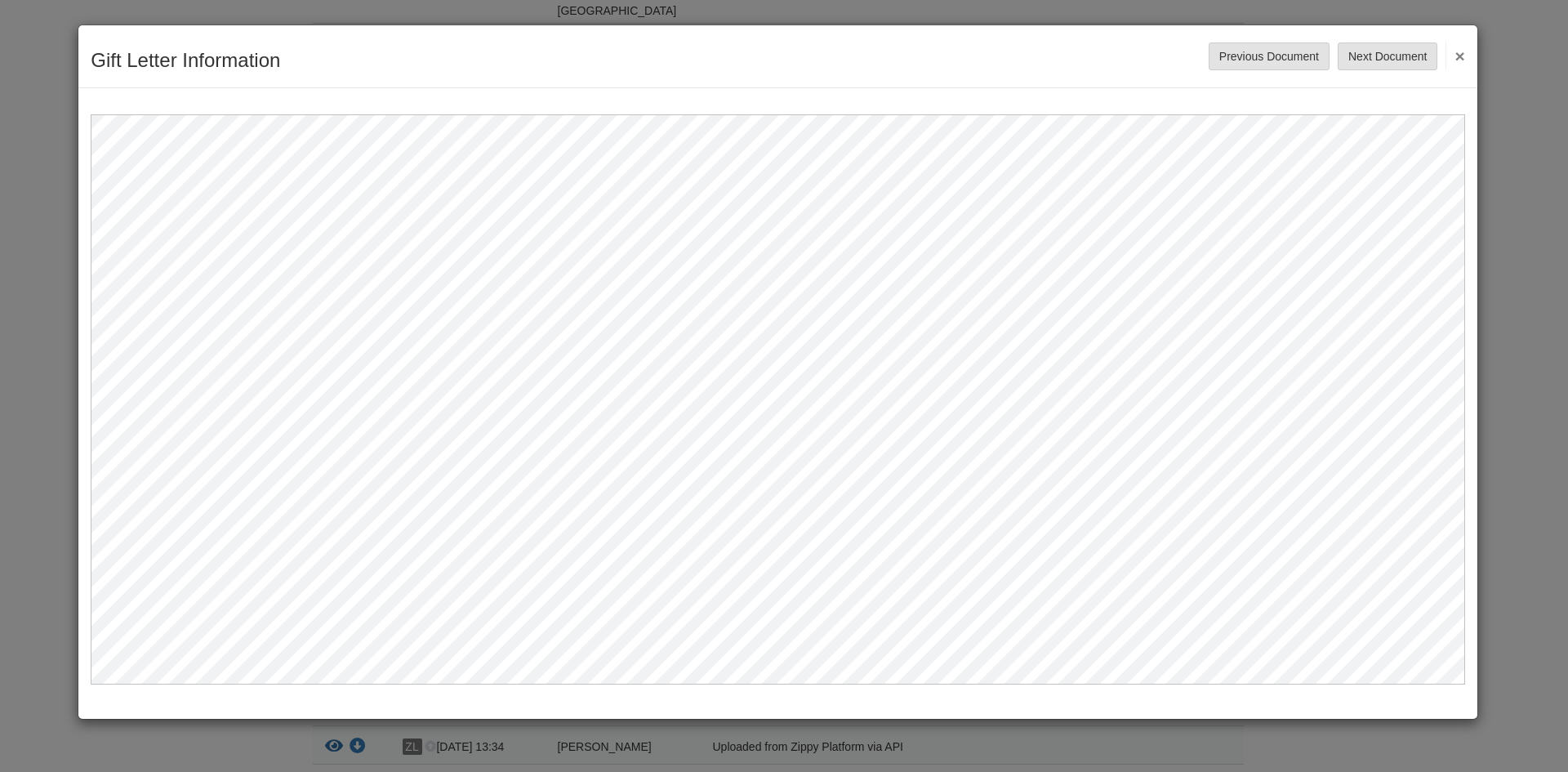
click at [1463, 48] on button "×" at bounding box center [1454, 55] width 19 height 30
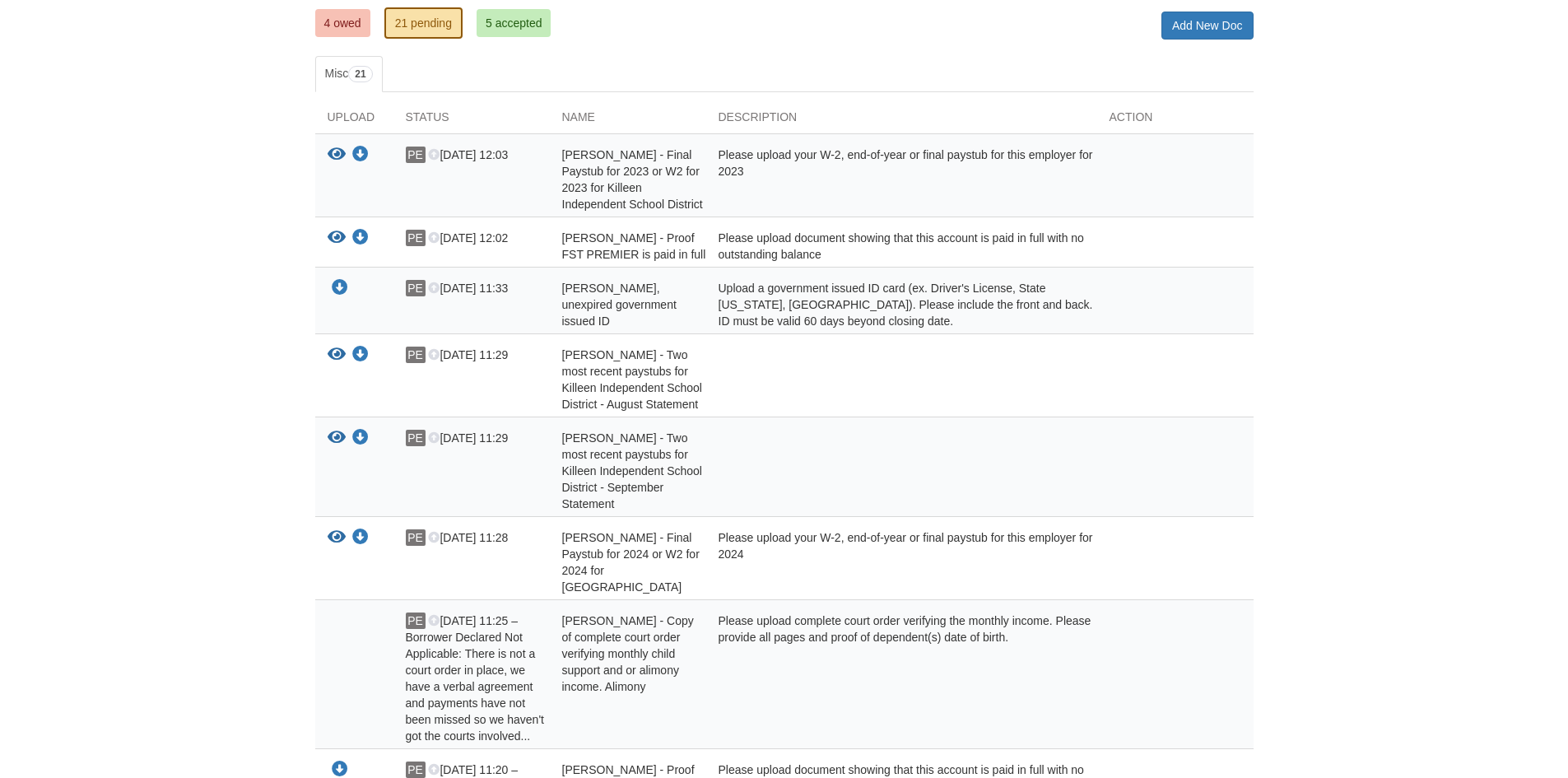
scroll to position [0, 0]
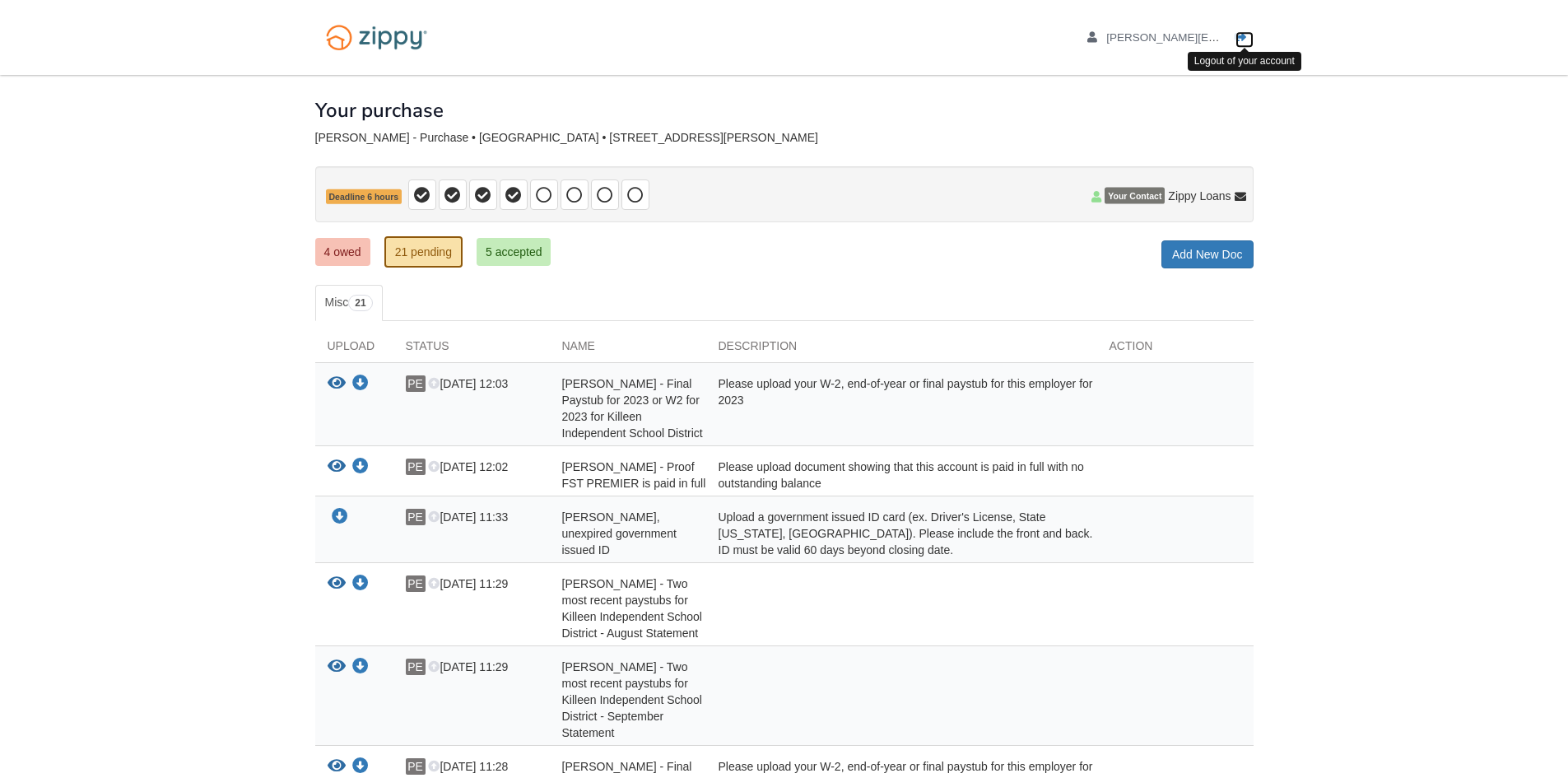
click at [1241, 39] on icon "Log out" at bounding box center [1241, 38] width 12 height 12
